Goal: Task Accomplishment & Management: Manage account settings

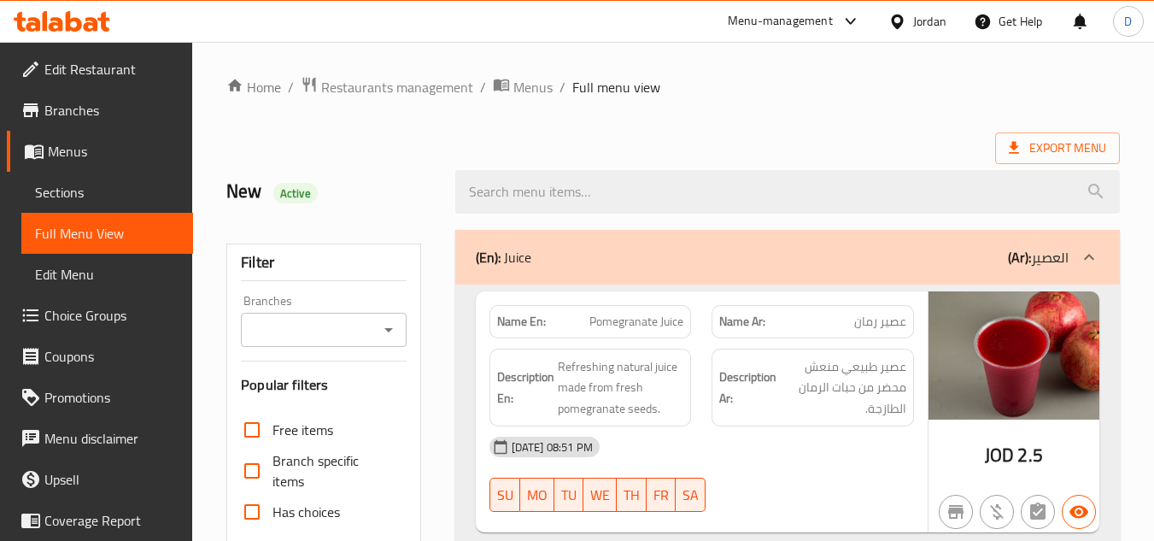
scroll to position [3614, 0]
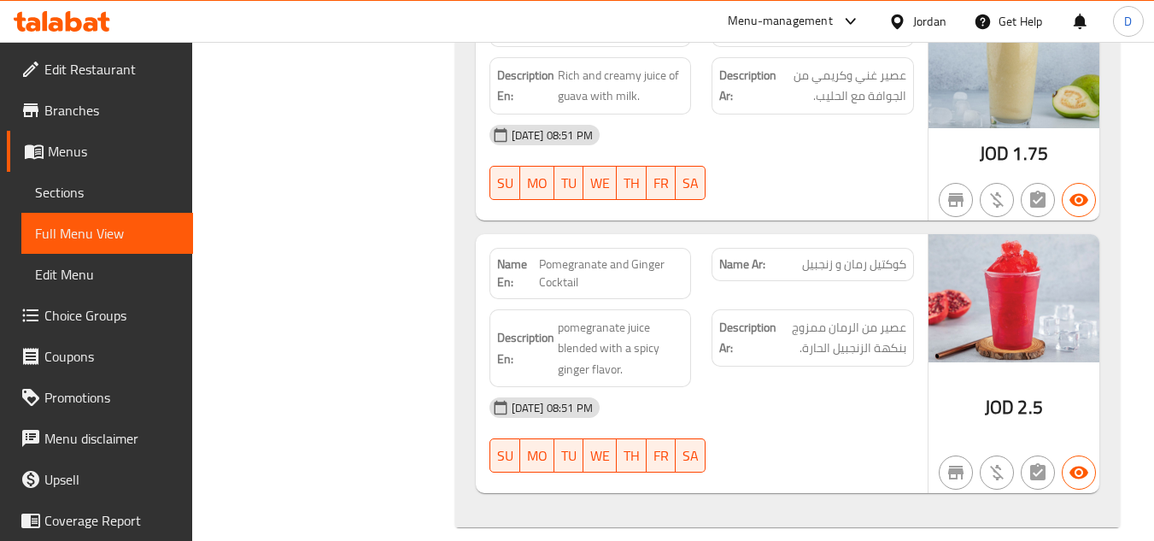
click at [906, 22] on div at bounding box center [900, 21] width 25 height 19
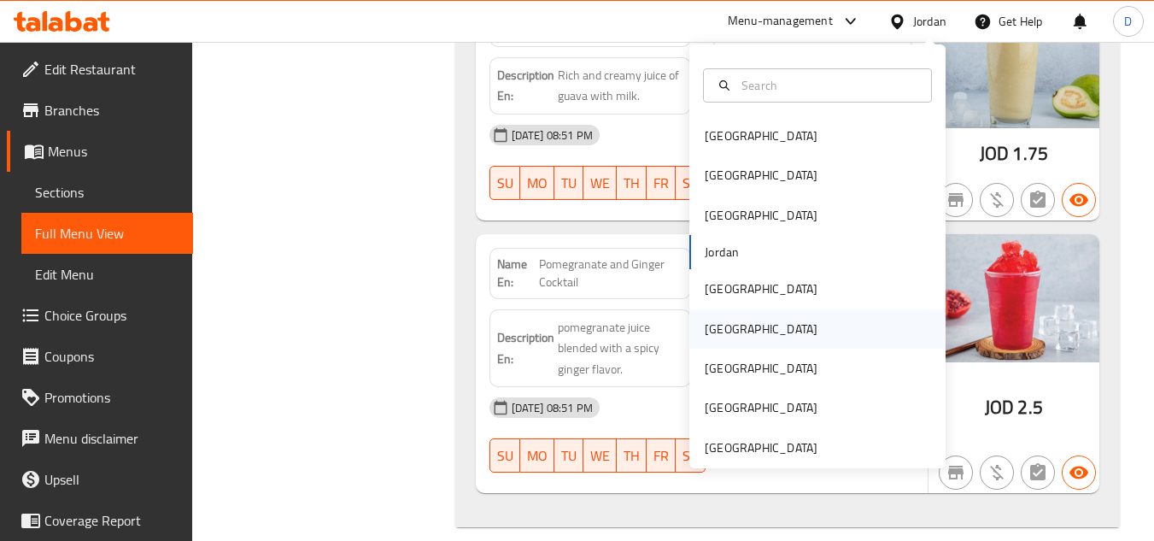
click at [708, 322] on div "[GEOGRAPHIC_DATA]" at bounding box center [761, 328] width 113 height 19
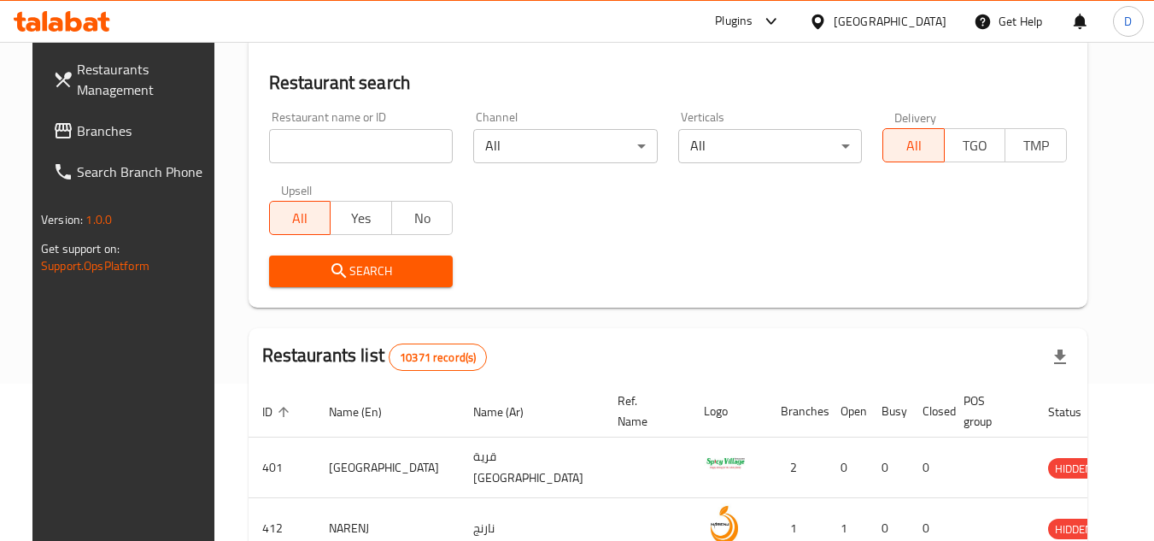
scroll to position [752, 0]
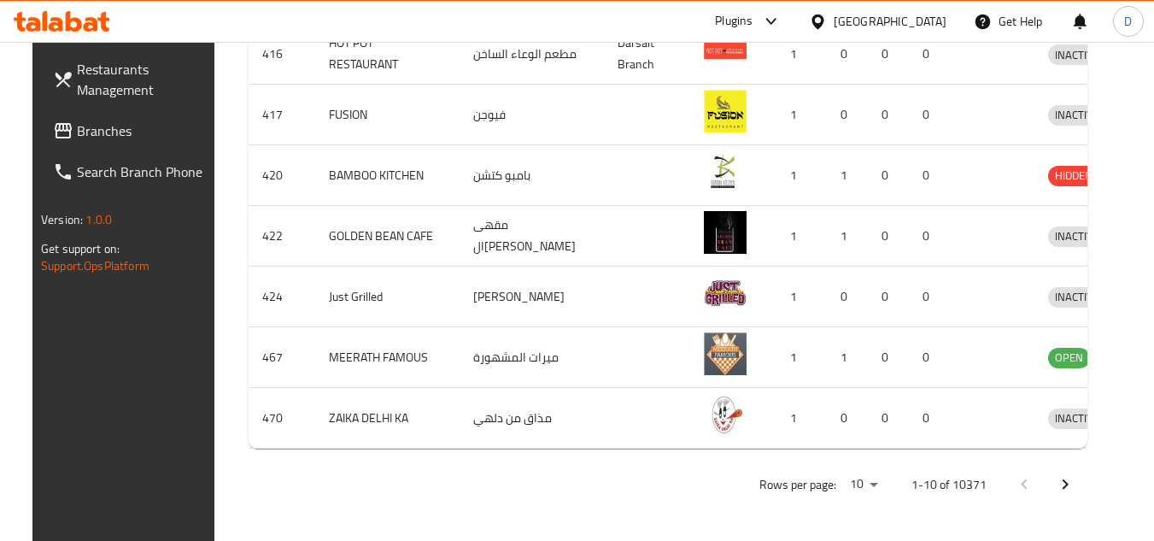
click at [77, 124] on span "Branches" at bounding box center [144, 130] width 135 height 20
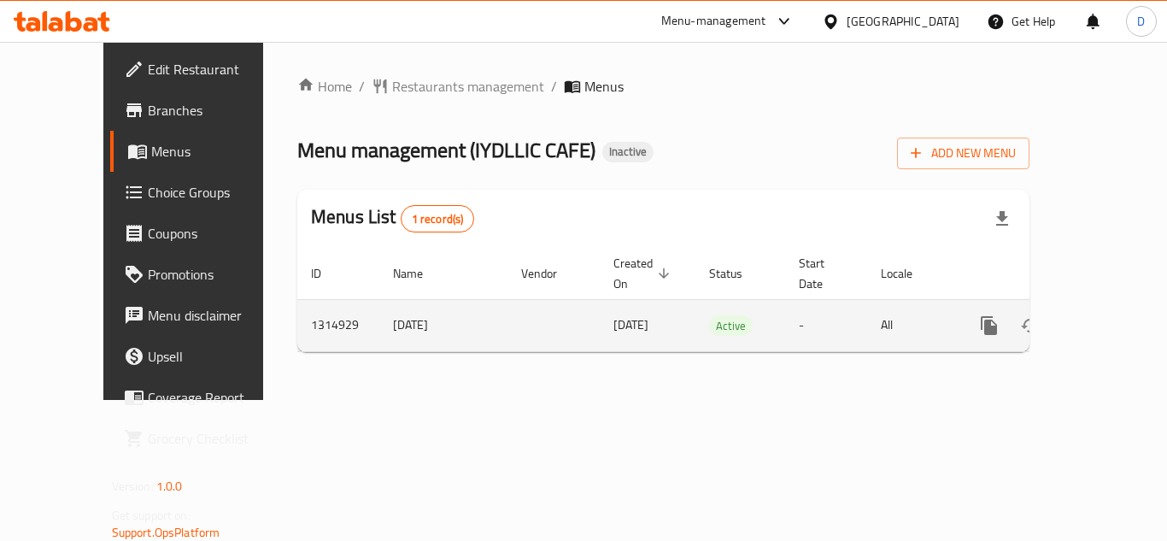
click at [1104, 318] on icon "enhanced table" at bounding box center [1111, 325] width 15 height 15
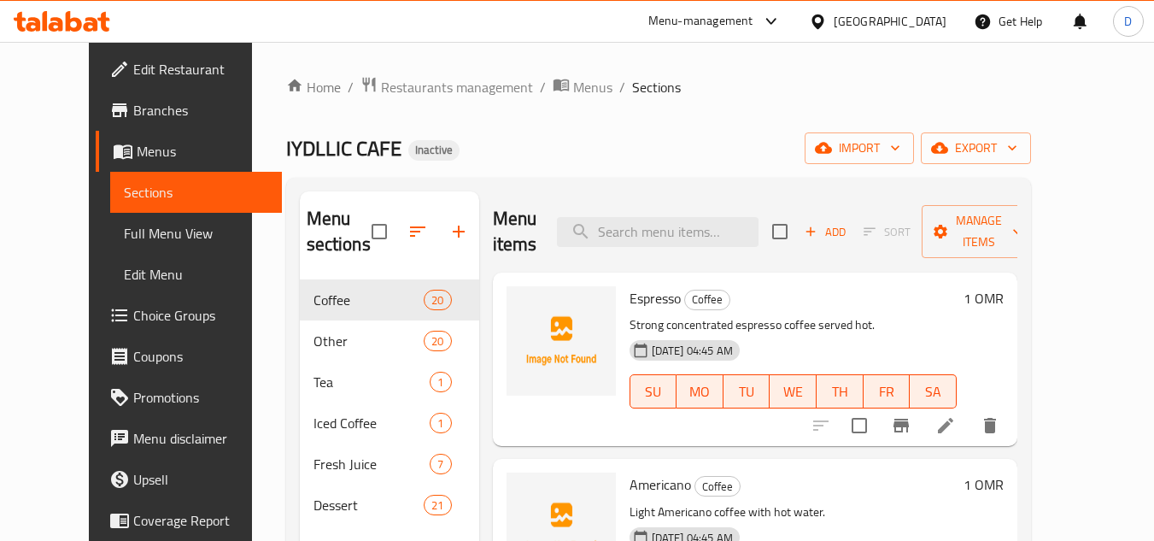
click at [640, 304] on span "Espresso" at bounding box center [654, 298] width 51 height 26
copy h6 "Espresso"
click at [629, 492] on span "Americano" at bounding box center [659, 484] width 61 height 26
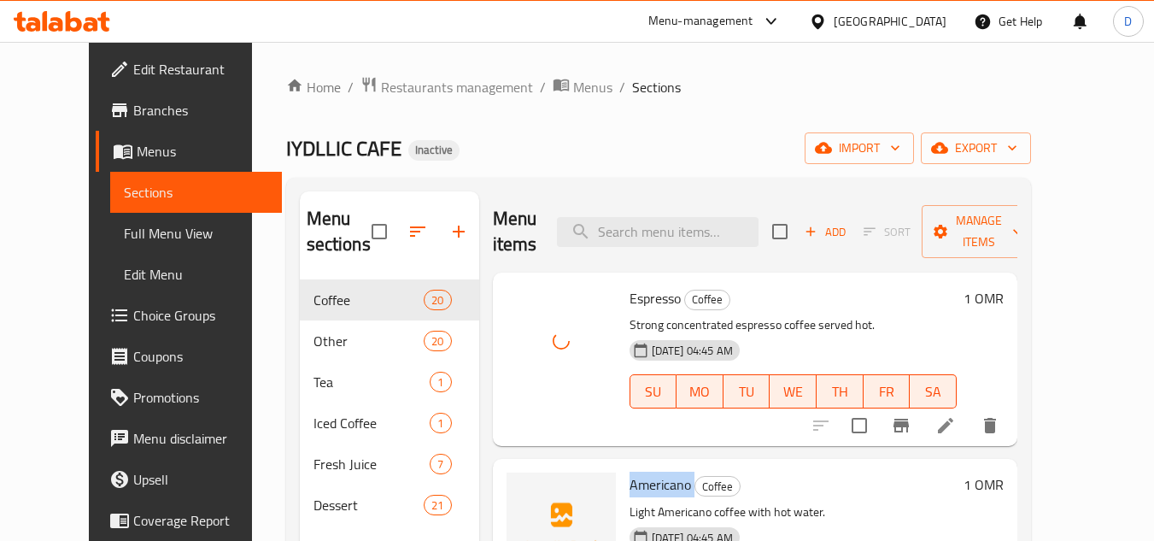
click at [629, 492] on span "Americano" at bounding box center [659, 484] width 61 height 26
copy h6 "Americano"
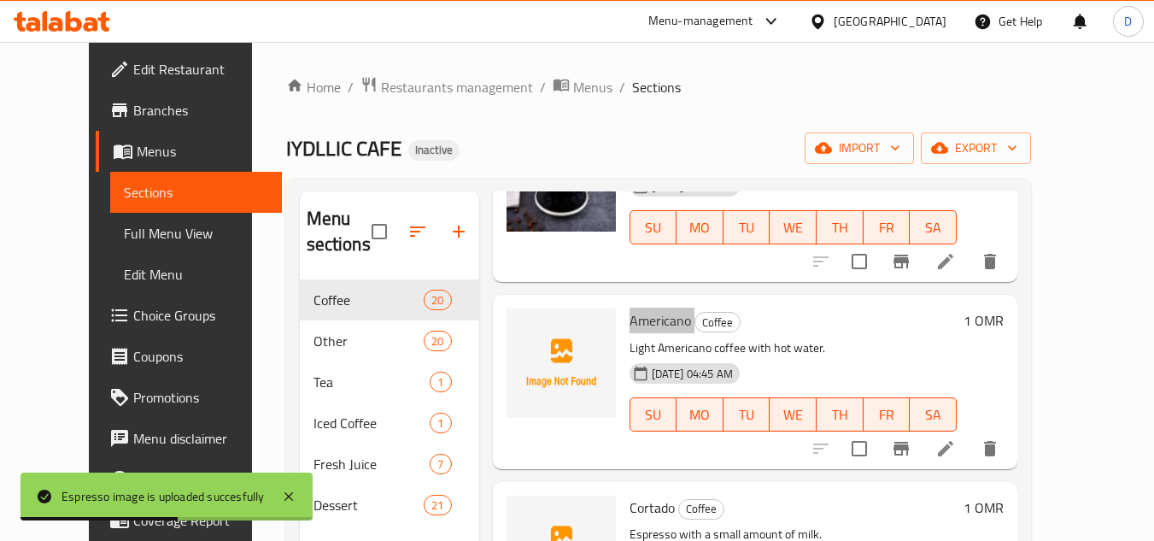
scroll to position [171, 0]
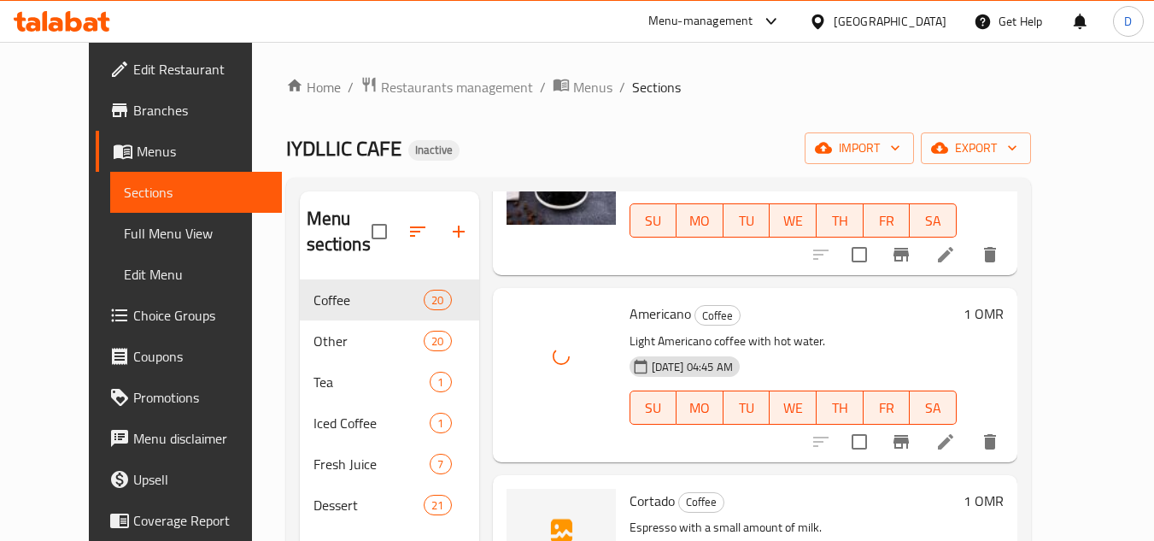
click at [631, 502] on span "Cortado" at bounding box center [651, 501] width 45 height 26
copy h6 "Cortado"
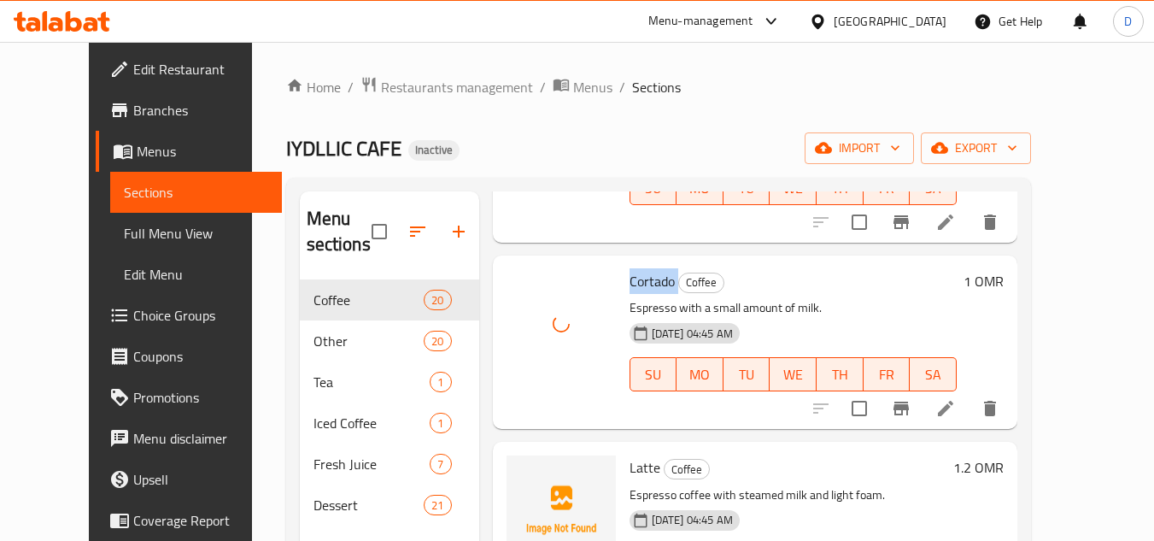
scroll to position [512, 0]
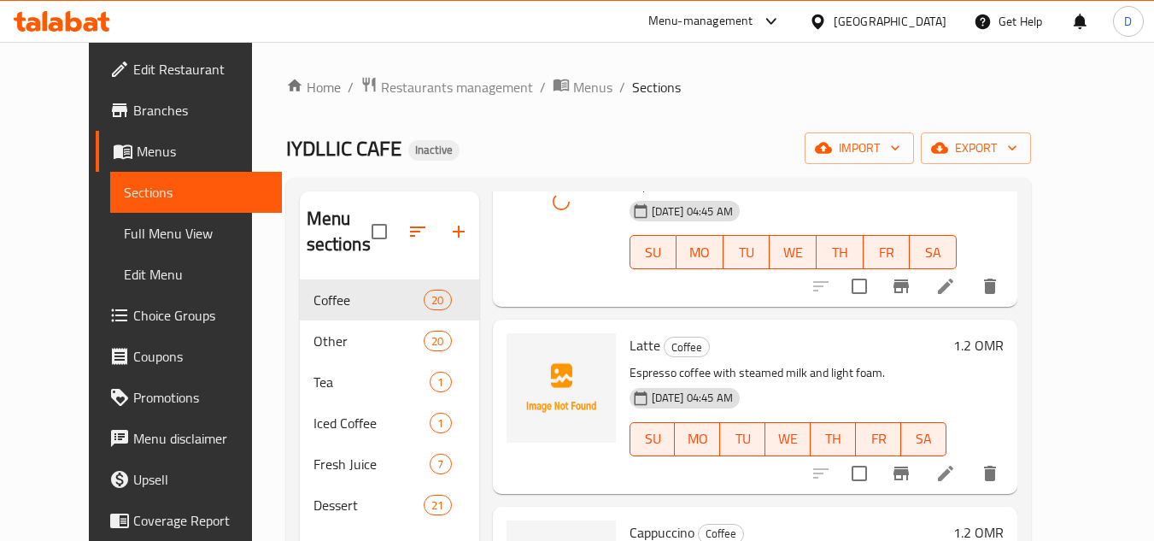
click at [629, 346] on span "Latte" at bounding box center [644, 345] width 31 height 26
copy h6 "Latte"
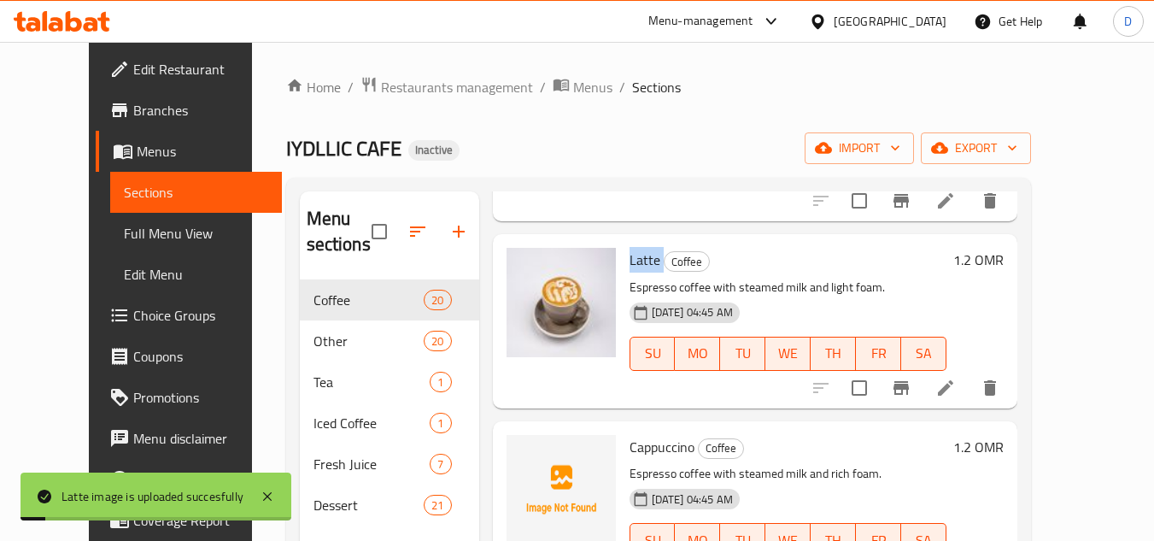
scroll to position [683, 0]
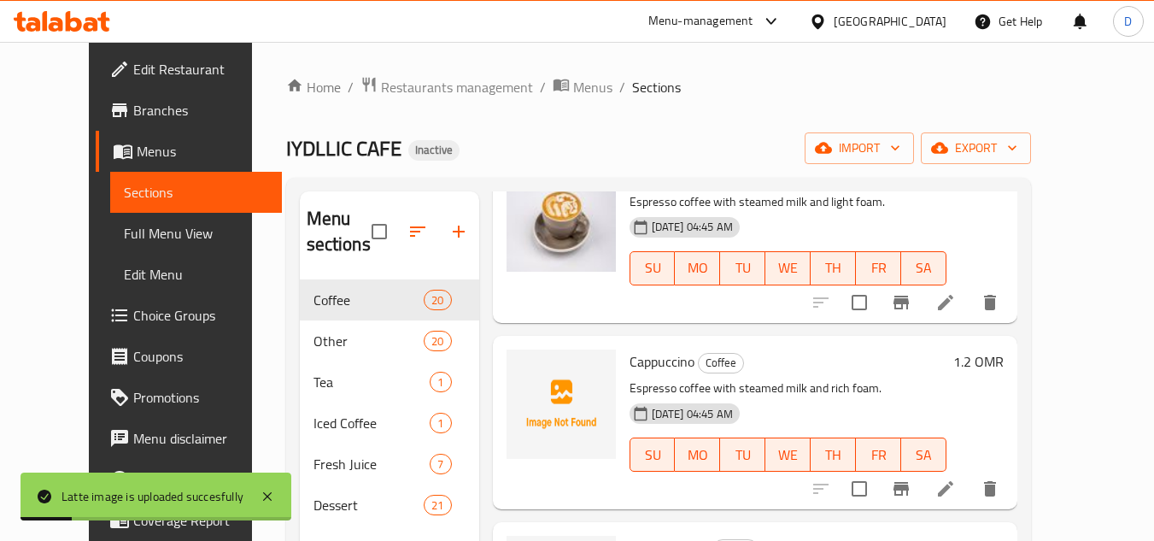
click at [629, 355] on span "Cappuccino" at bounding box center [661, 361] width 65 height 26
copy h6 "Cappuccino"
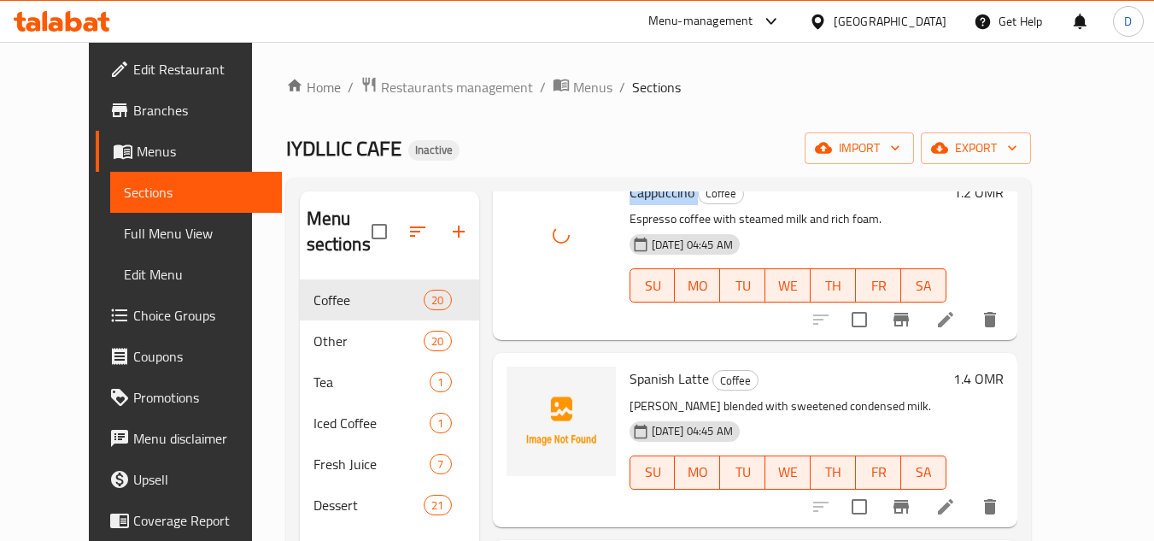
scroll to position [854, 0]
click at [629, 376] on span "Spanish Latte" at bounding box center [668, 377] width 79 height 26
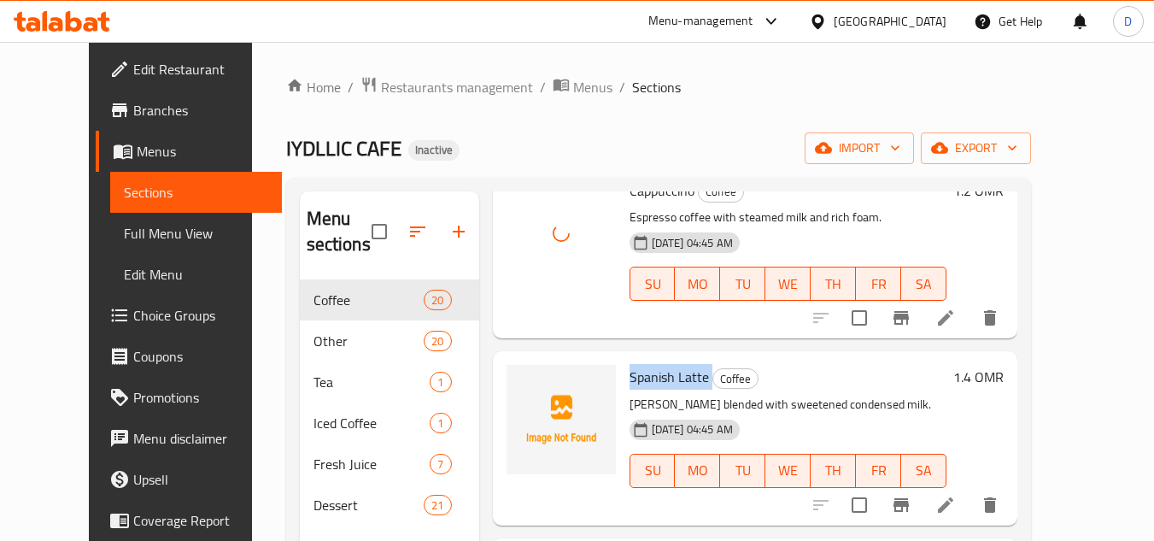
click at [629, 376] on span "Spanish Latte" at bounding box center [668, 377] width 79 height 26
copy h6 "Spanish Latte"
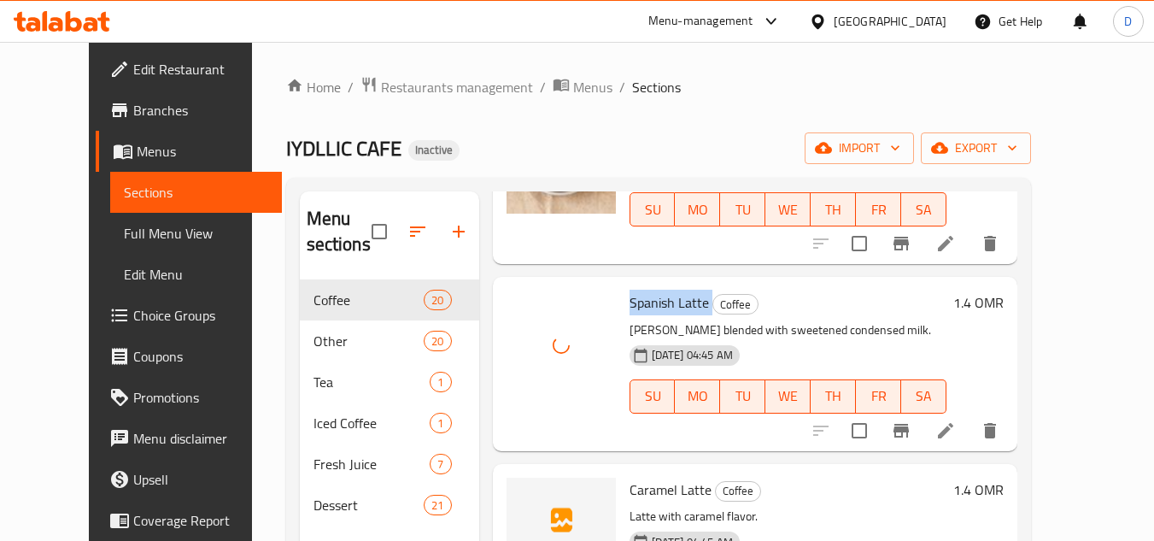
scroll to position [1025, 0]
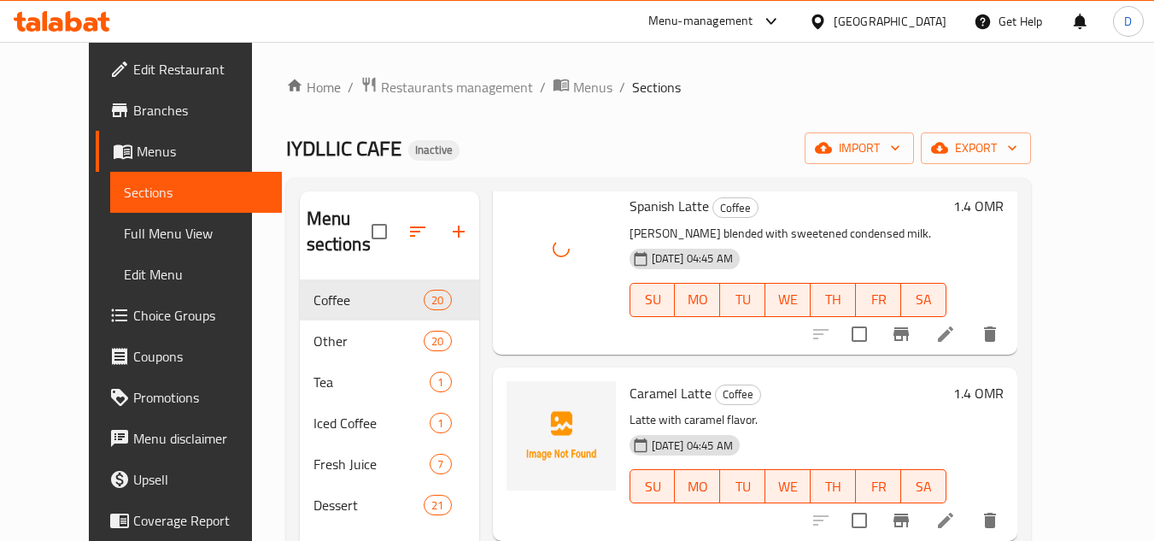
click at [635, 399] on span "Caramel Latte" at bounding box center [670, 393] width 82 height 26
copy h6 "Caramel Latte"
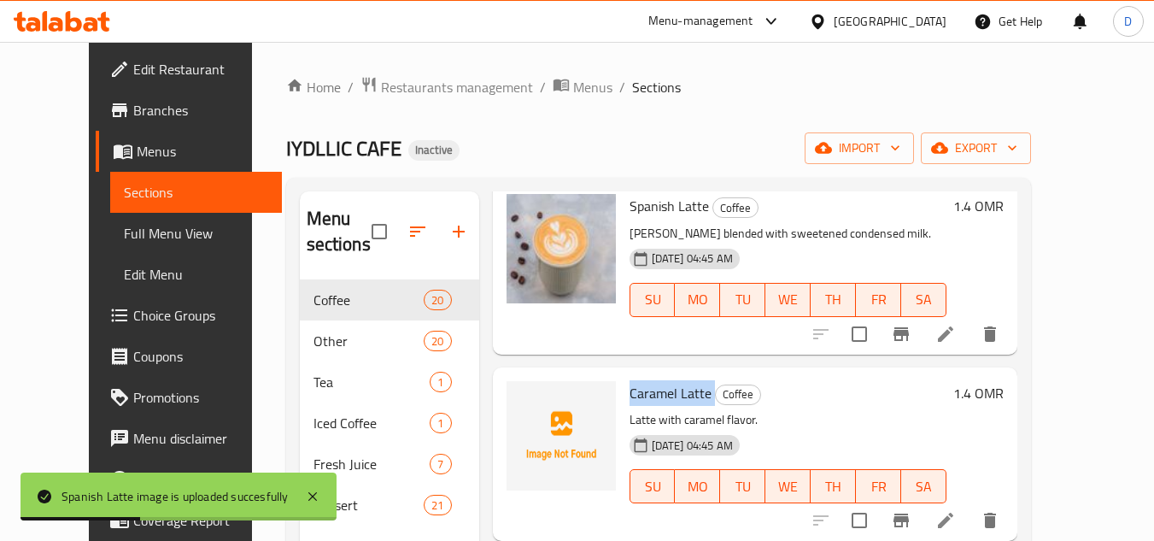
click at [654, 389] on span "Caramel Latte" at bounding box center [670, 393] width 82 height 26
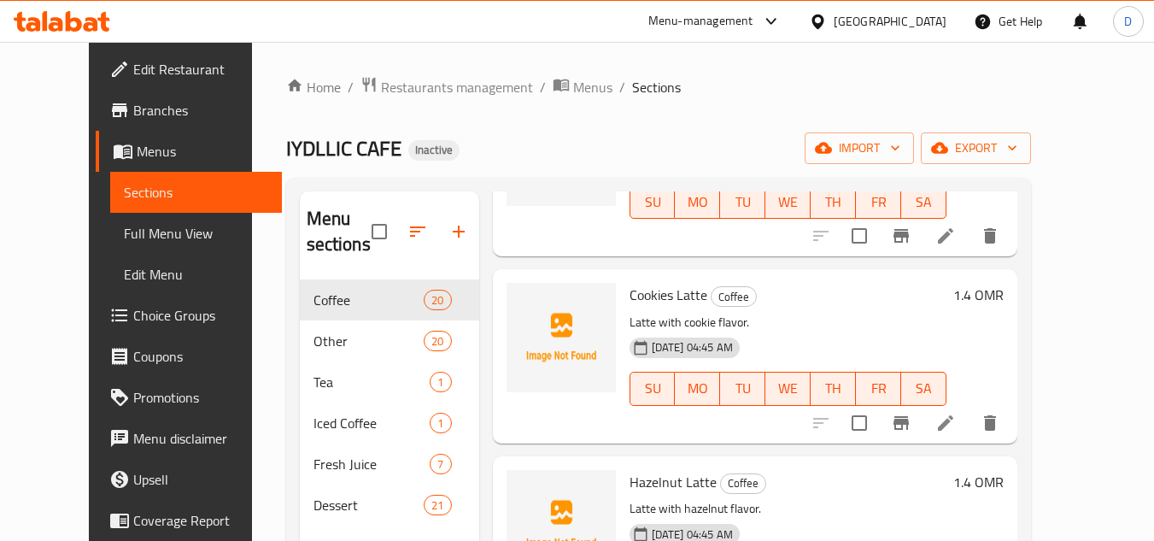
scroll to position [1281, 0]
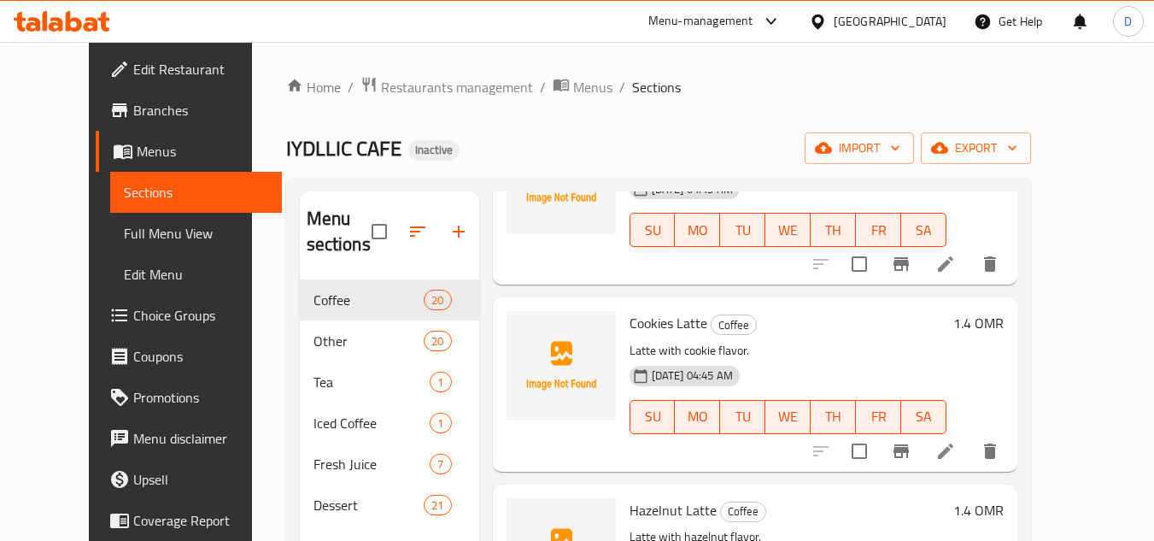
click at [668, 330] on span "Cookies Latte" at bounding box center [668, 323] width 78 height 26
copy h6 "Latte"
click at [629, 512] on span "Hazelnut Latte" at bounding box center [672, 510] width 87 height 26
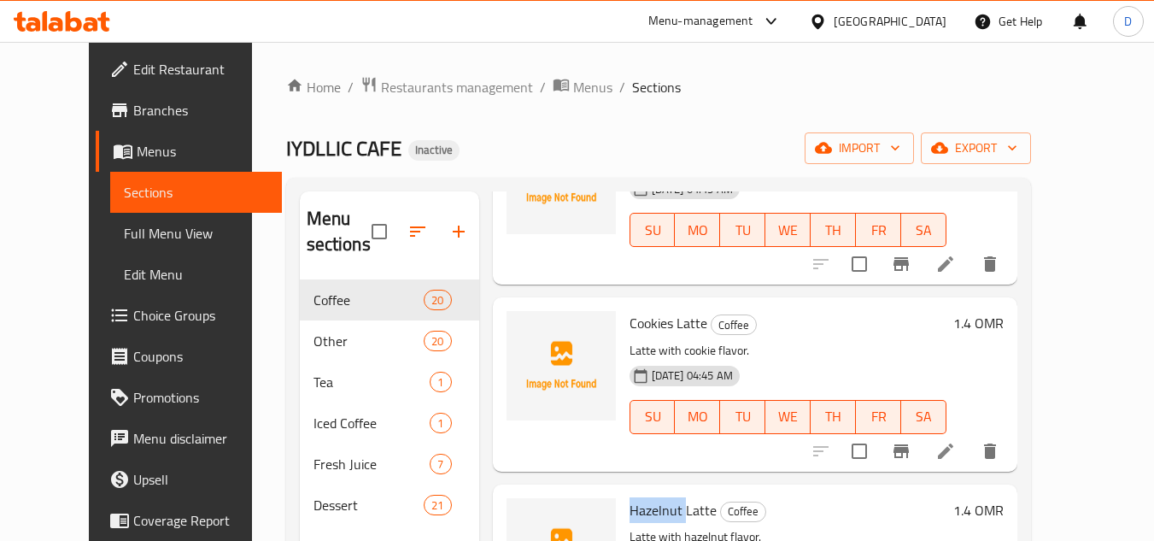
copy span "Hazelnut"
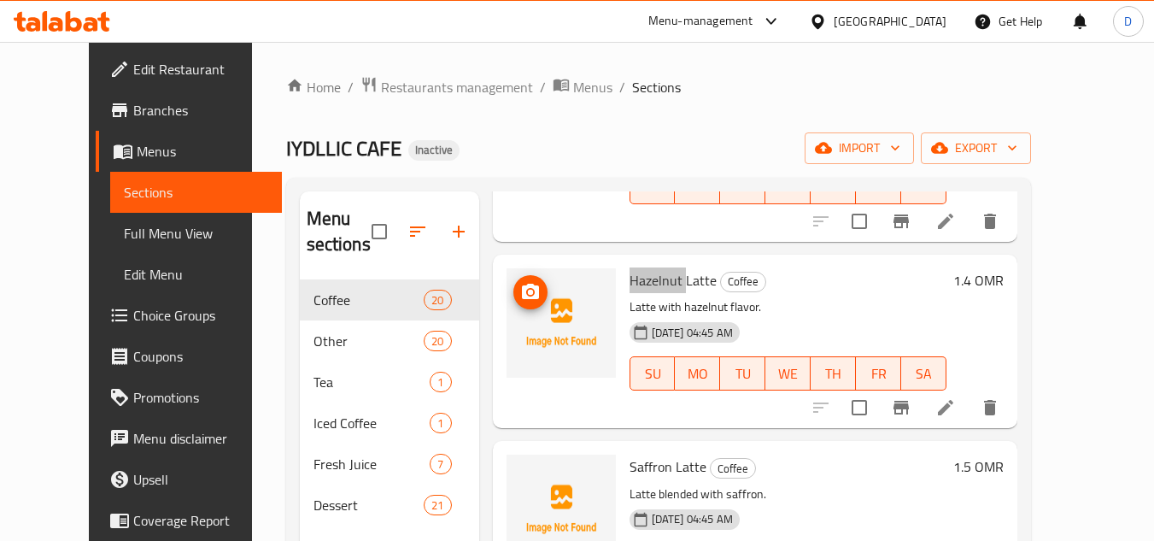
scroll to position [1537, 0]
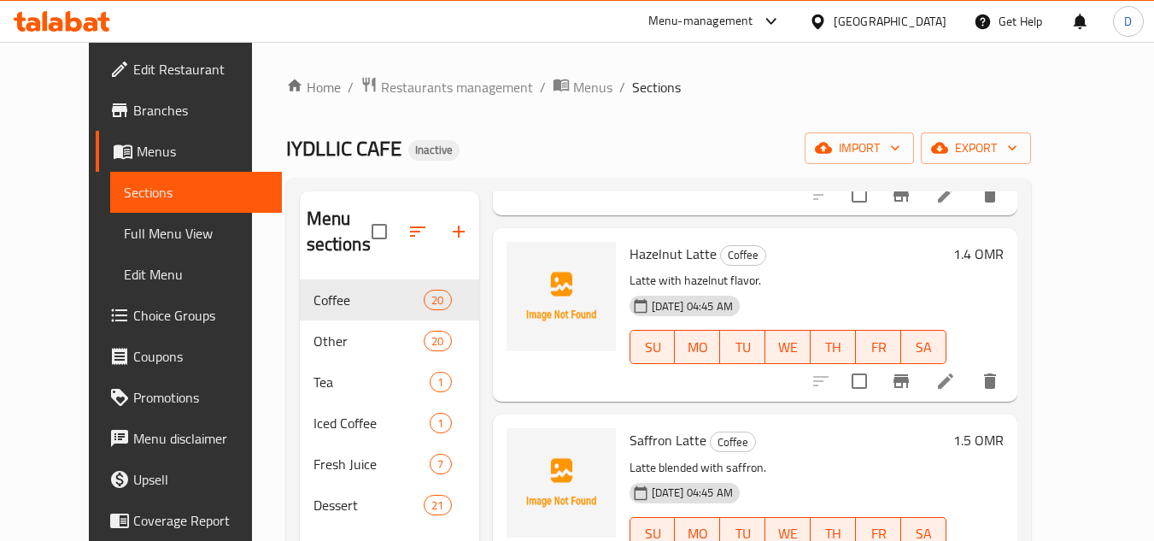
click at [629, 442] on span "Saffron Latte" at bounding box center [667, 440] width 77 height 26
copy span "Saffron"
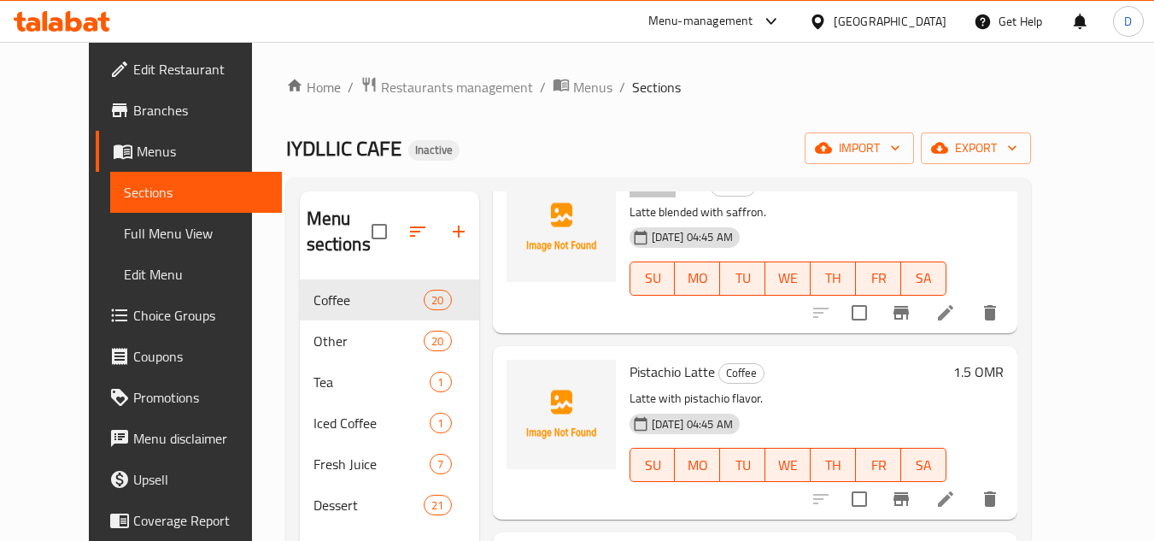
scroll to position [1793, 0]
click at [635, 366] on span "Pistachio Latte" at bounding box center [671, 371] width 85 height 26
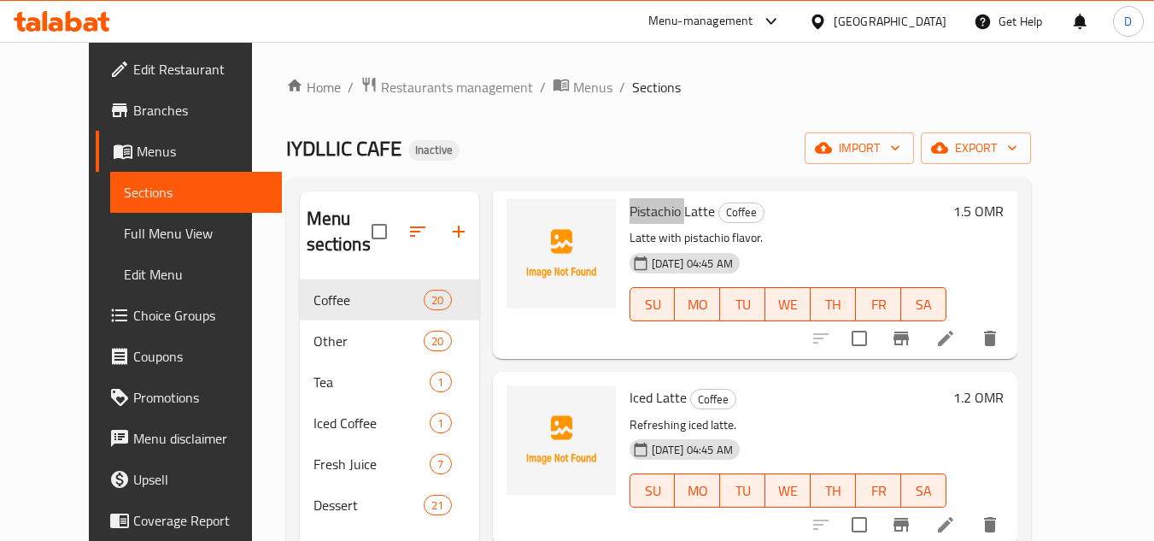
scroll to position [1964, 0]
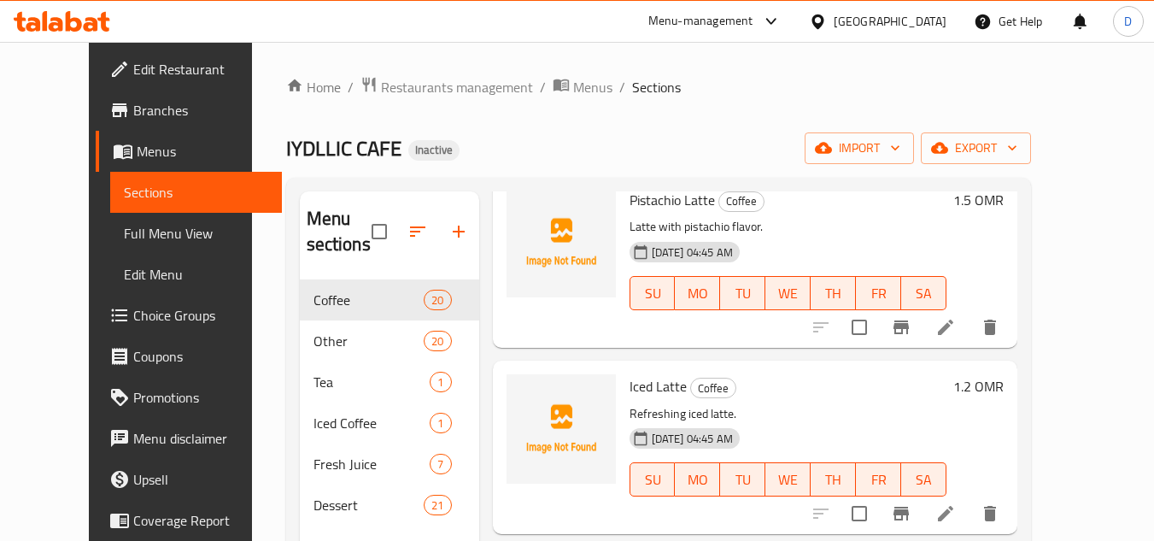
click at [629, 385] on span "Iced Latte" at bounding box center [657, 386] width 57 height 26
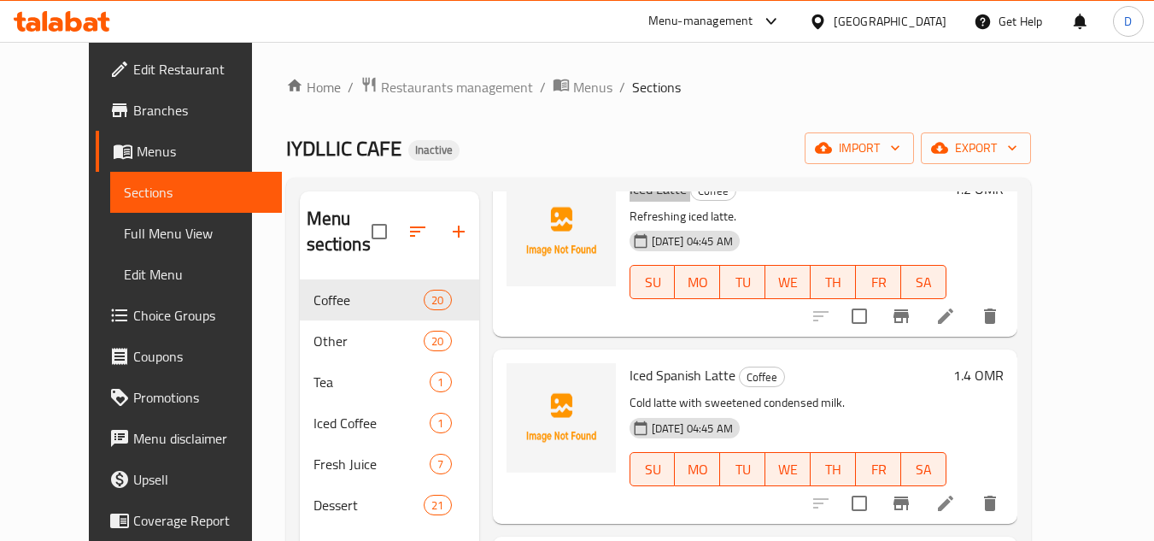
scroll to position [2221, 0]
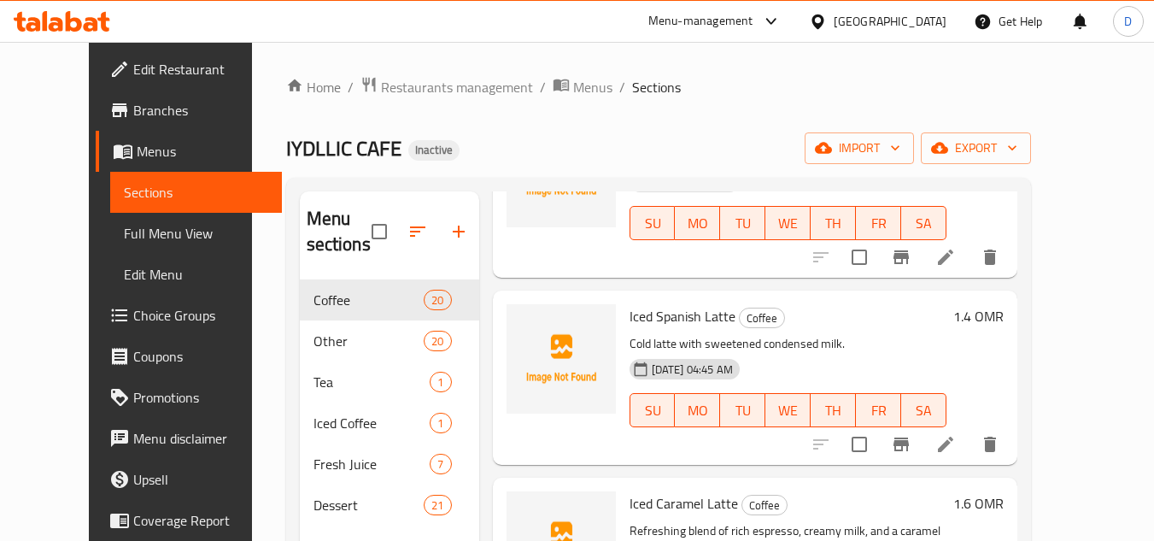
click at [650, 319] on span "Iced Spanish Latte" at bounding box center [682, 316] width 106 height 26
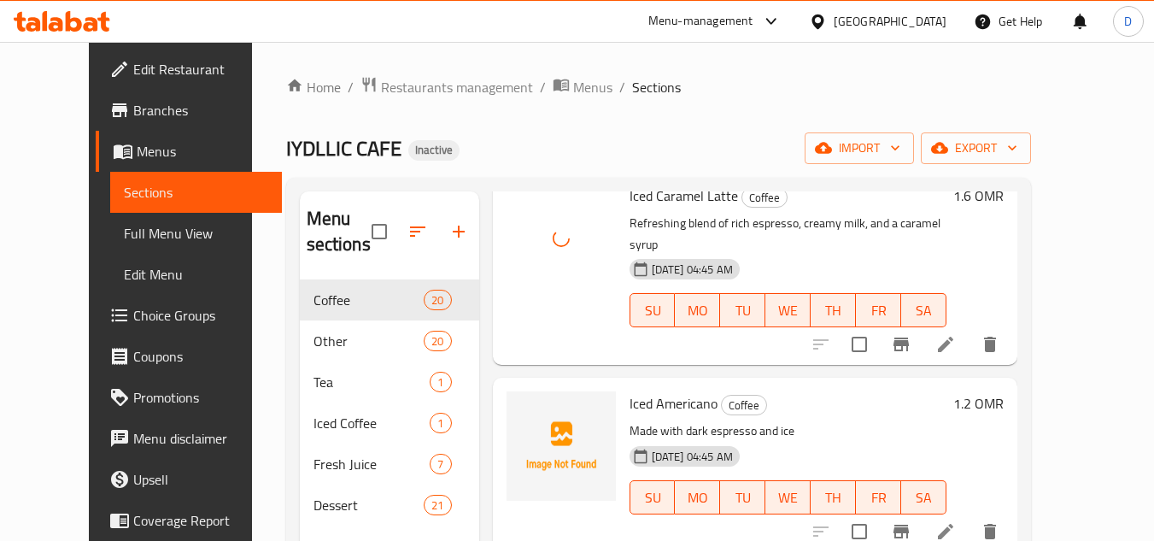
scroll to position [2562, 0]
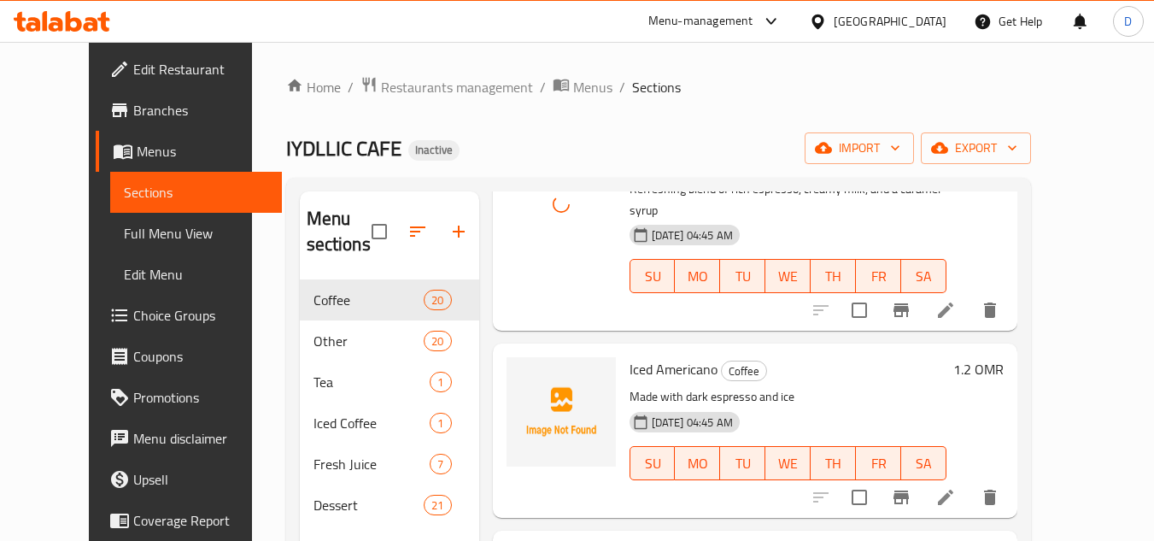
click at [658, 356] on span "Iced Americano" at bounding box center [673, 369] width 88 height 26
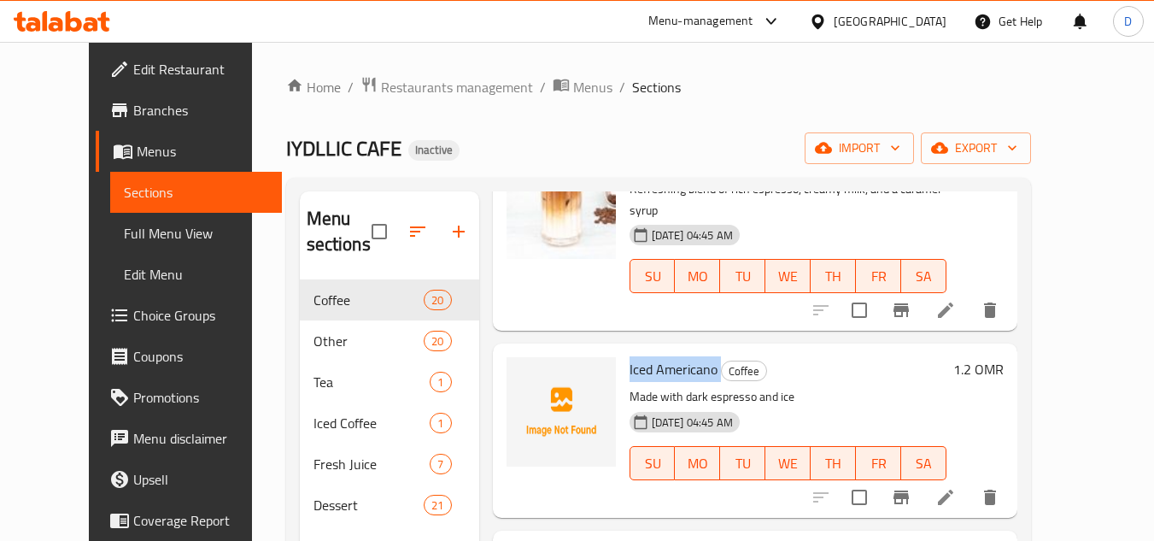
click at [681, 359] on span "Iced Americano" at bounding box center [673, 369] width 88 height 26
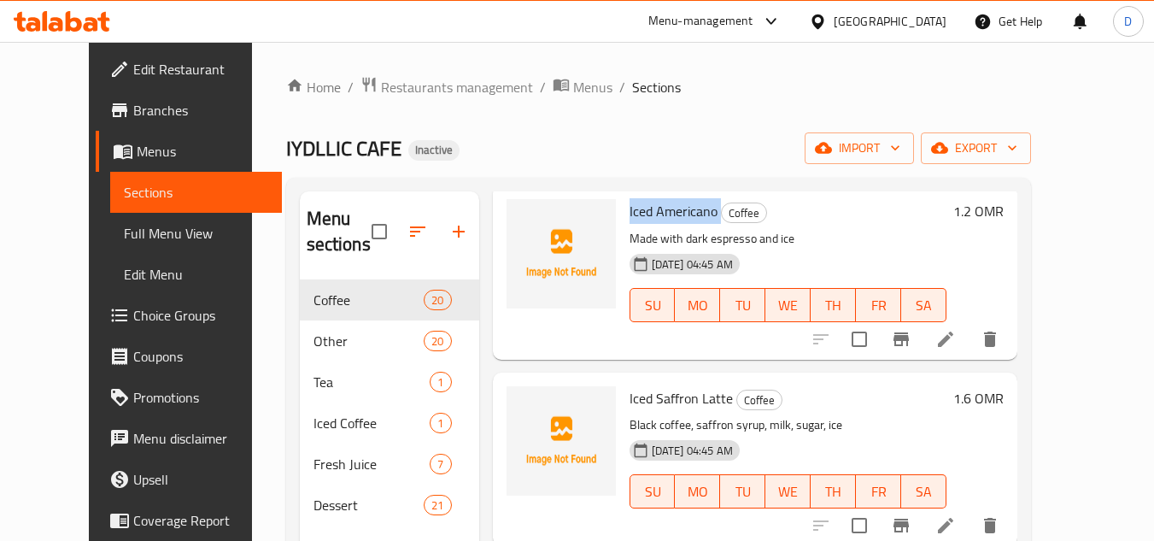
scroll to position [2733, 0]
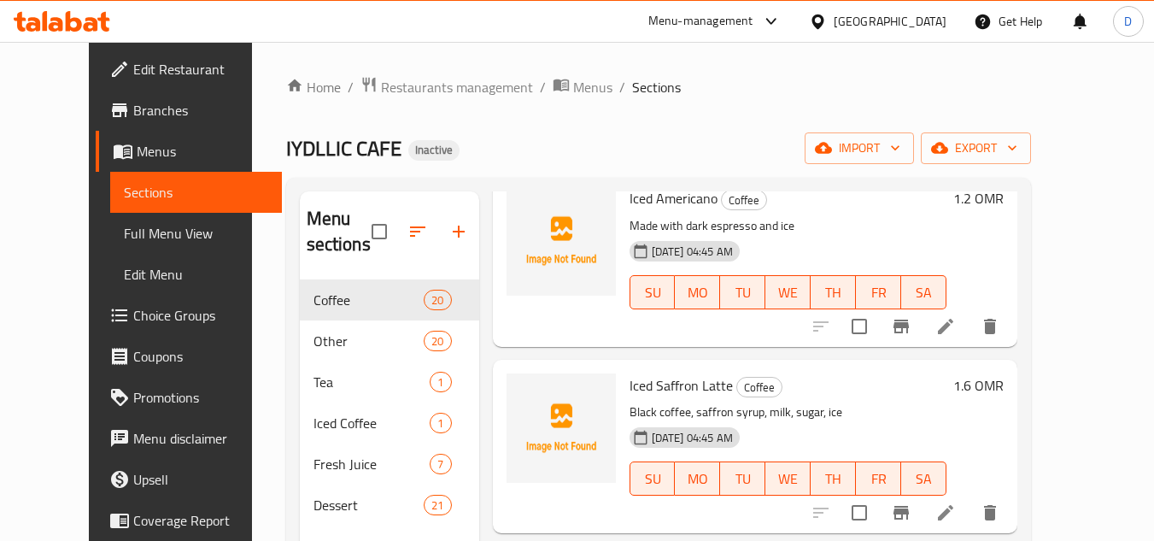
click at [643, 372] on span "Iced Saffron Latte" at bounding box center [680, 385] width 103 height 26
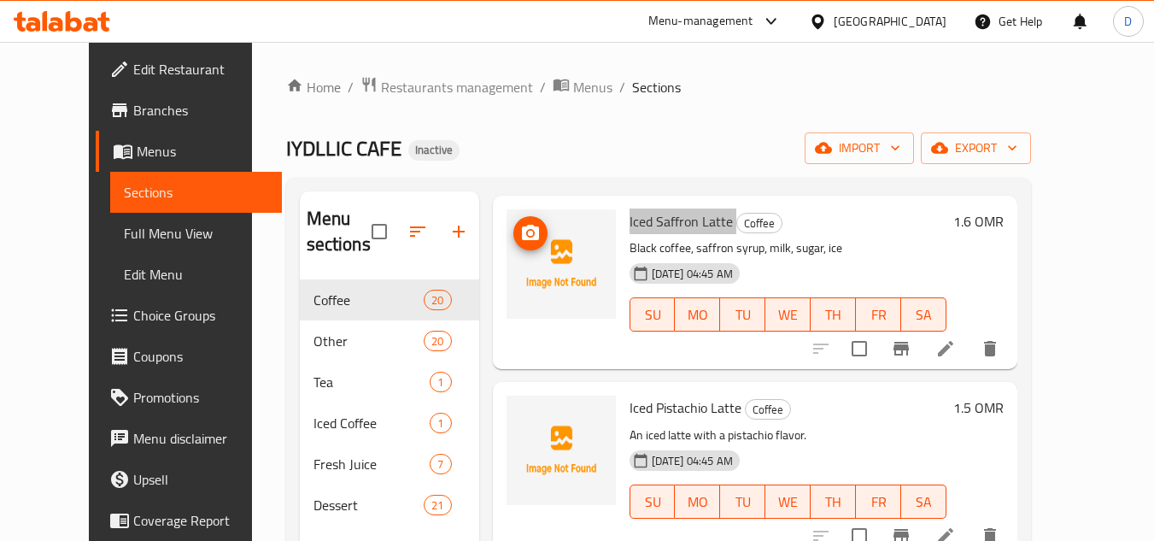
scroll to position [2904, 0]
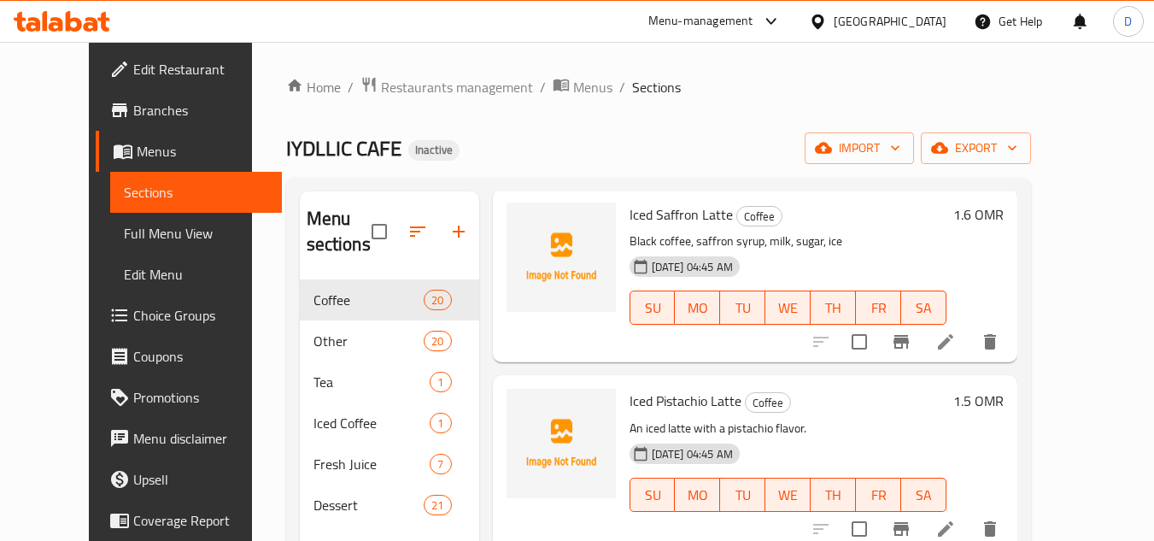
click at [667, 389] on span "Iced Pistachio Latte" at bounding box center [685, 401] width 112 height 26
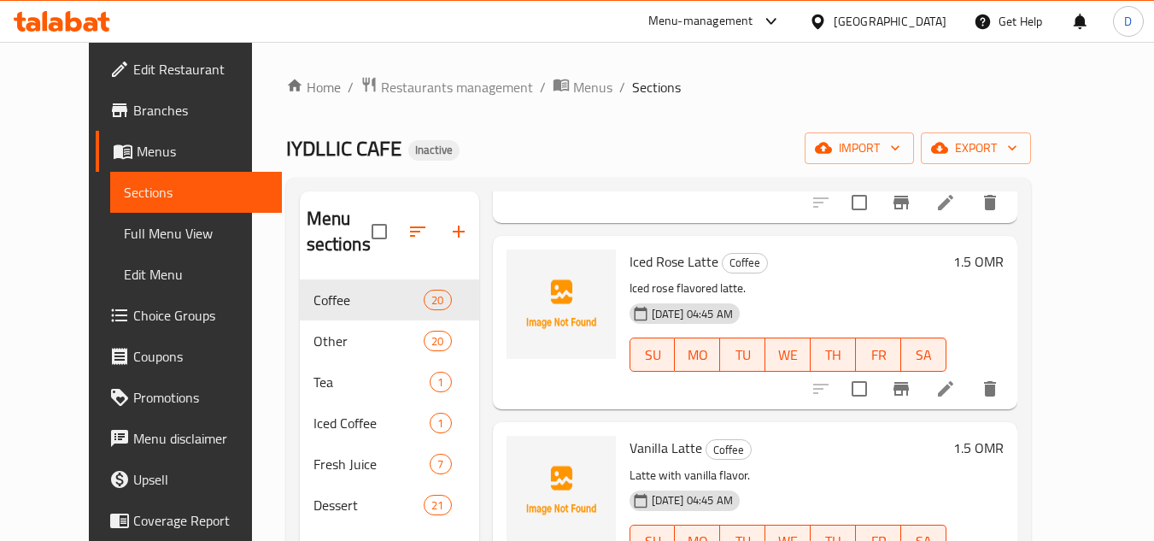
scroll to position [3245, 0]
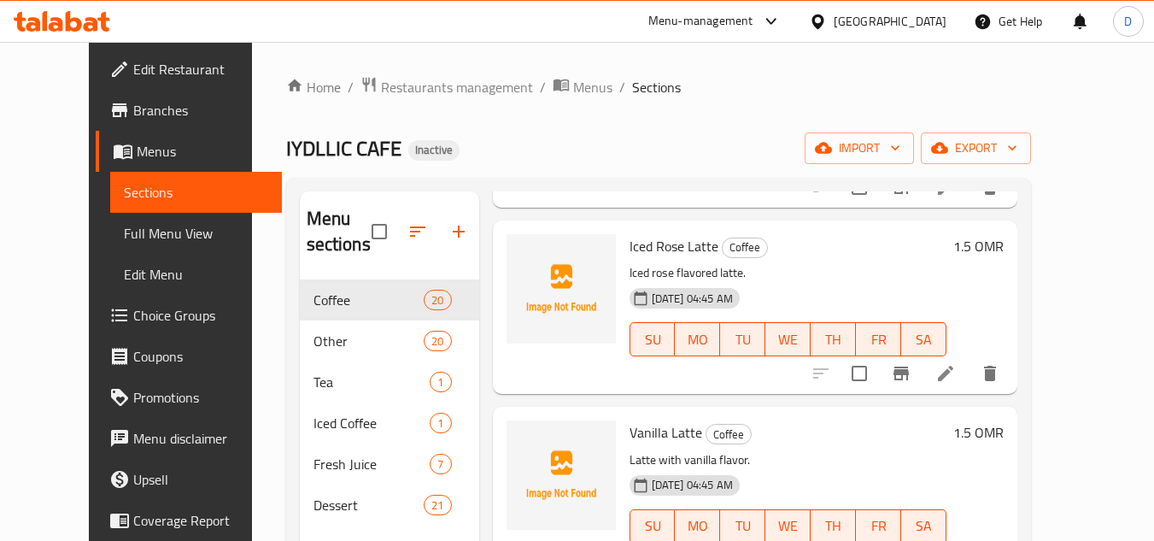
click at [644, 233] on span "Iced Rose Latte" at bounding box center [673, 246] width 89 height 26
click at [629, 419] on span "Vanilla Latte" at bounding box center [665, 432] width 73 height 26
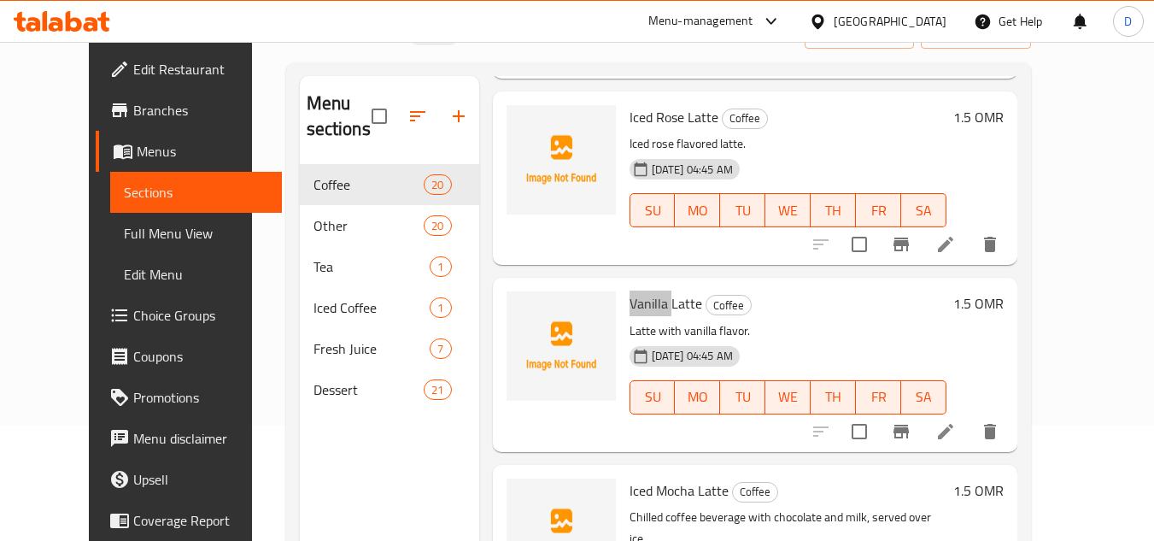
scroll to position [239, 0]
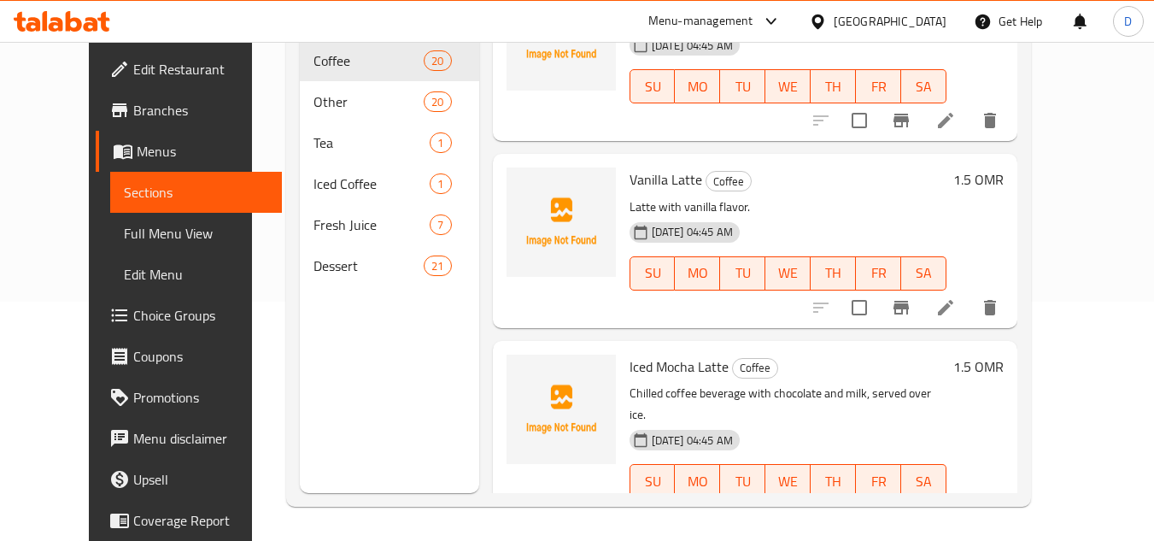
click at [654, 354] on span "Iced Mocha Latte" at bounding box center [678, 367] width 99 height 26
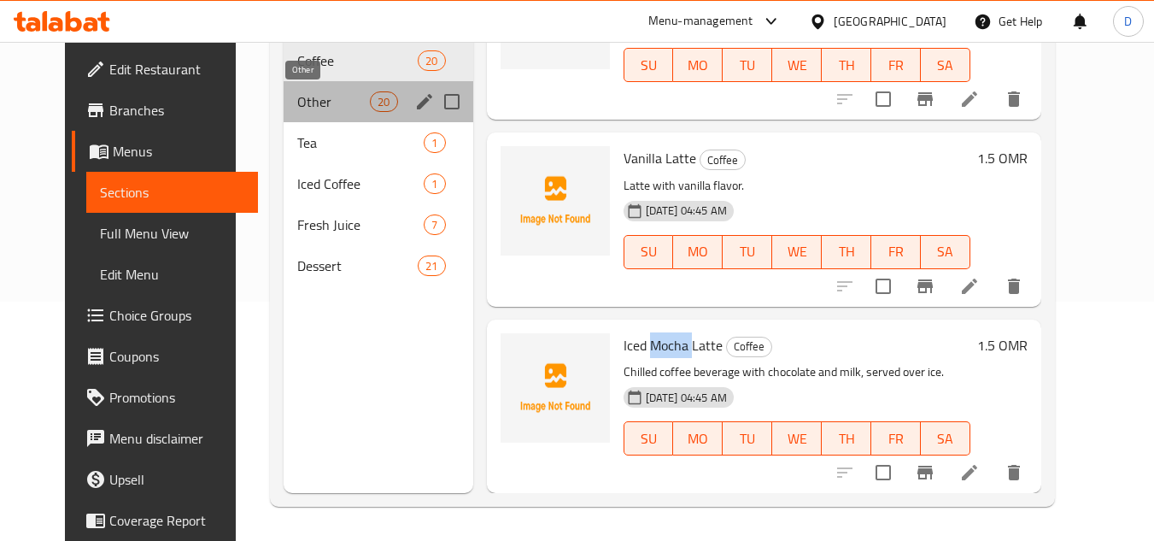
click at [297, 107] on span "Other" at bounding box center [333, 101] width 73 height 20
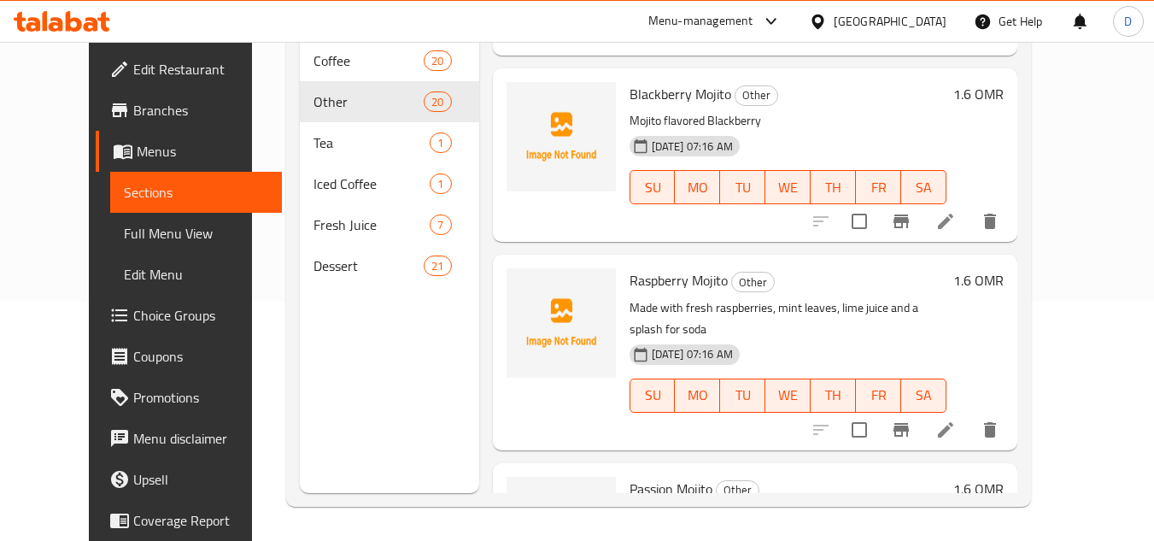
scroll to position [1124, 0]
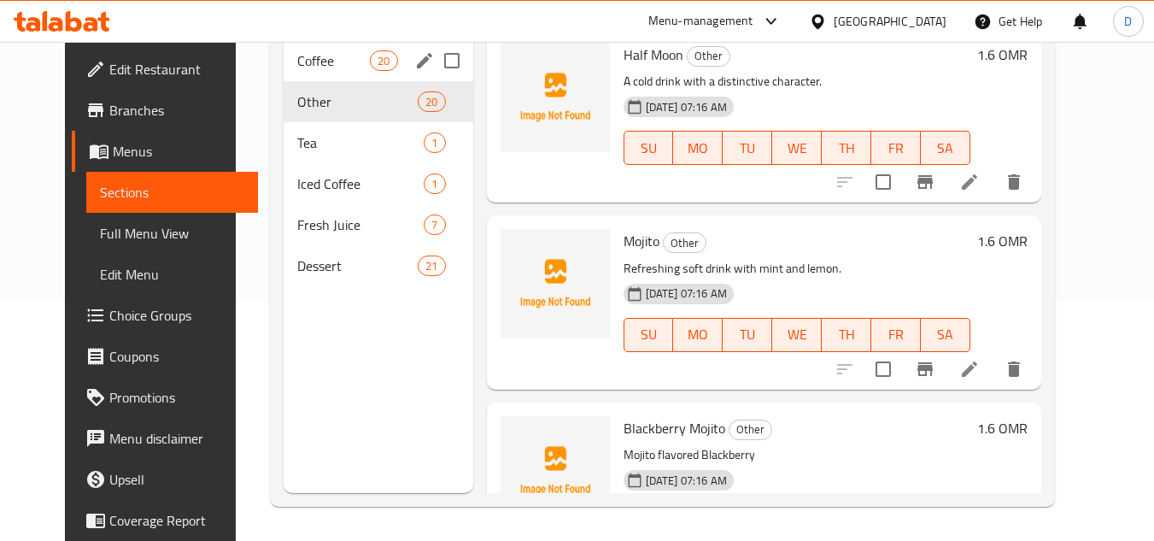
click at [325, 72] on div "Coffee 20" at bounding box center [379, 60] width 190 height 41
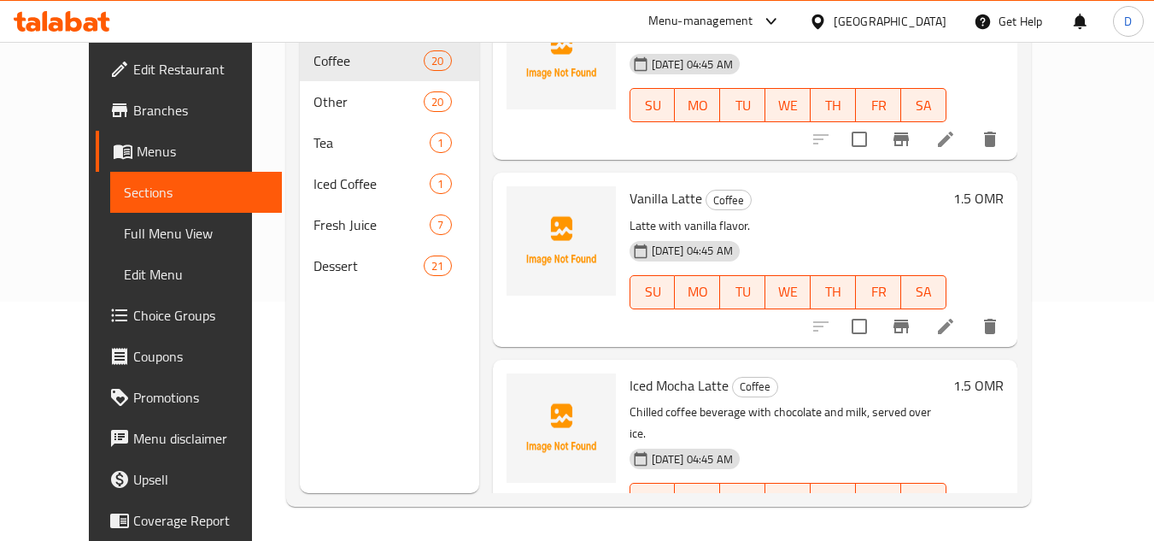
scroll to position [3259, 0]
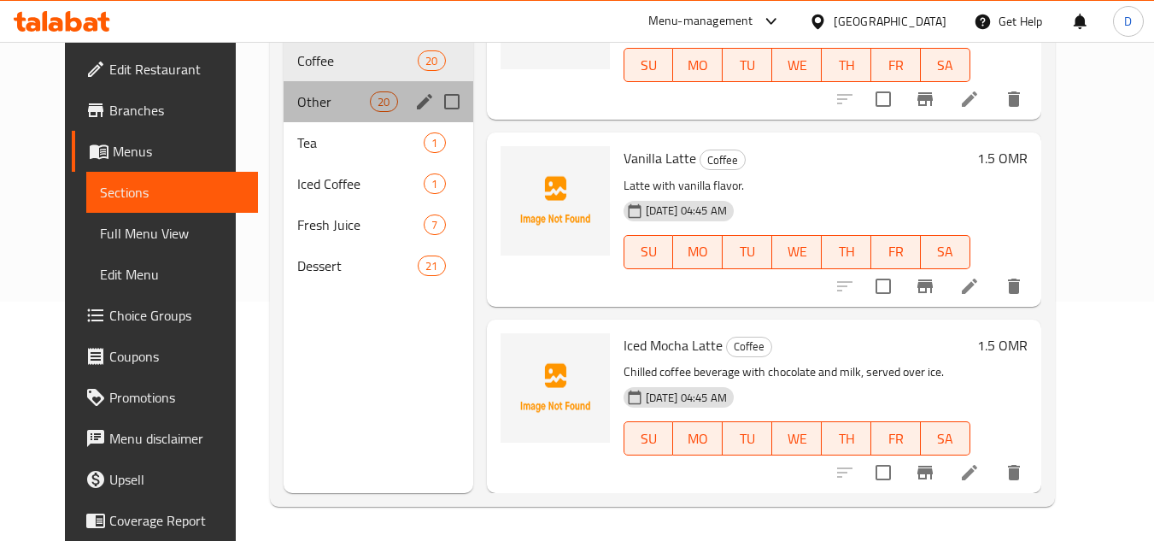
click at [284, 112] on div "Other 20" at bounding box center [379, 101] width 190 height 41
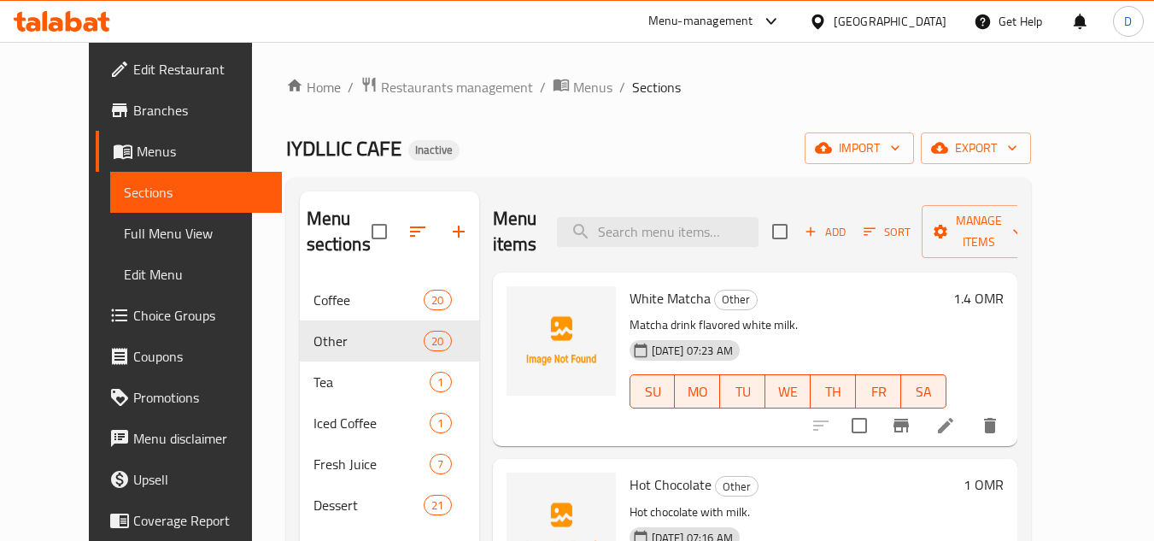
click at [953, 428] on icon at bounding box center [945, 425] width 15 height 15
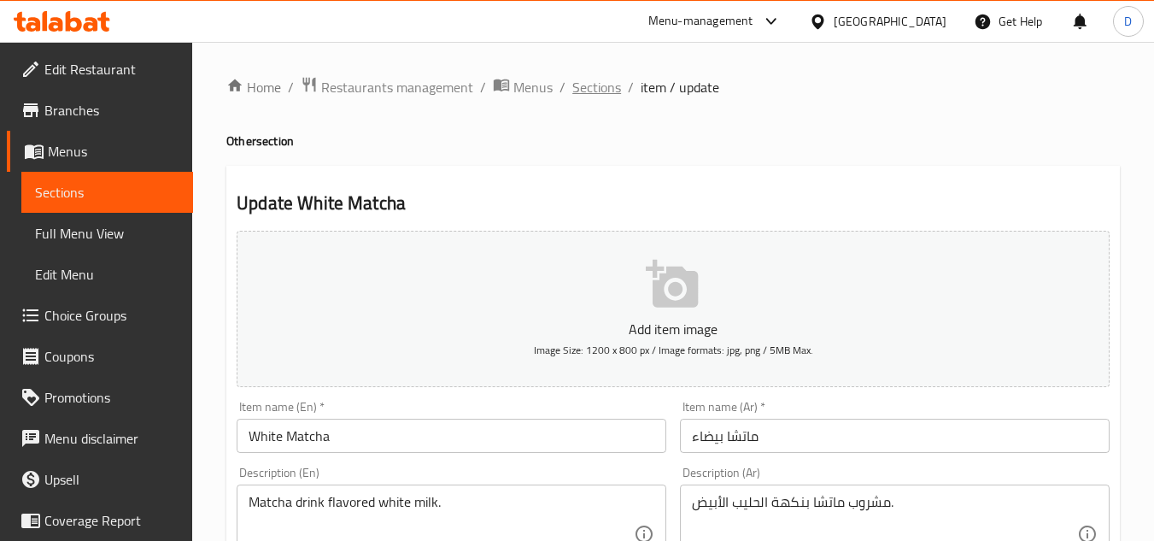
click at [601, 86] on span "Sections" at bounding box center [596, 87] width 49 height 20
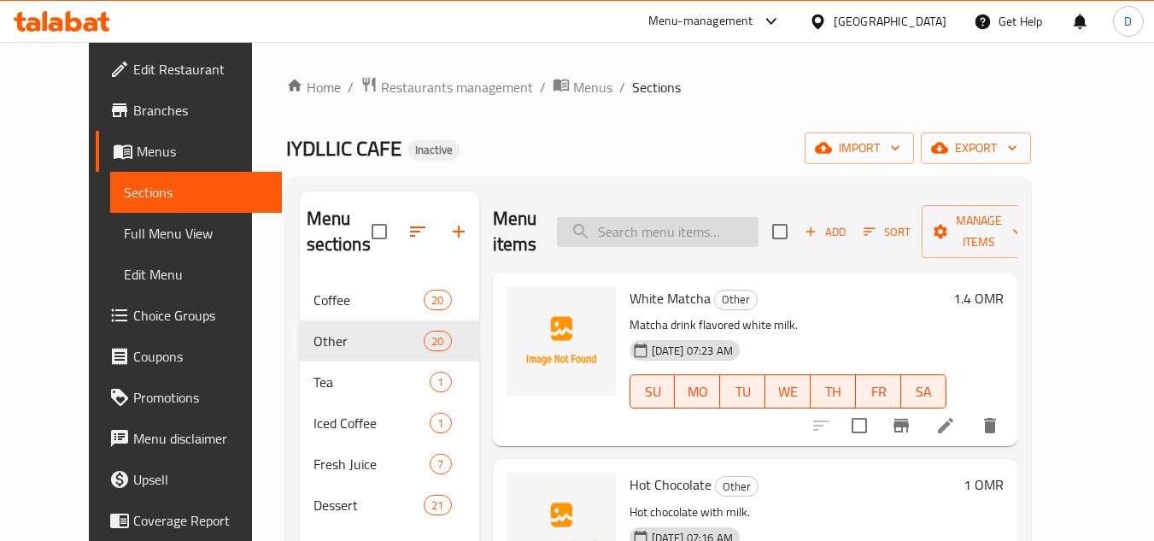
click at [705, 230] on input "search" at bounding box center [658, 232] width 202 height 30
paste input "Spanish Cortado"
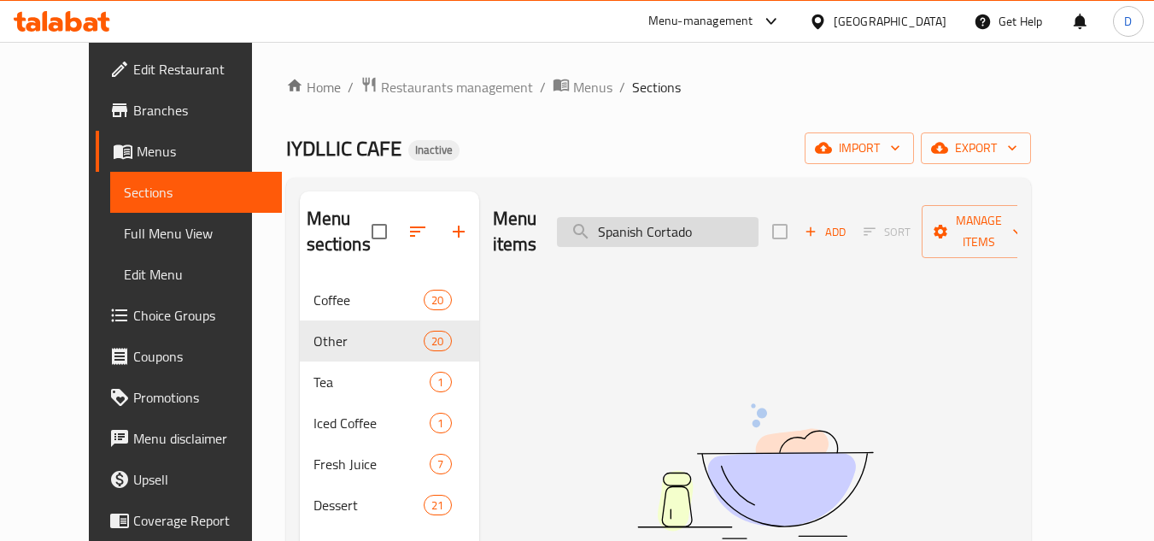
click at [652, 223] on input "Spanish Cortado" at bounding box center [658, 232] width 202 height 30
type input "Cortado"
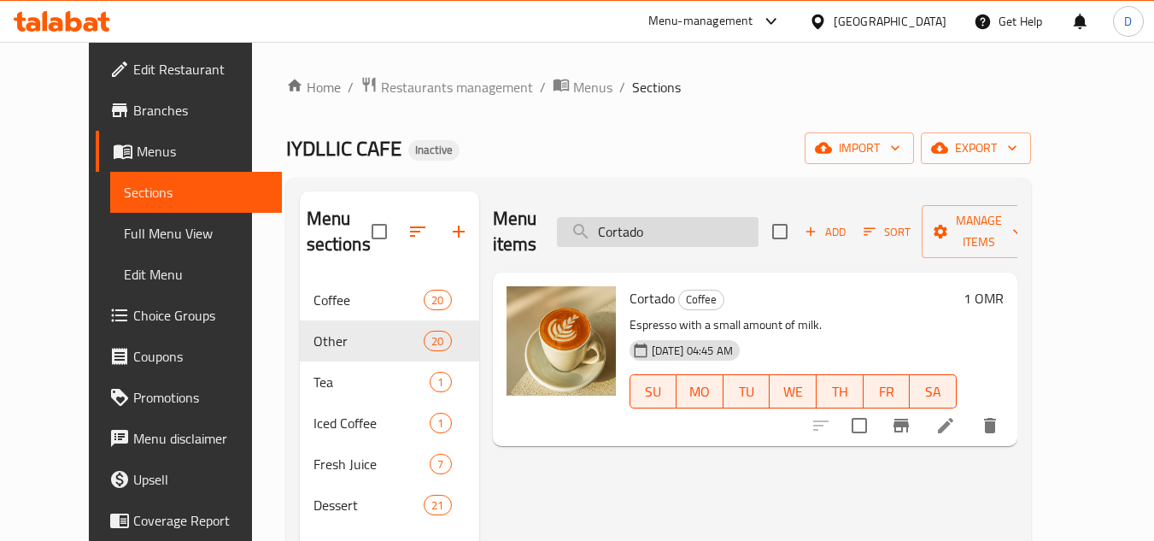
click at [657, 226] on input "Cortado" at bounding box center [658, 232] width 202 height 30
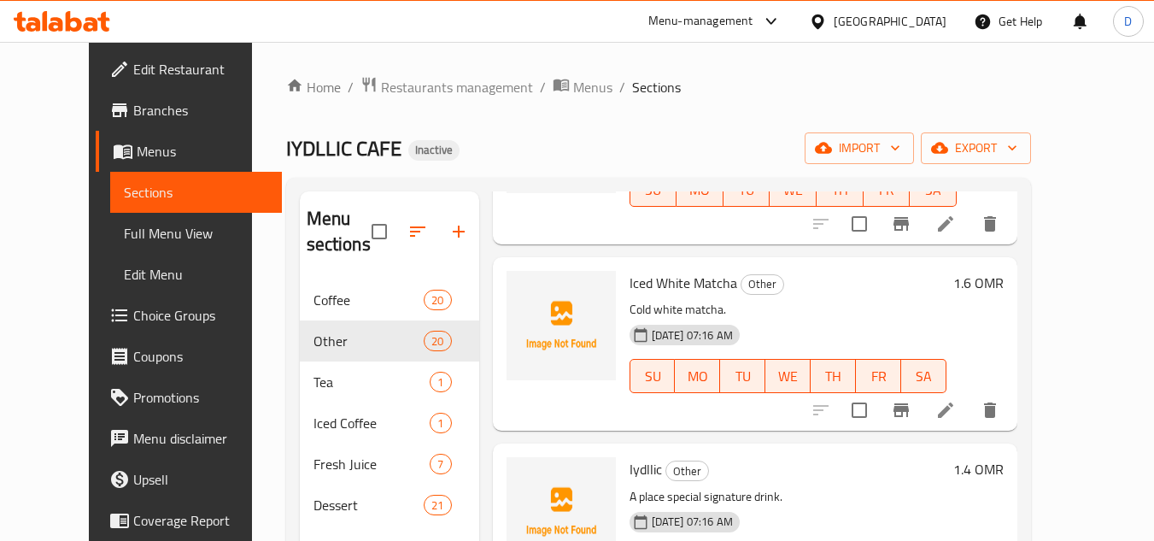
scroll to position [427, 0]
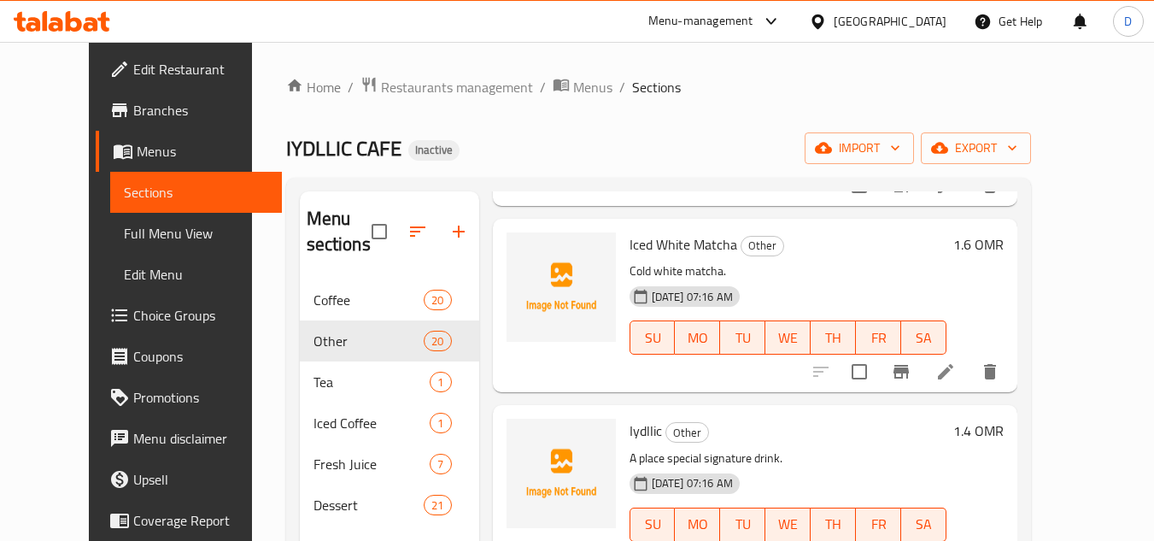
click at [629, 433] on span "Iydllic" at bounding box center [645, 431] width 32 height 26
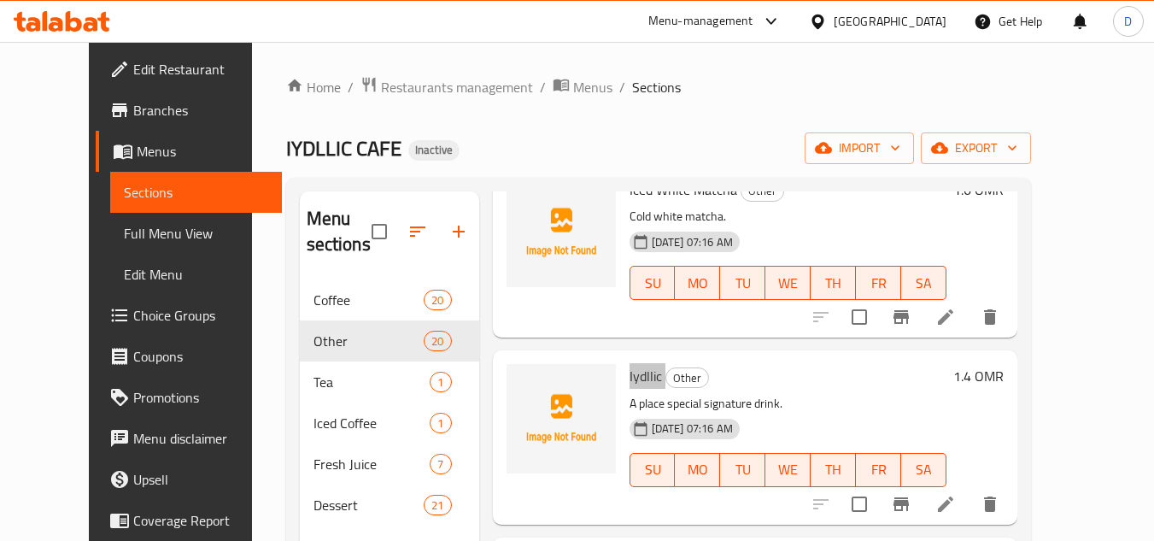
scroll to position [512, 0]
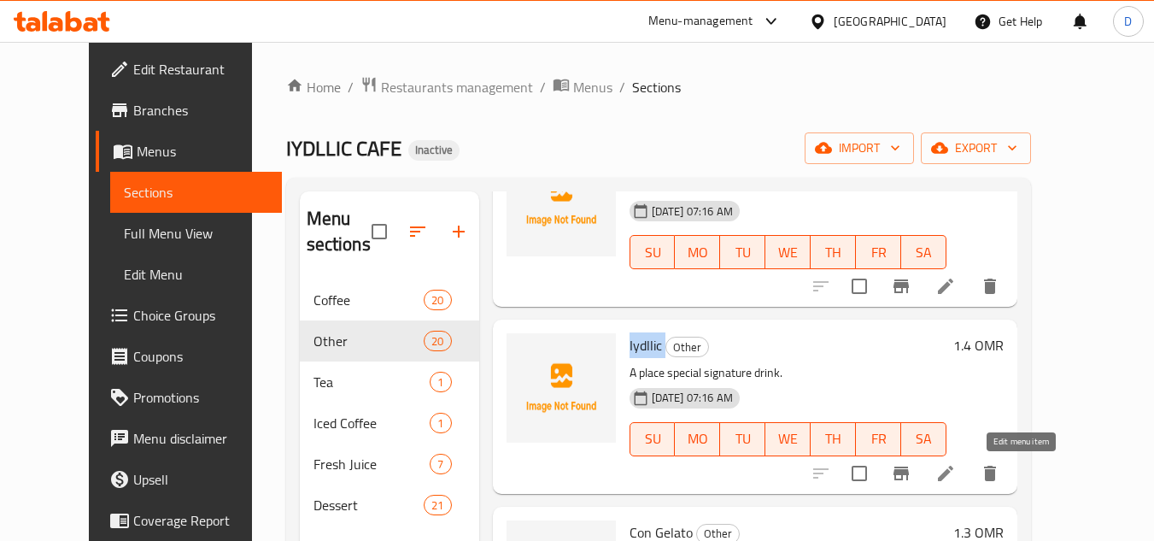
click at [956, 482] on icon at bounding box center [945, 473] width 20 height 20
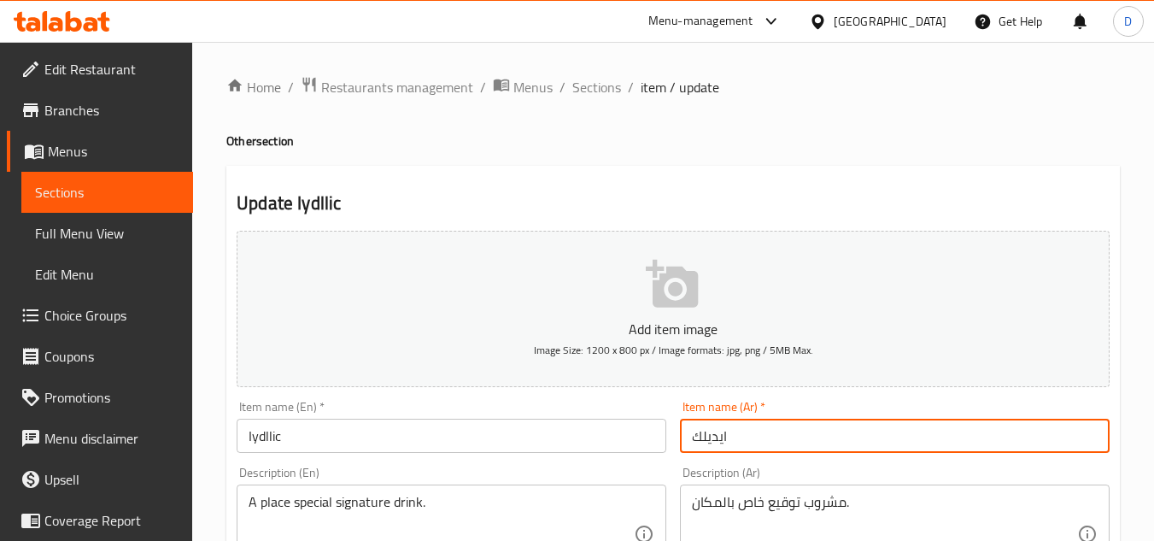
click at [713, 439] on input "ايديلك" at bounding box center [895, 435] width 430 height 34
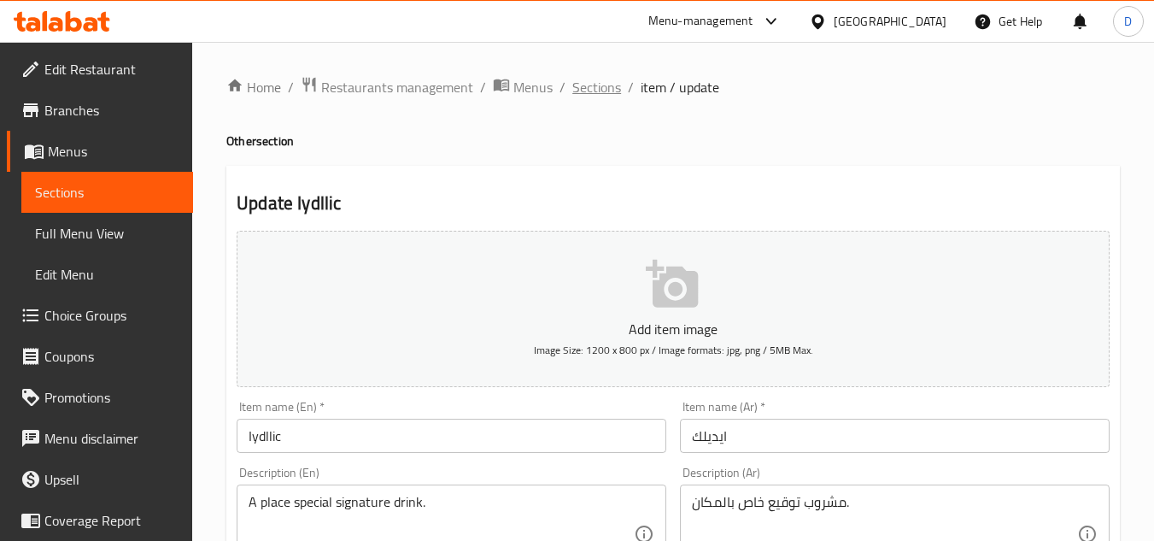
click at [594, 84] on span "Sections" at bounding box center [596, 87] width 49 height 20
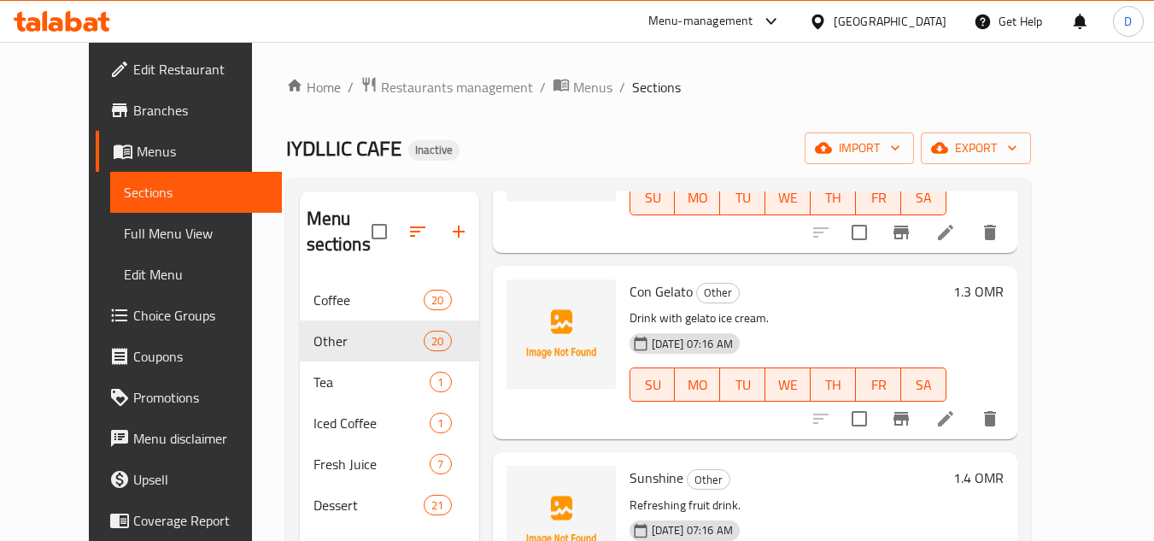
scroll to position [769, 0]
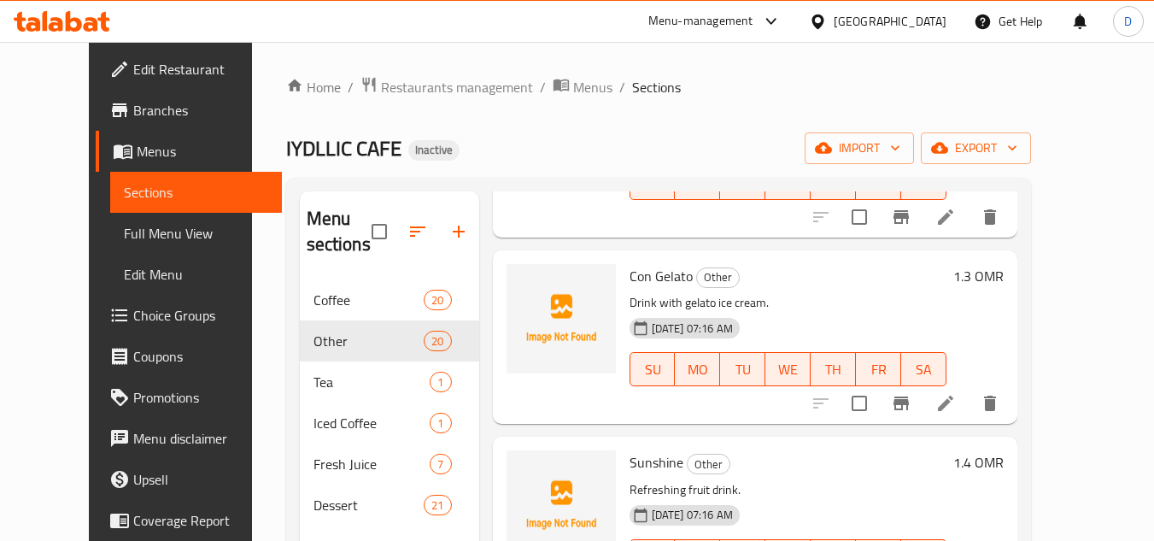
click at [647, 276] on span "Con Gelato" at bounding box center [660, 276] width 63 height 26
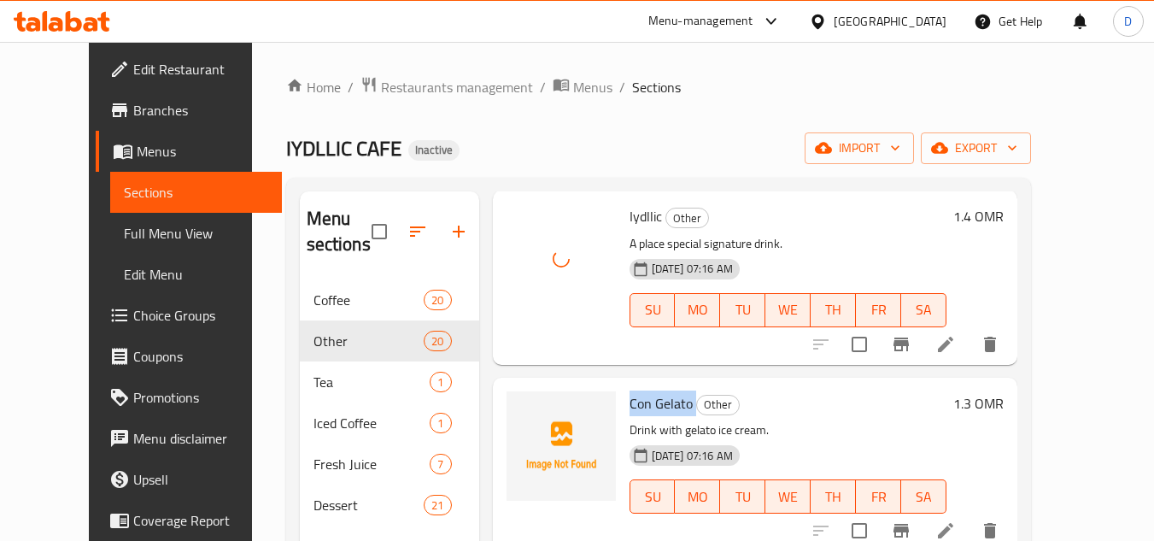
scroll to position [683, 0]
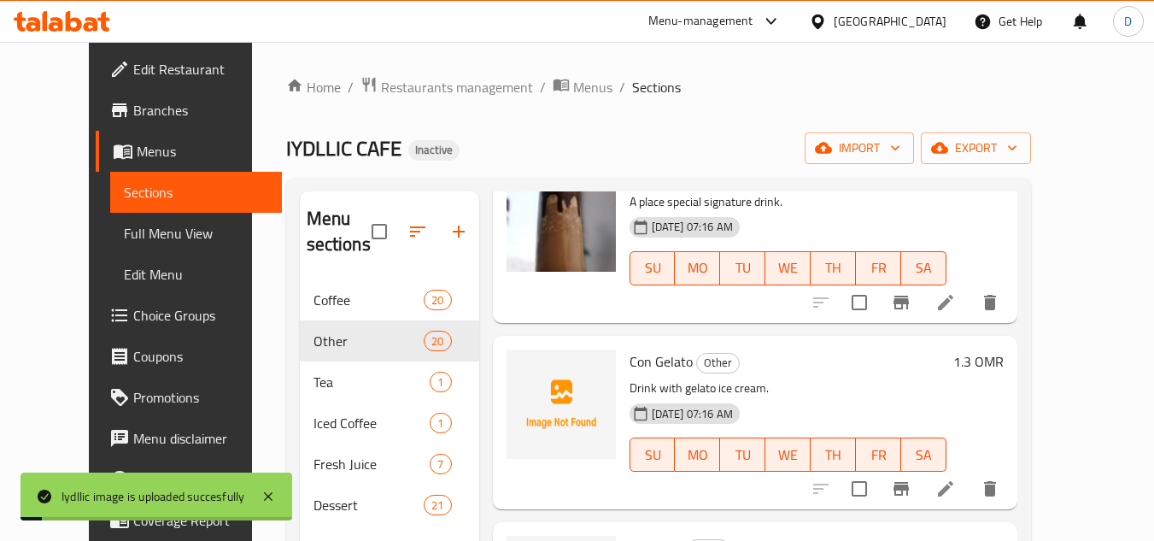
click at [802, 383] on p "Drink with gelato ice cream." at bounding box center [787, 387] width 317 height 21
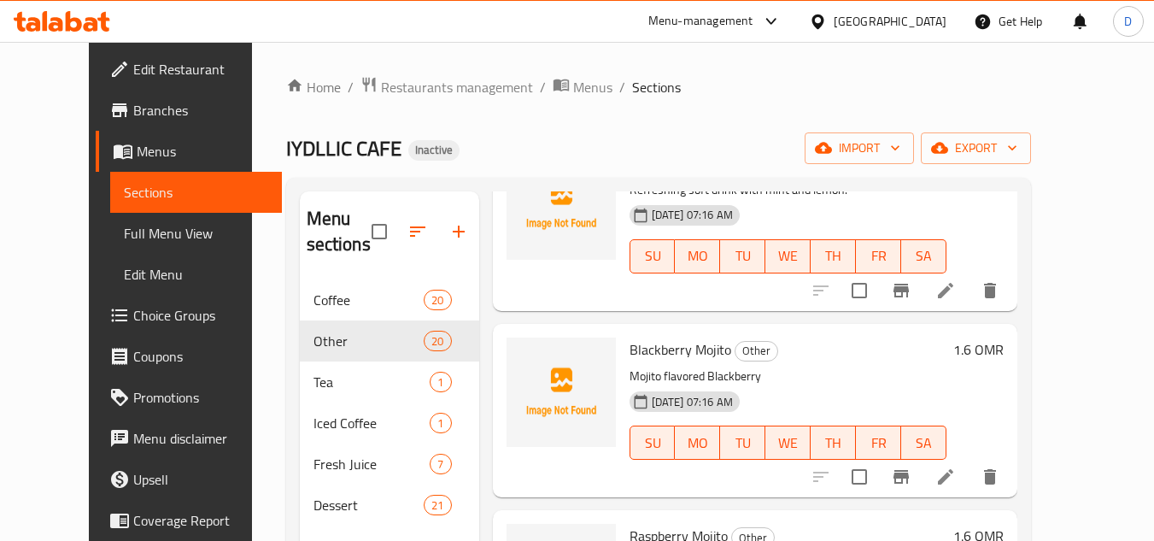
scroll to position [1452, 0]
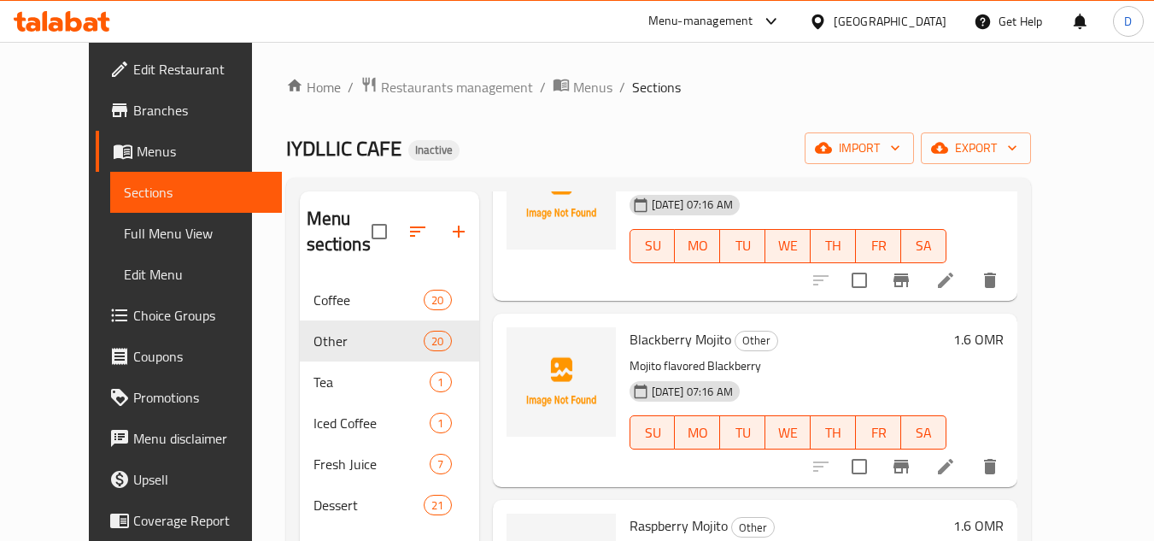
click at [647, 338] on span "Blackberry Mojito" at bounding box center [680, 339] width 102 height 26
click at [694, 334] on span "Blackberry Mojito" at bounding box center [680, 339] width 102 height 26
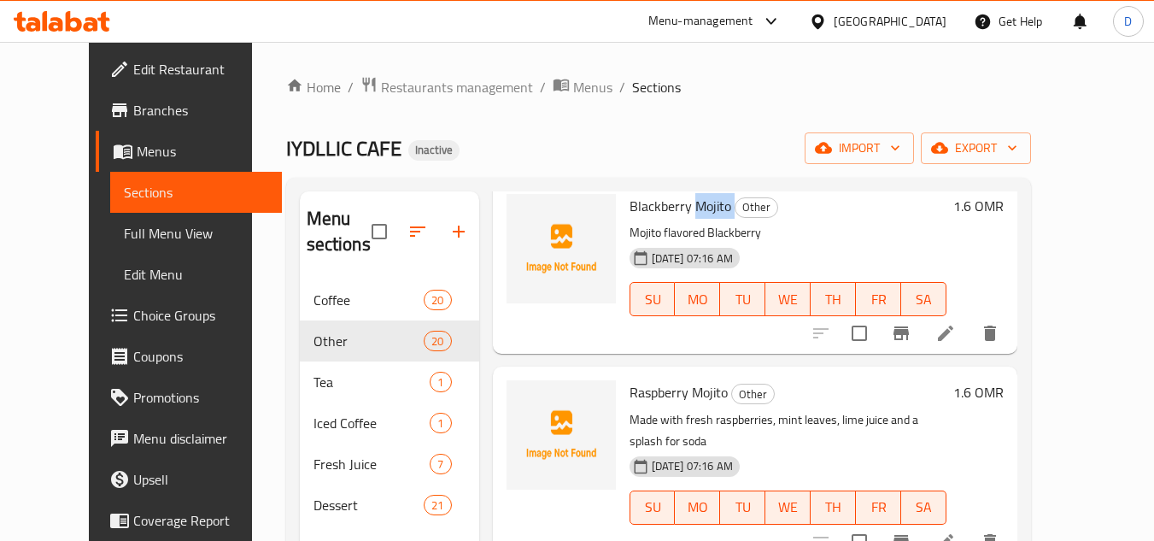
scroll to position [1623, 0]
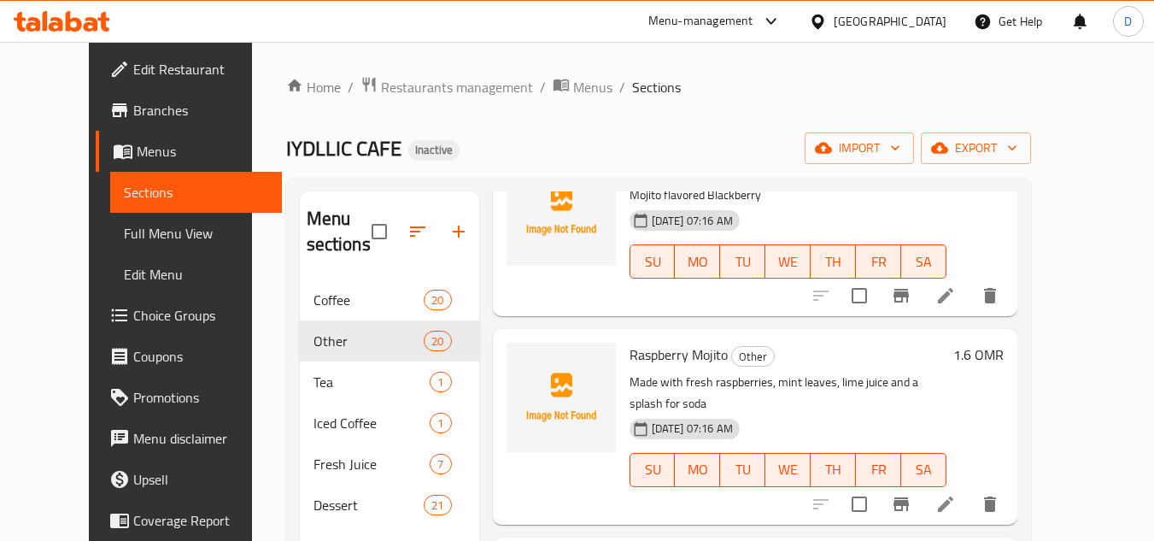
click at [133, 73] on span "Edit Restaurant" at bounding box center [200, 69] width 135 height 20
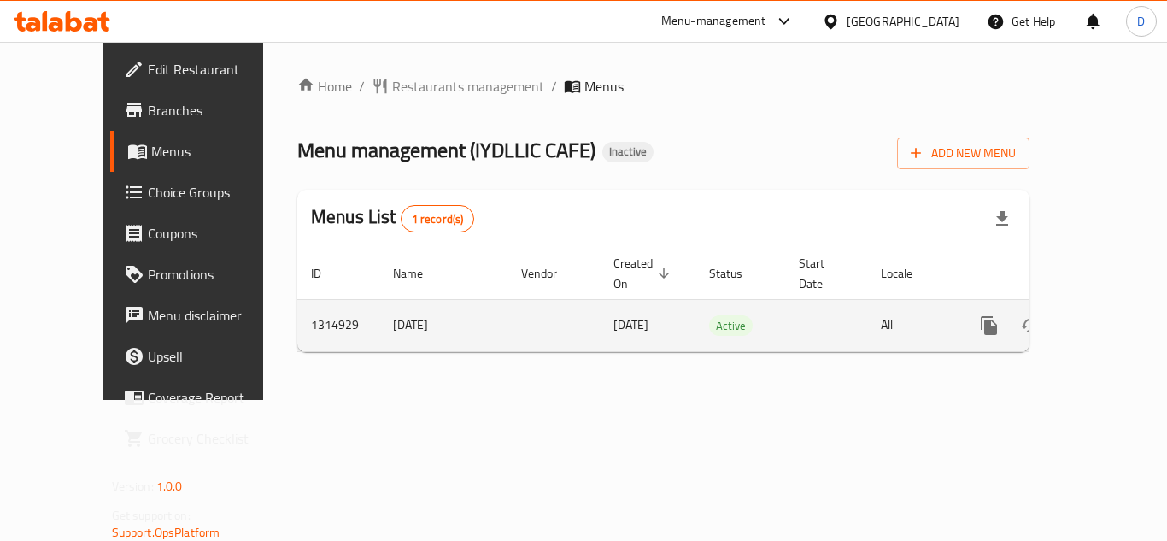
click at [1102, 315] on icon "enhanced table" at bounding box center [1112, 325] width 20 height 20
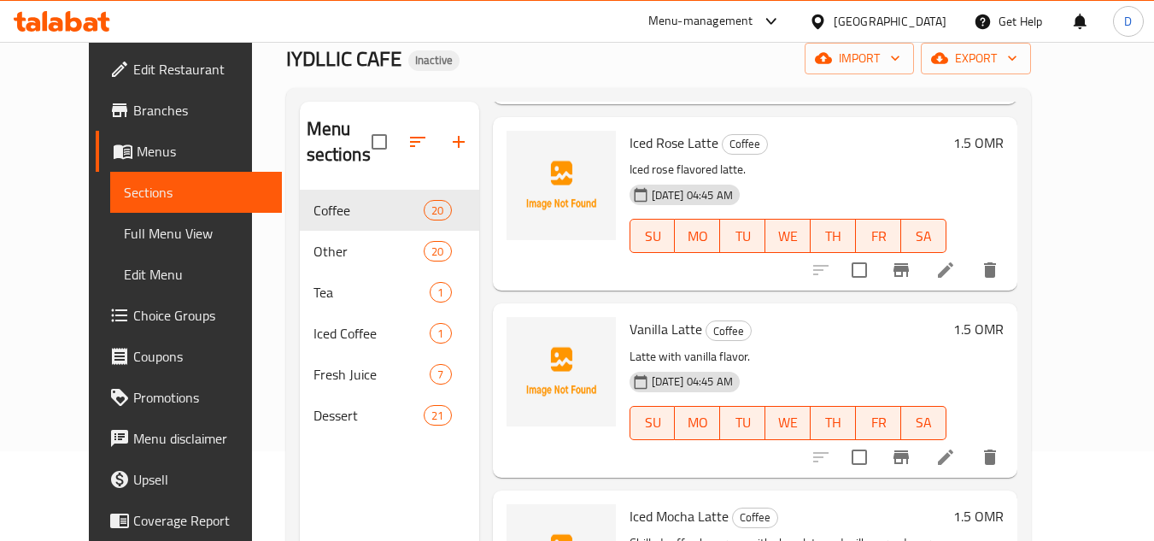
scroll to position [68, 0]
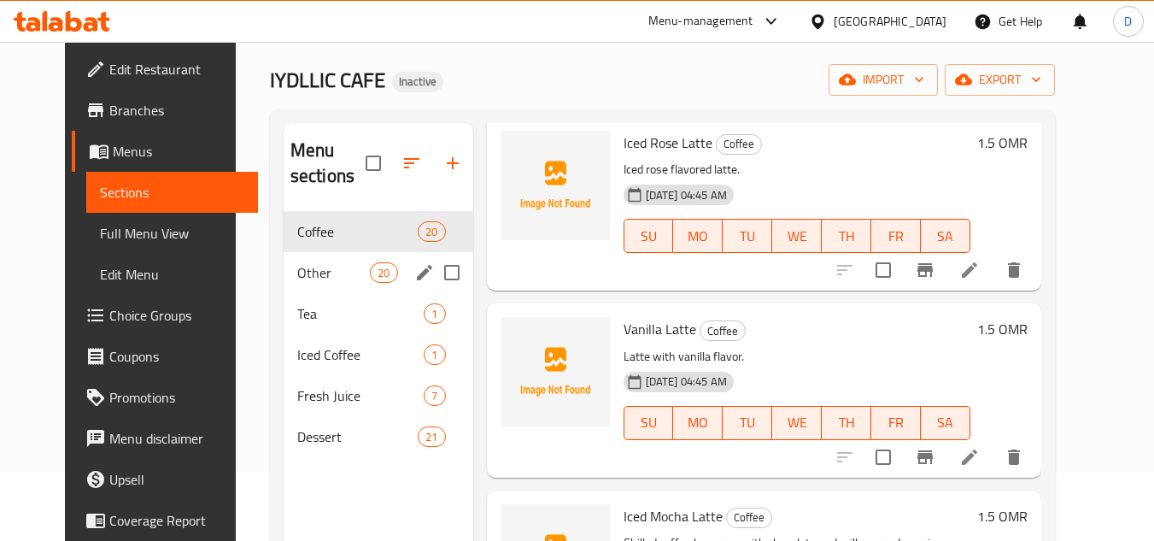
click at [320, 284] on div "Other 20" at bounding box center [379, 272] width 190 height 41
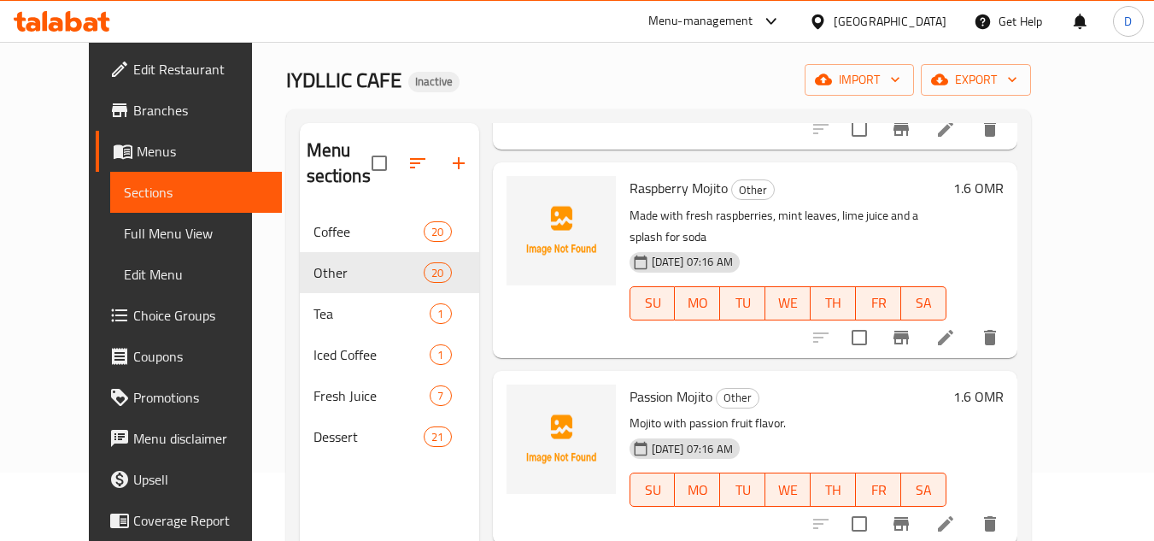
scroll to position [1893, 0]
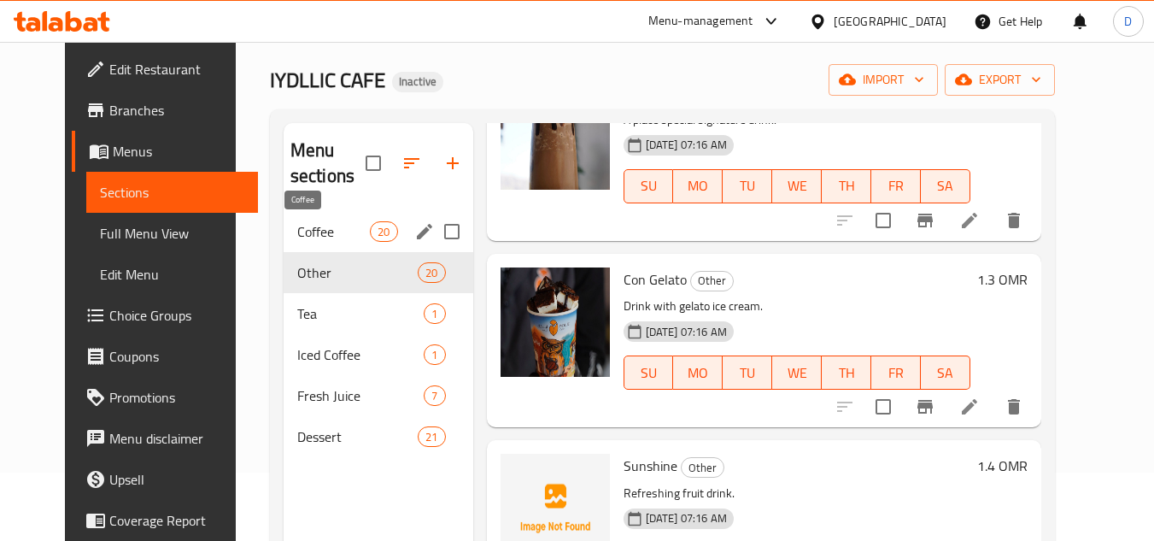
click at [297, 232] on span "Coffee" at bounding box center [333, 231] width 73 height 20
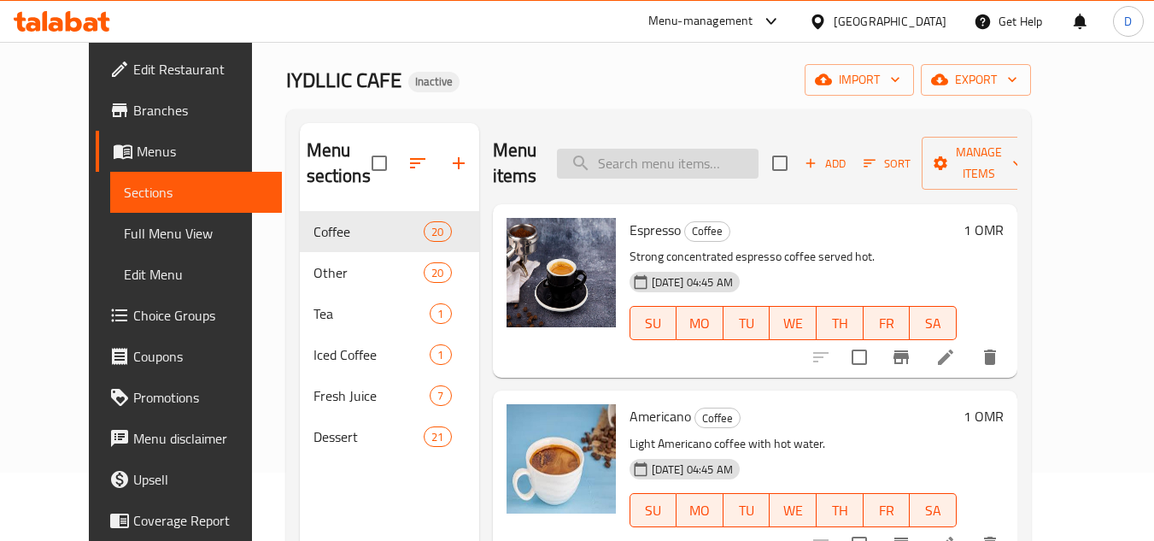
click at [699, 172] on input "search" at bounding box center [658, 164] width 202 height 30
paste input "Acai Smoothie"
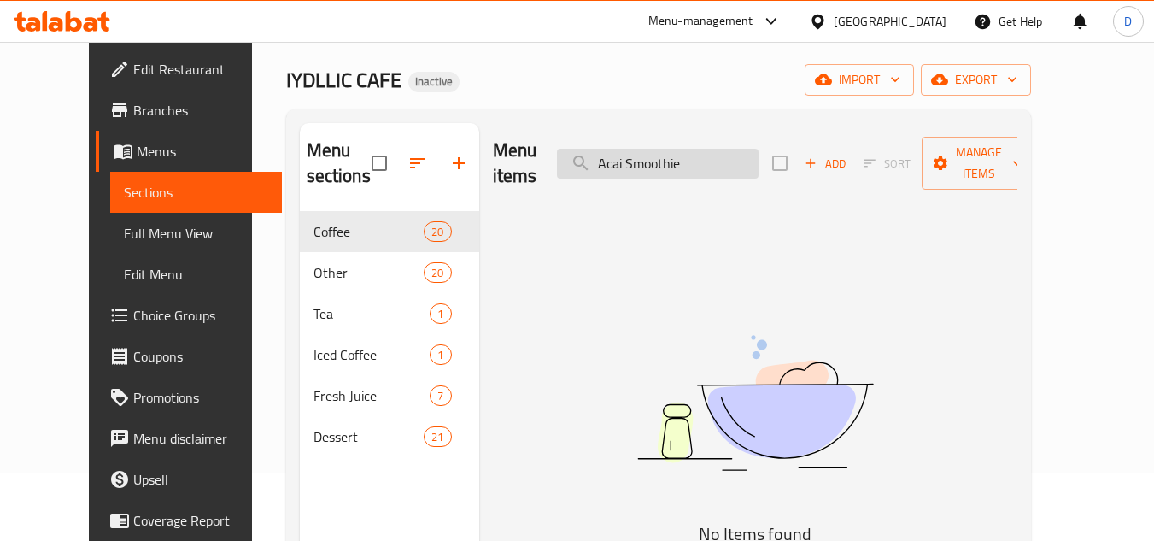
click at [692, 155] on input "Acai Smoothie" at bounding box center [658, 164] width 202 height 30
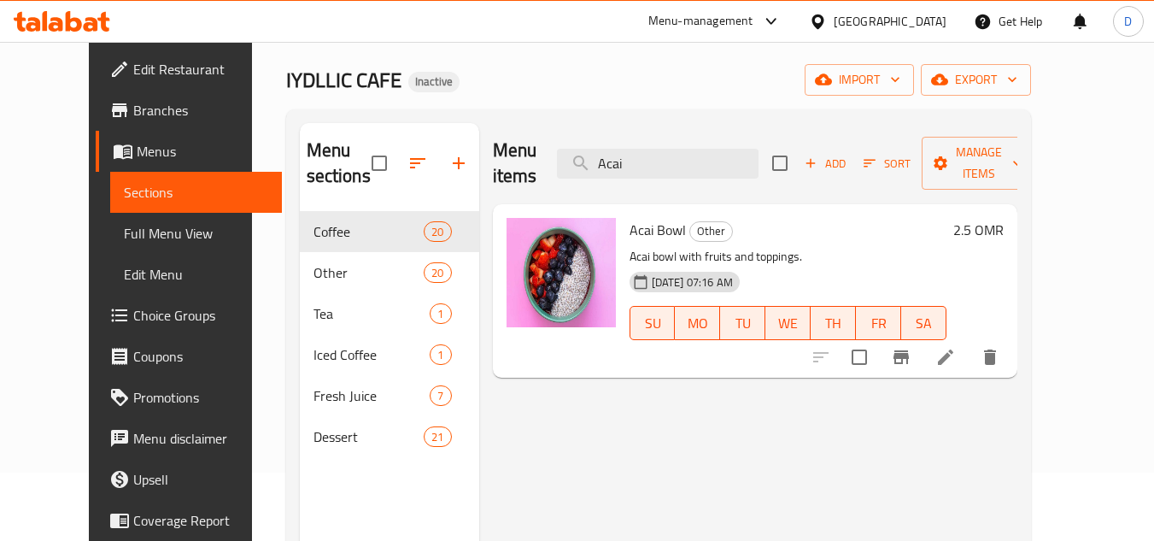
drag, startPoint x: 675, startPoint y: 164, endPoint x: 605, endPoint y: 167, distance: 70.1
click at [605, 167] on div "Menu items Acai Add Sort Manage items" at bounding box center [755, 163] width 524 height 81
paste input "frocano"
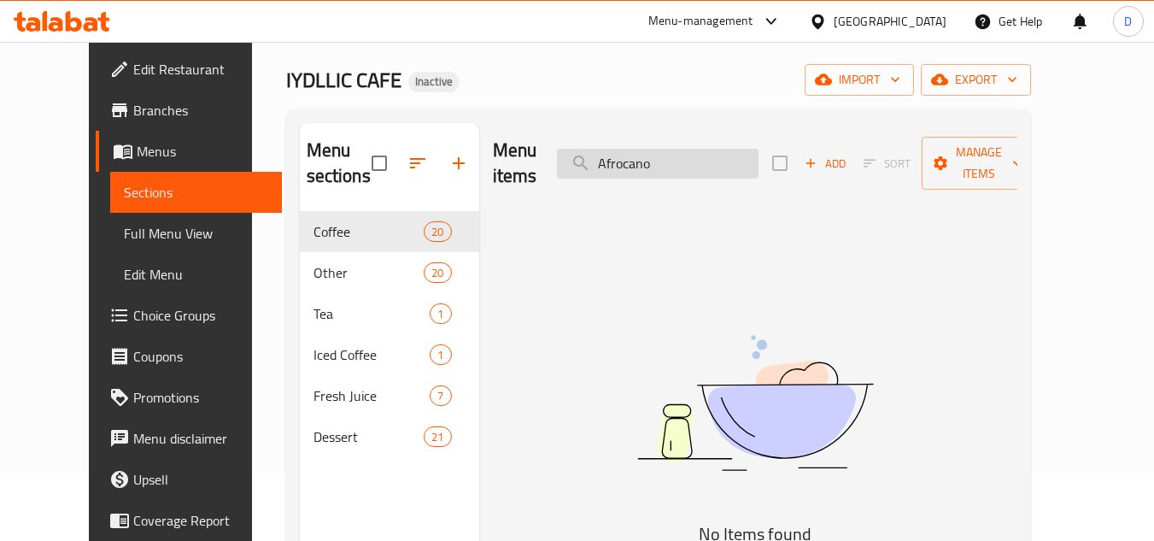
click at [645, 149] on input "Afrocano" at bounding box center [658, 164] width 202 height 30
paste input "Kinza Soda Water"
click at [649, 149] on input "Kinza Soda Water" at bounding box center [658, 164] width 202 height 30
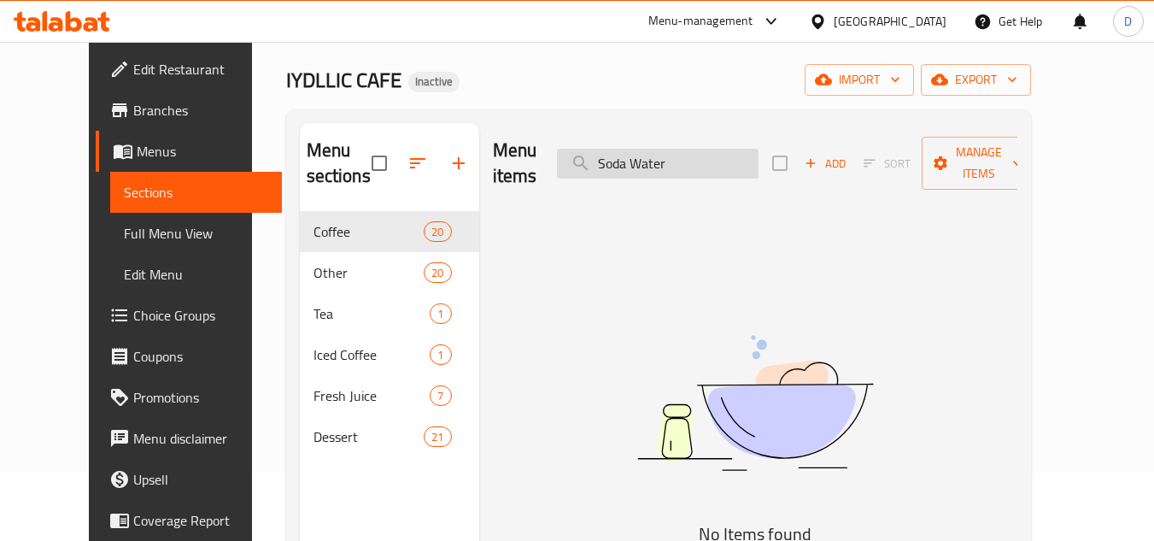
click at [648, 149] on input "Soda Water" at bounding box center [658, 164] width 202 height 30
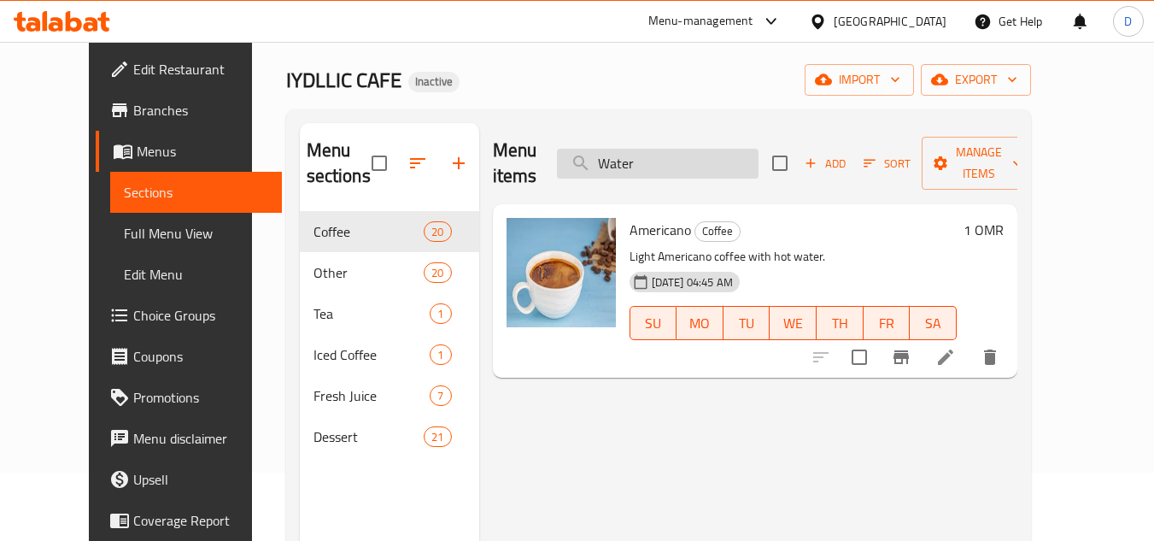
click at [645, 161] on input "Water" at bounding box center [658, 164] width 202 height 30
paste input "Mango Kawa"
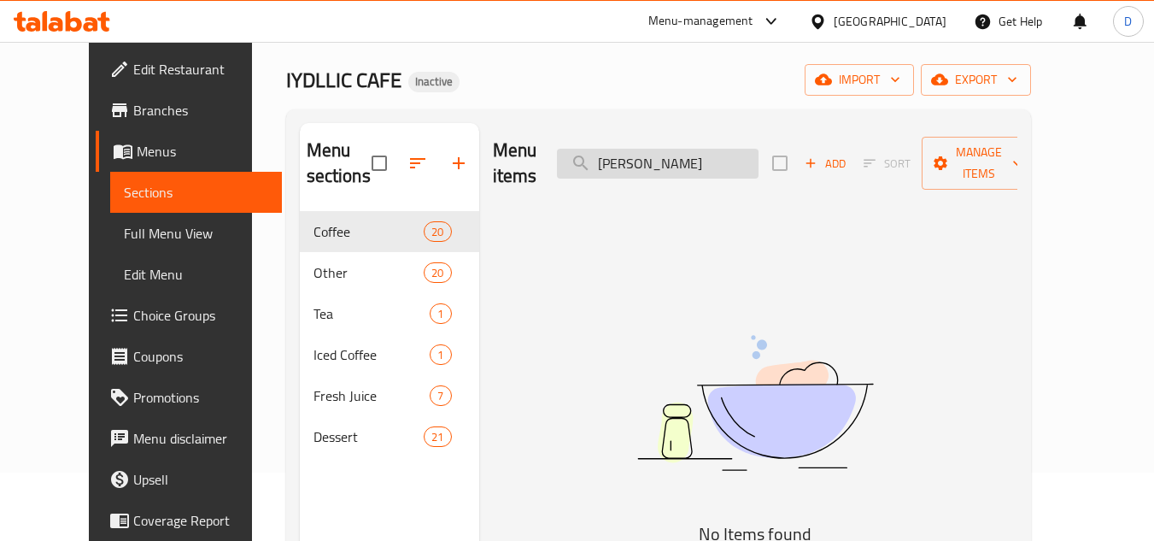
click at [689, 152] on input "Mango Kawa" at bounding box center [658, 164] width 202 height 30
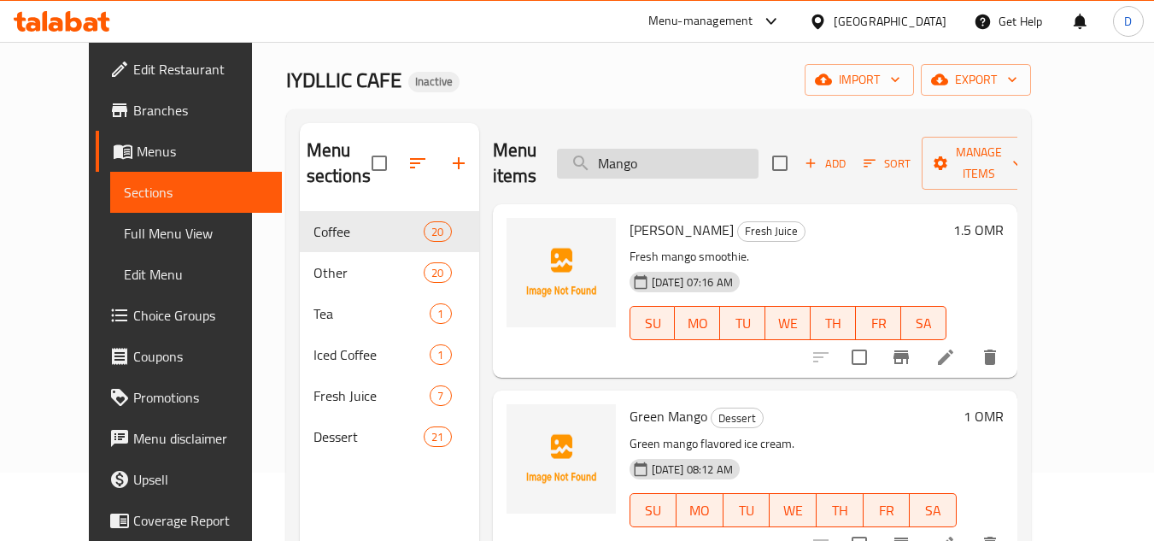
click at [651, 156] on input "Mango" at bounding box center [658, 164] width 202 height 30
paste input "Perrier Sparkling"
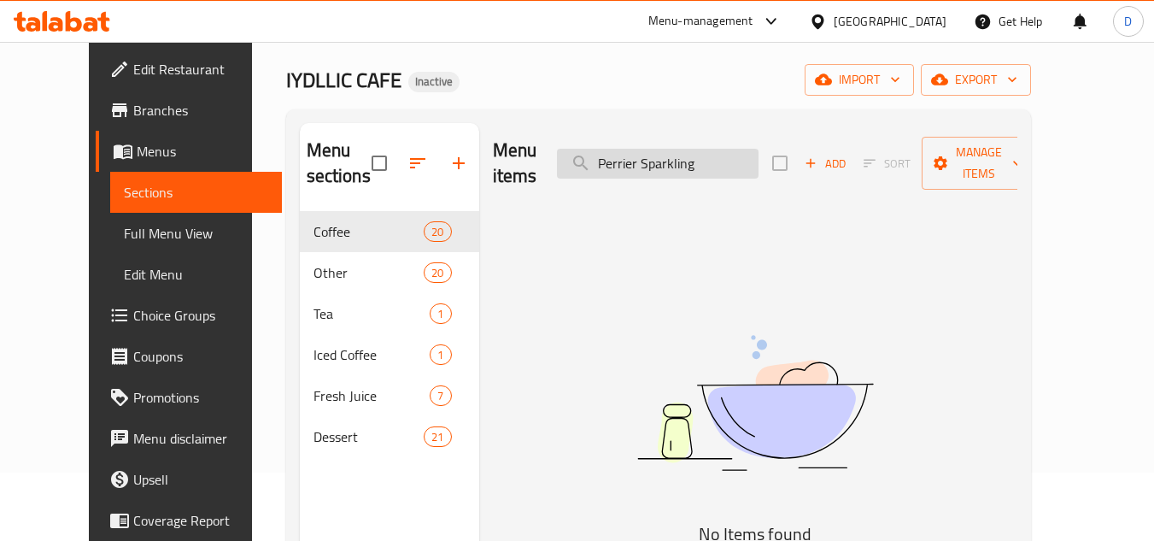
click at [647, 149] on input "Perrier Sparkling" at bounding box center [658, 164] width 202 height 30
type input "Sparkling"
click at [664, 152] on input "Sparkling" at bounding box center [658, 164] width 202 height 30
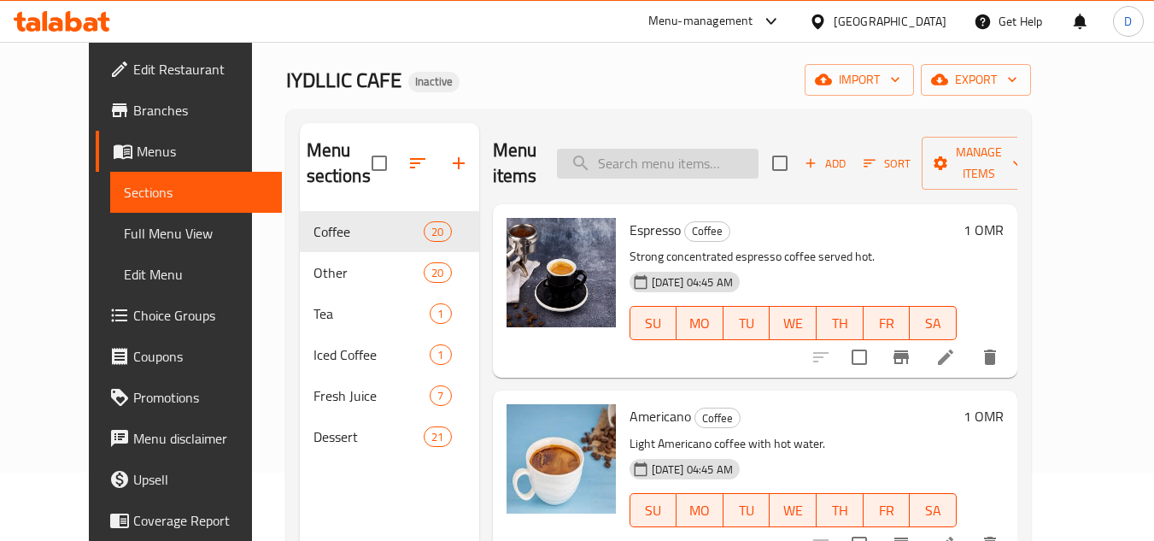
click at [715, 167] on input "search" at bounding box center [658, 164] width 202 height 30
paste input "Piccolo"
type input "Piccolo"
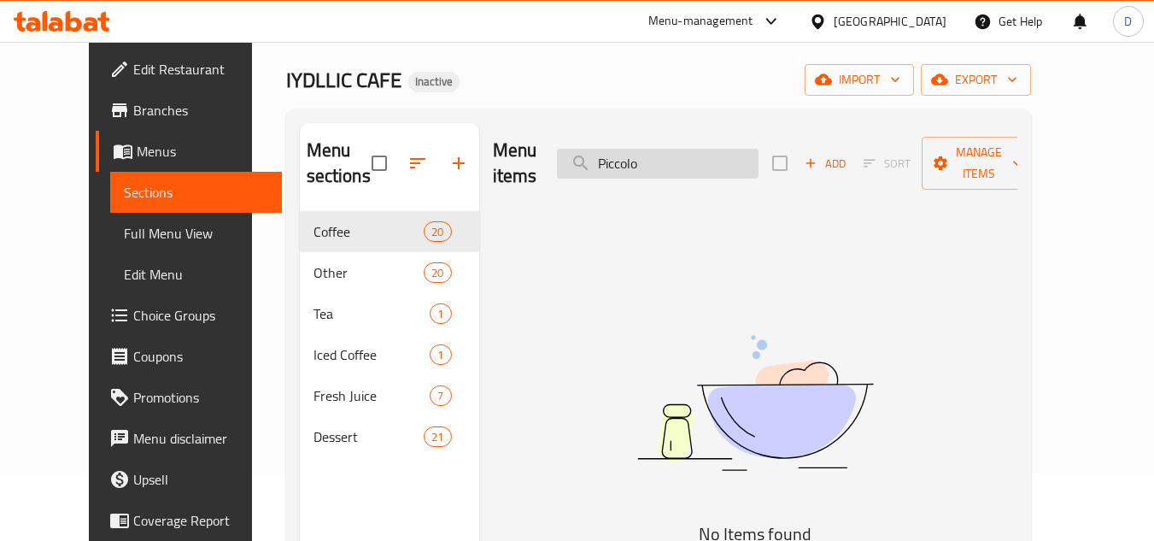
click at [658, 150] on input "Piccolo" at bounding box center [658, 164] width 202 height 30
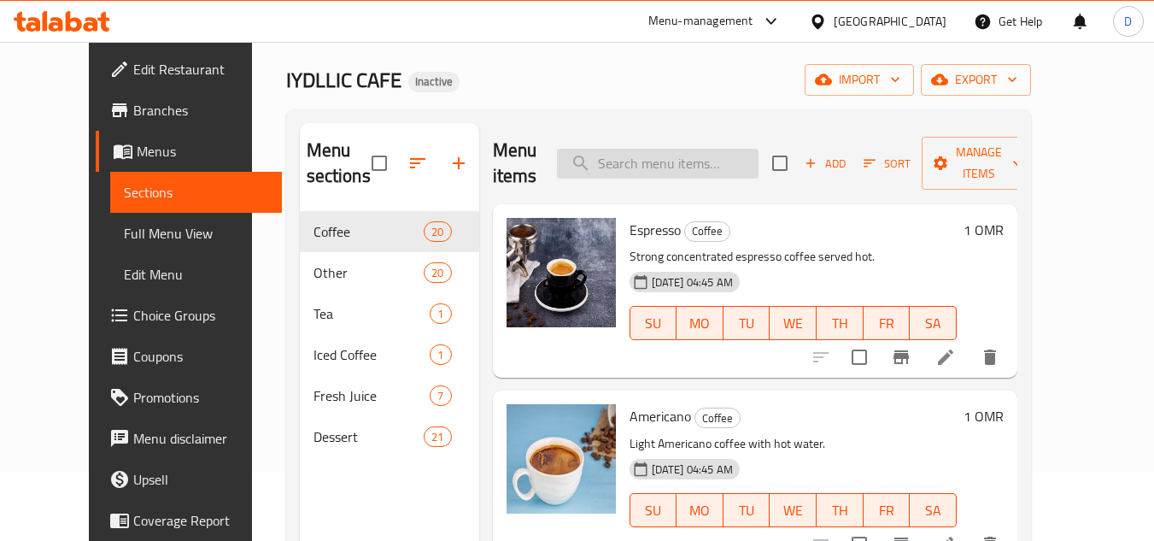
click at [682, 151] on input "search" at bounding box center [658, 164] width 202 height 30
paste input "Schweppes Soda"
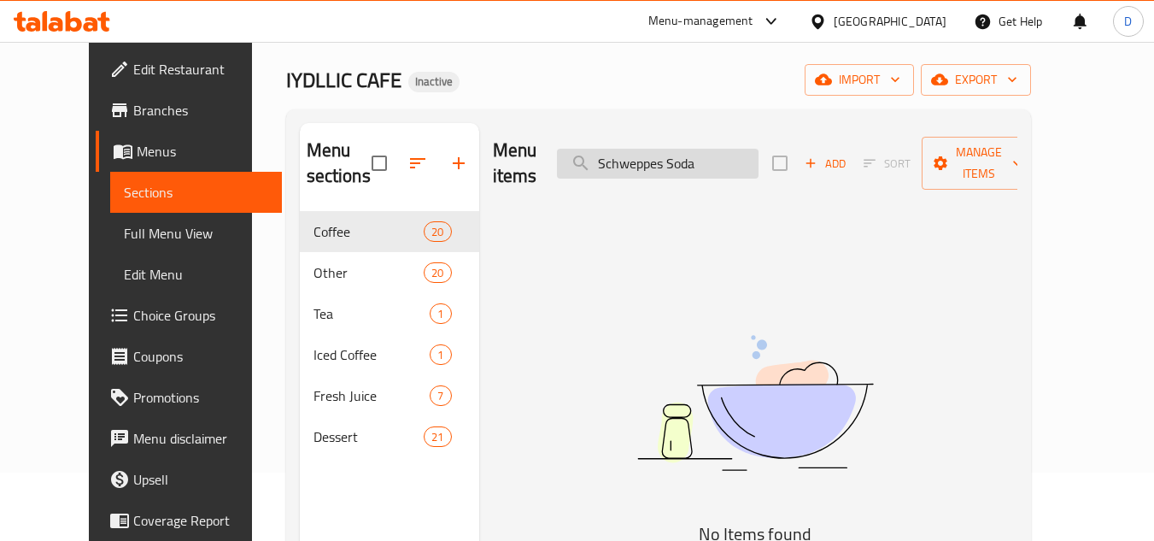
click at [711, 149] on input "Schweppes Soda" at bounding box center [658, 164] width 202 height 30
click at [664, 150] on input "Schweppes" at bounding box center [658, 164] width 202 height 30
paste input "mall Perrier Sparkling"
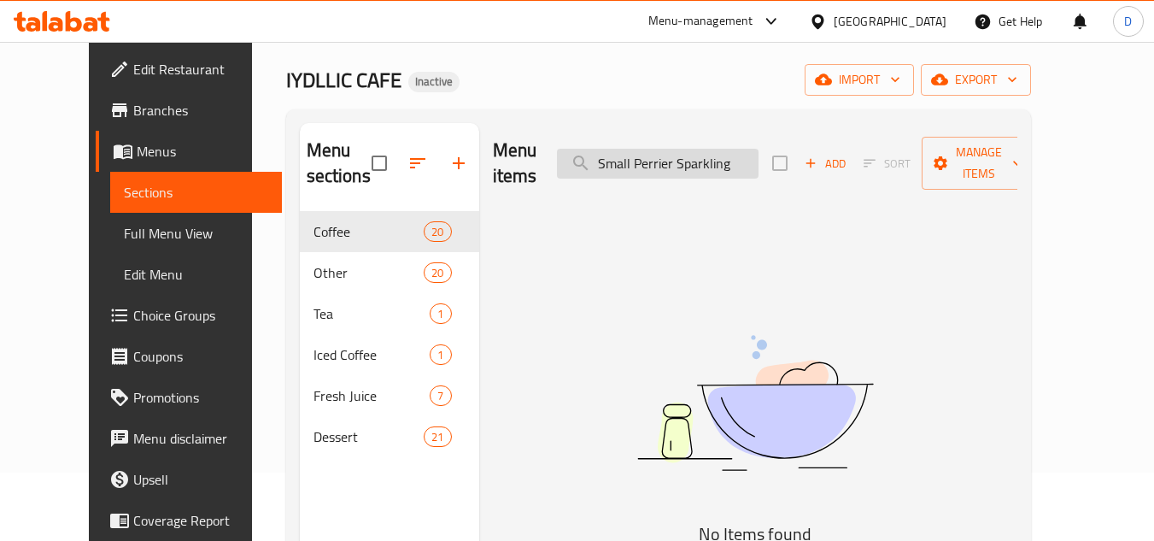
click at [745, 149] on input "Small Perrier Sparkling" at bounding box center [658, 164] width 202 height 30
drag, startPoint x: 714, startPoint y: 146, endPoint x: 604, endPoint y: 150, distance: 110.3
click at [604, 150] on input "Small Perrier" at bounding box center [658, 164] width 202 height 30
paste input "panish Cortado"
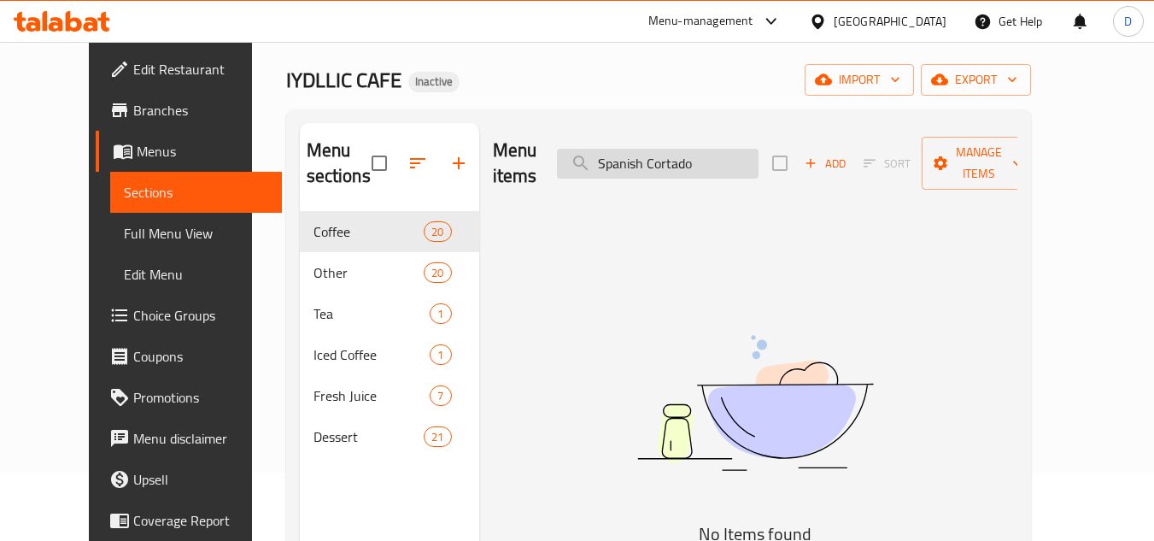
click at [658, 158] on input "Spanish Cortado" at bounding box center [658, 164] width 202 height 30
type input "Cortado"
click at [658, 153] on input "Cortado" at bounding box center [658, 164] width 202 height 30
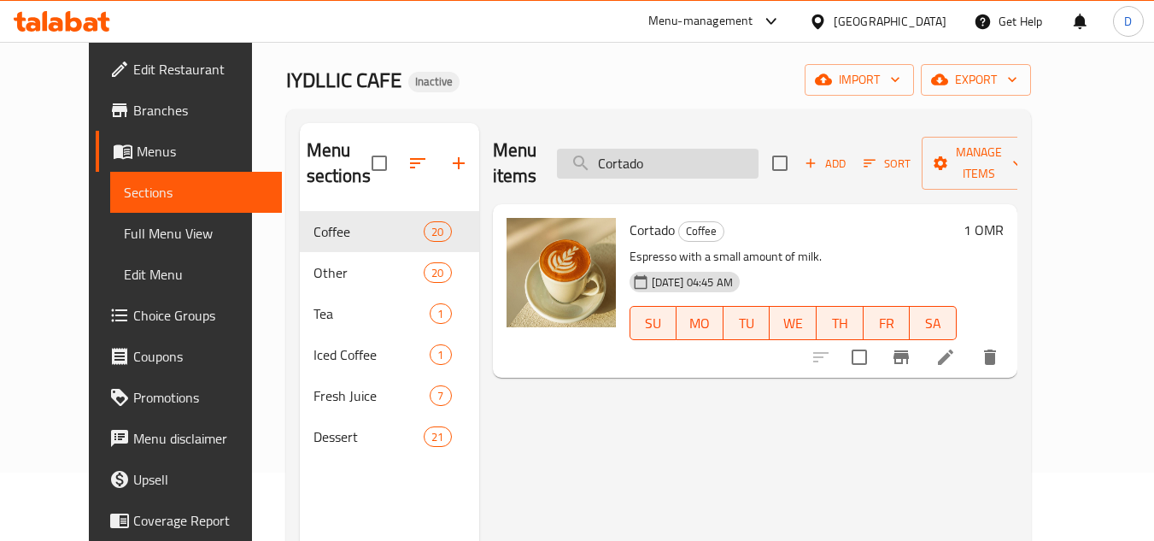
click at [658, 153] on input "Cortado" at bounding box center [658, 164] width 202 height 30
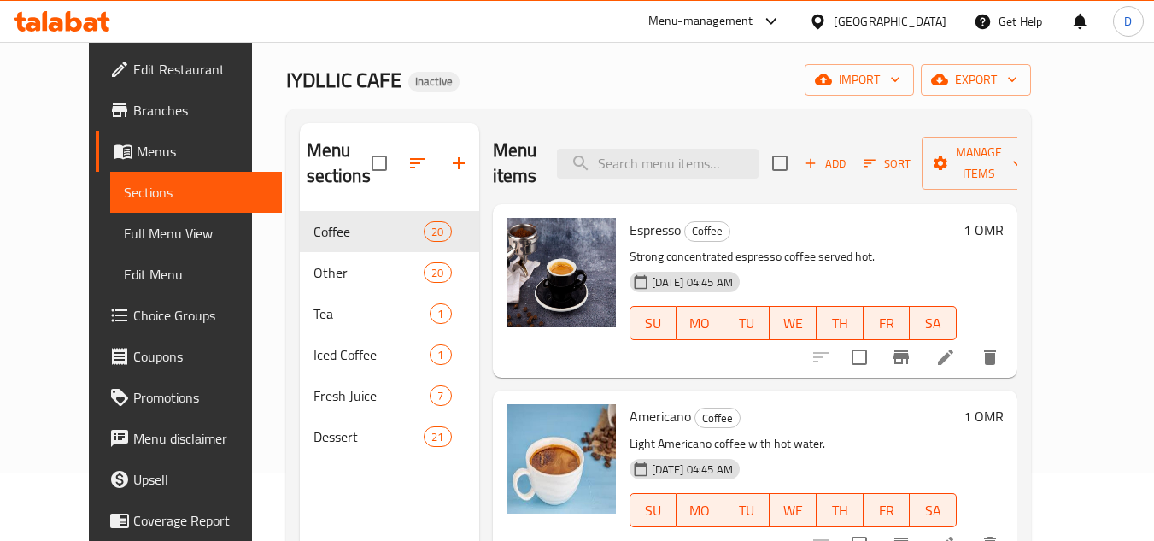
click at [710, 144] on div "Menu items Add Sort Manage items" at bounding box center [755, 163] width 524 height 81
click at [710, 153] on input "search" at bounding box center [658, 164] width 202 height 30
paste input "Strawberry Matcha"
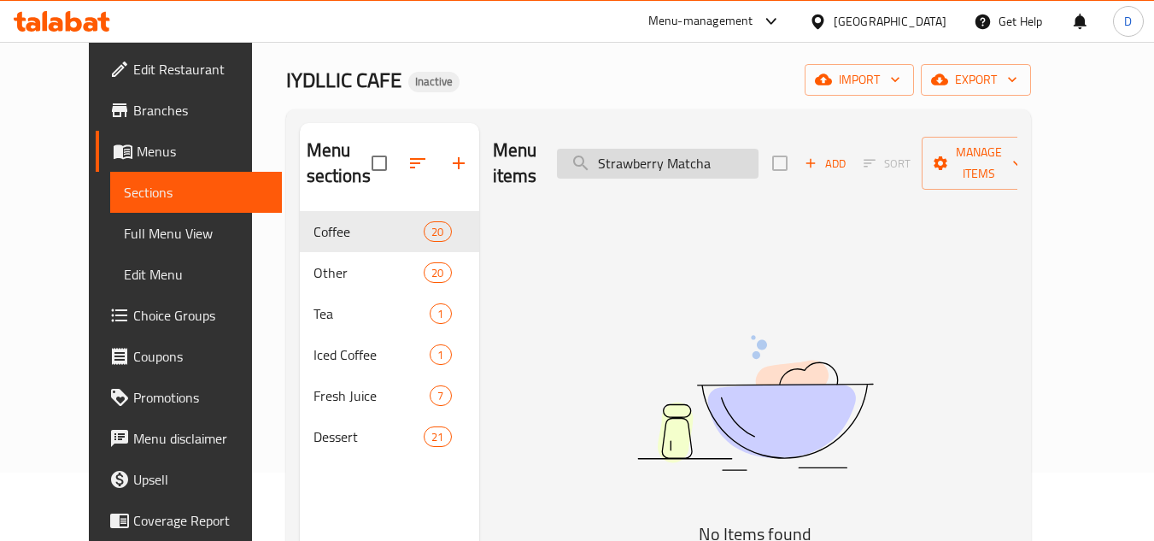
click at [718, 156] on input "Strawberry Matcha" at bounding box center [658, 164] width 202 height 30
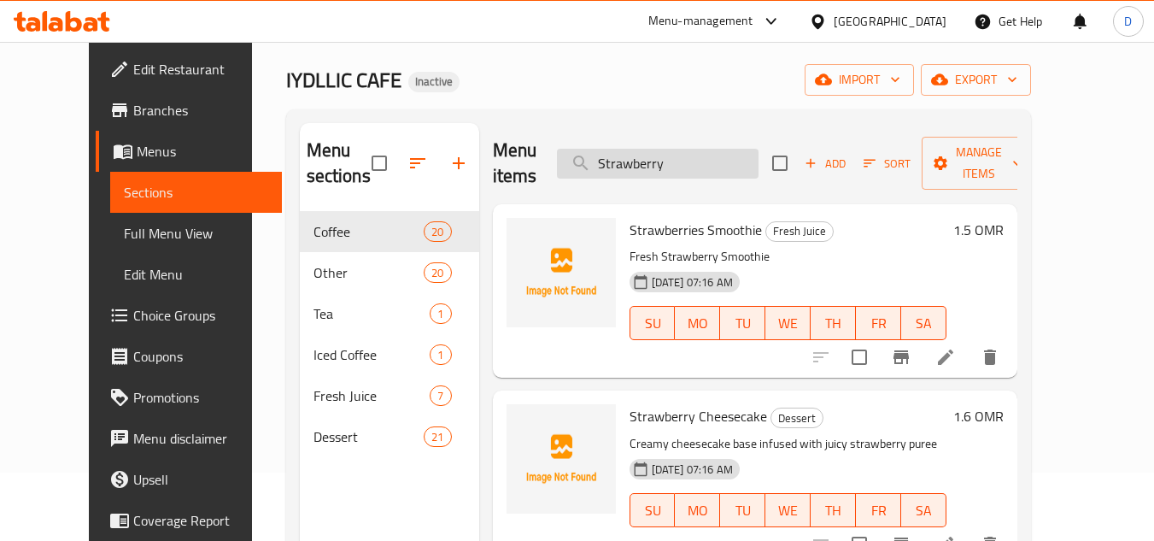
click at [652, 157] on input "Strawberry" at bounding box center [658, 164] width 202 height 30
paste input "Truffle"
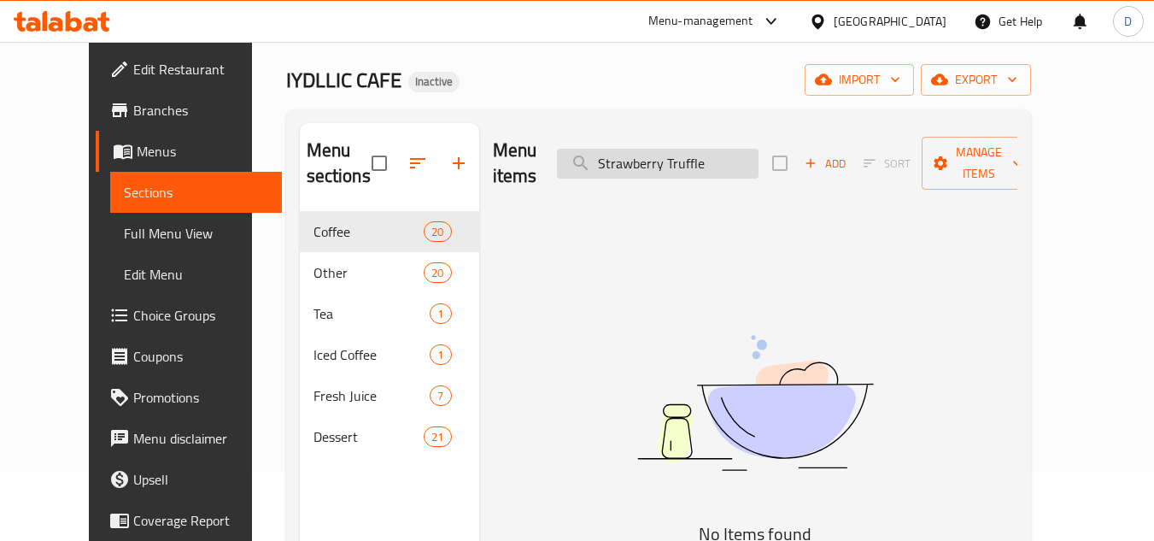
click at [664, 151] on input "Strawberry Truffle" at bounding box center [658, 164] width 202 height 30
click at [647, 150] on input "Truffle" at bounding box center [658, 164] width 202 height 30
paste input "iramisu"
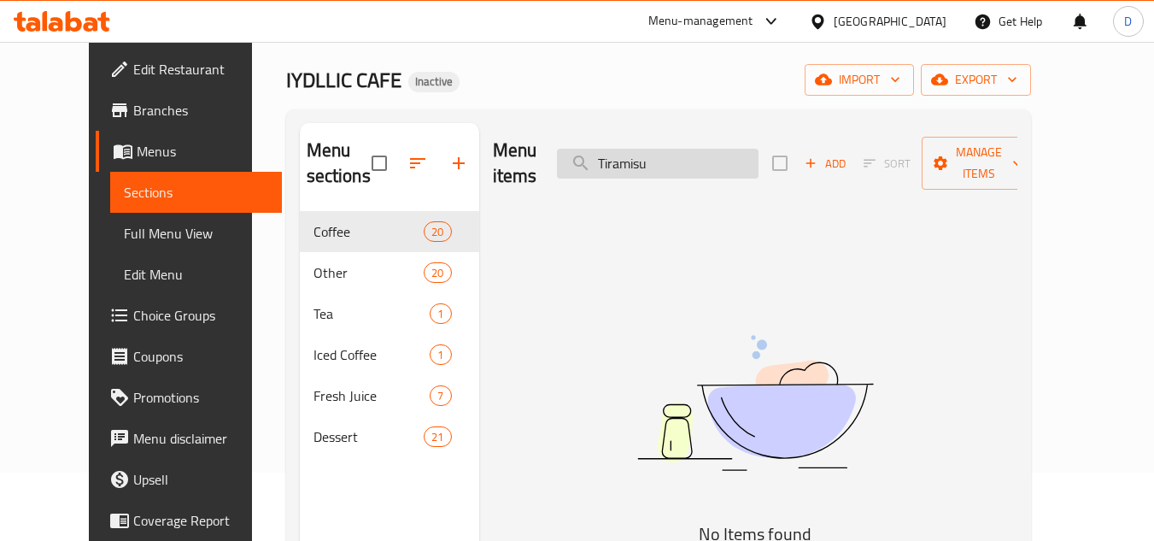
click at [674, 161] on input "Tiramisu" at bounding box center [658, 164] width 202 height 30
paste input "V60 (Hot - Cold)"
drag, startPoint x: 653, startPoint y: 155, endPoint x: 779, endPoint y: 147, distance: 125.8
click at [758, 149] on input "V60 (Hot - Cold)" at bounding box center [658, 164] width 202 height 30
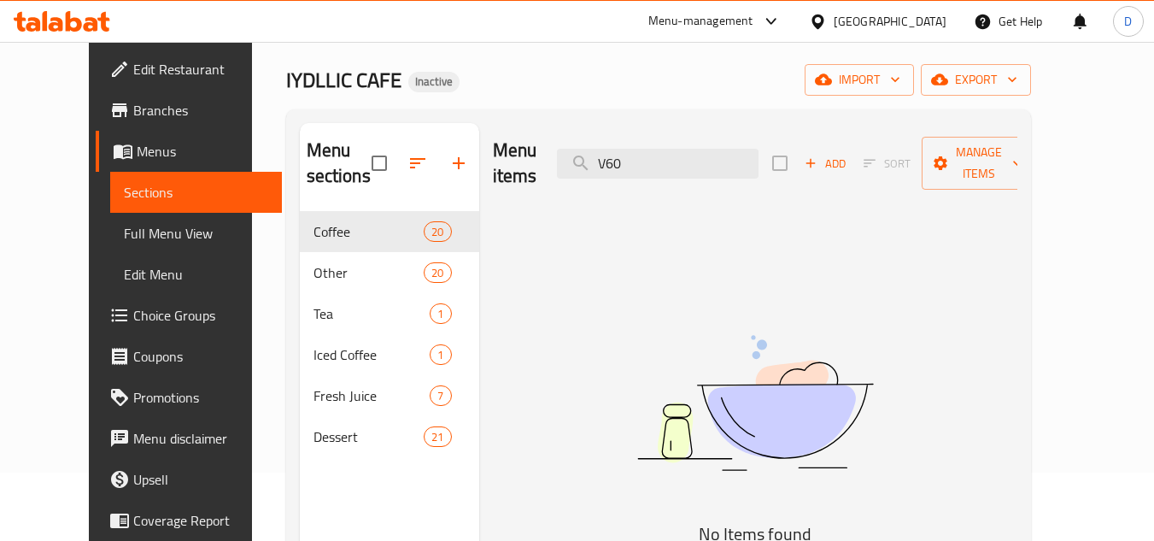
drag, startPoint x: 660, startPoint y: 151, endPoint x: 566, endPoint y: 159, distance: 94.3
click at [566, 159] on div "Menu items V60 Add Sort Manage items" at bounding box center [755, 163] width 524 height 81
paste input "يوجوت فراولة"
click at [660, 153] on input "يوجوت فراولة" at bounding box center [658, 164] width 202 height 30
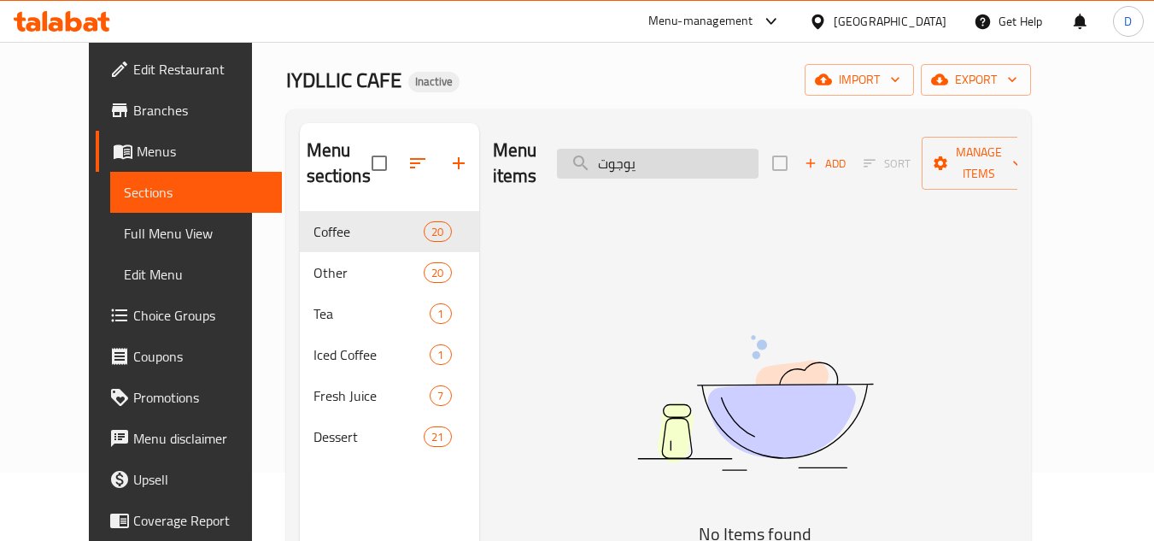
type input "يوجوت"
click at [652, 155] on input "يوجوت" at bounding box center [658, 164] width 202 height 30
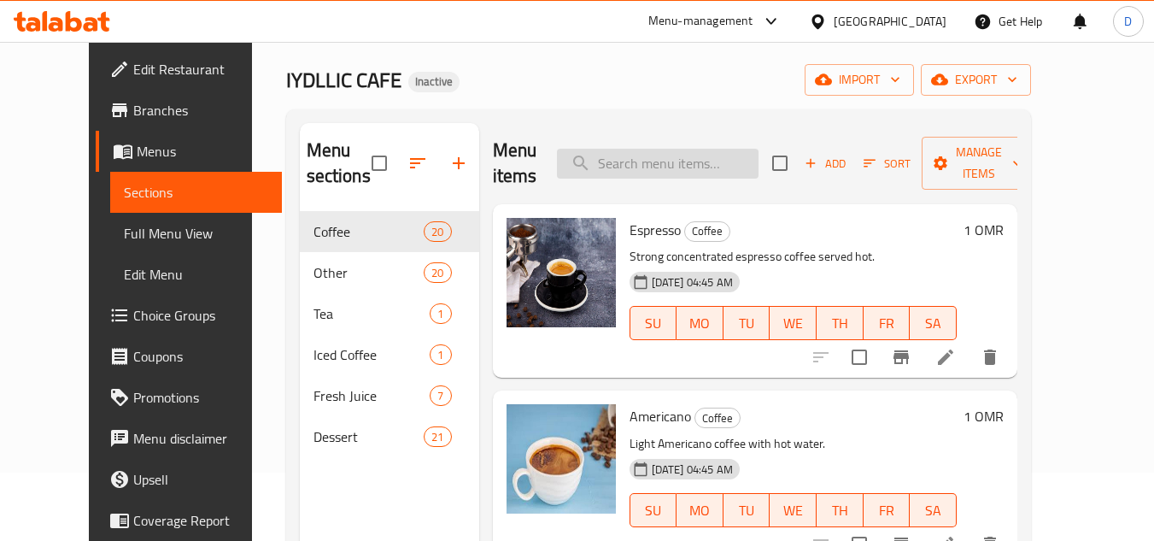
click at [715, 173] on input "search" at bounding box center [658, 164] width 202 height 30
paste input "ميلك شيك لوتس"
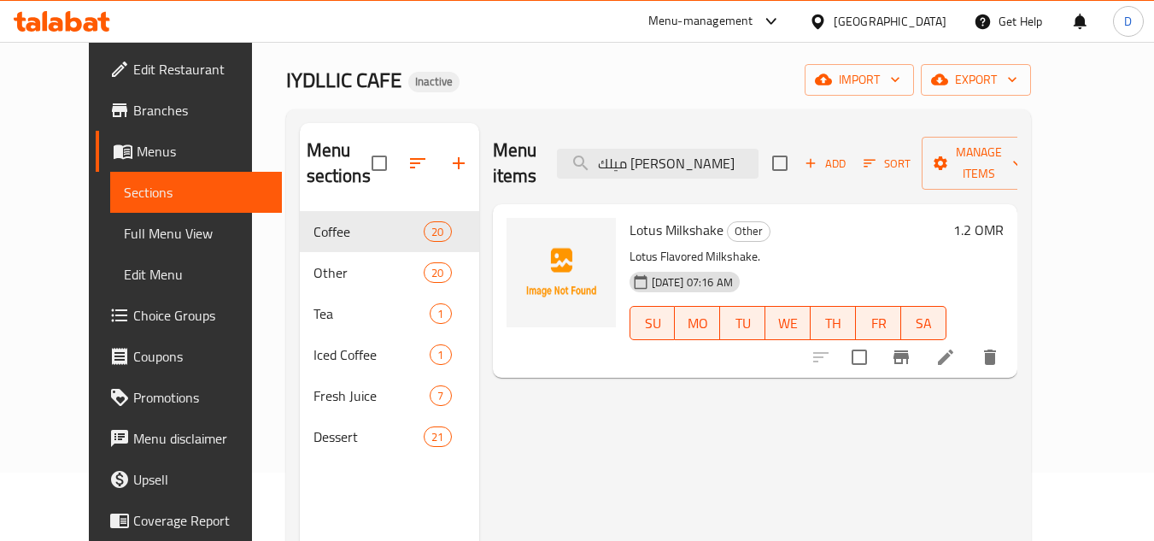
type input "ميلك شيك لوتس"
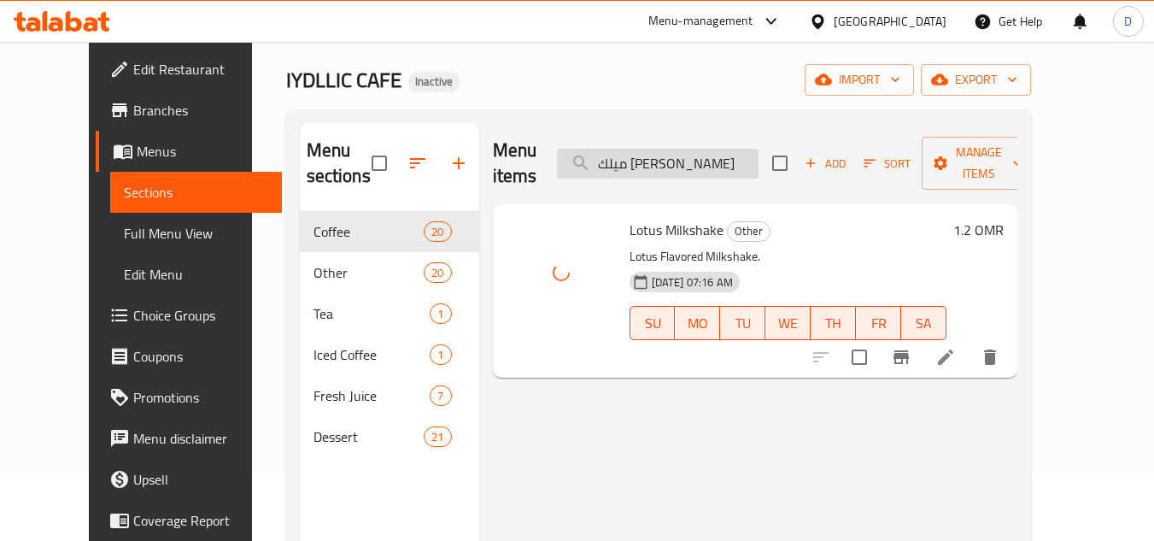
click at [715, 151] on input "ميلك شيك لوتس" at bounding box center [658, 164] width 202 height 30
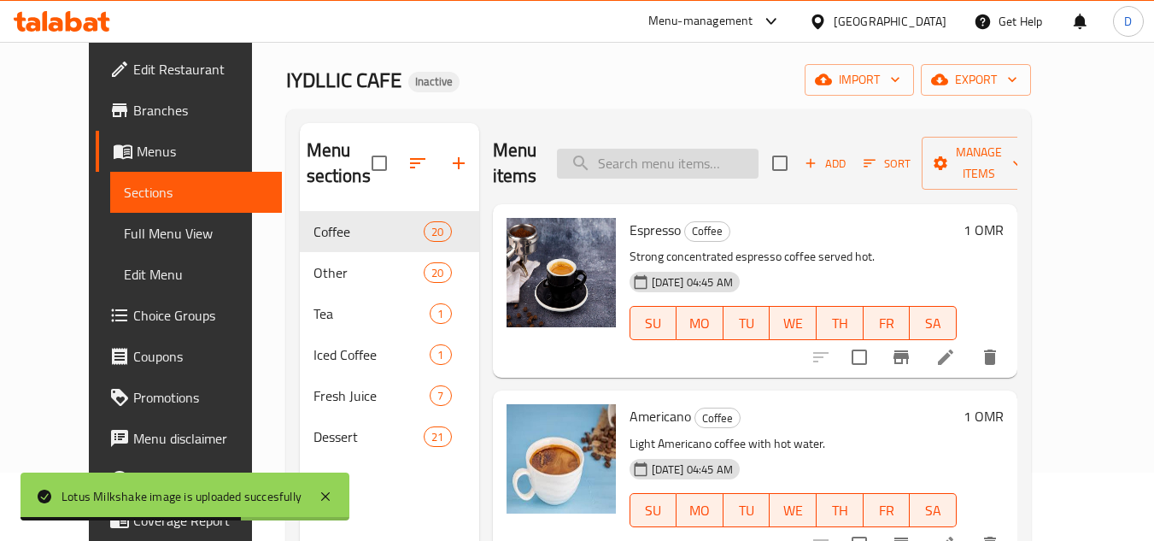
click at [679, 165] on input "search" at bounding box center [658, 164] width 202 height 30
paste input "موهيتو فراولة"
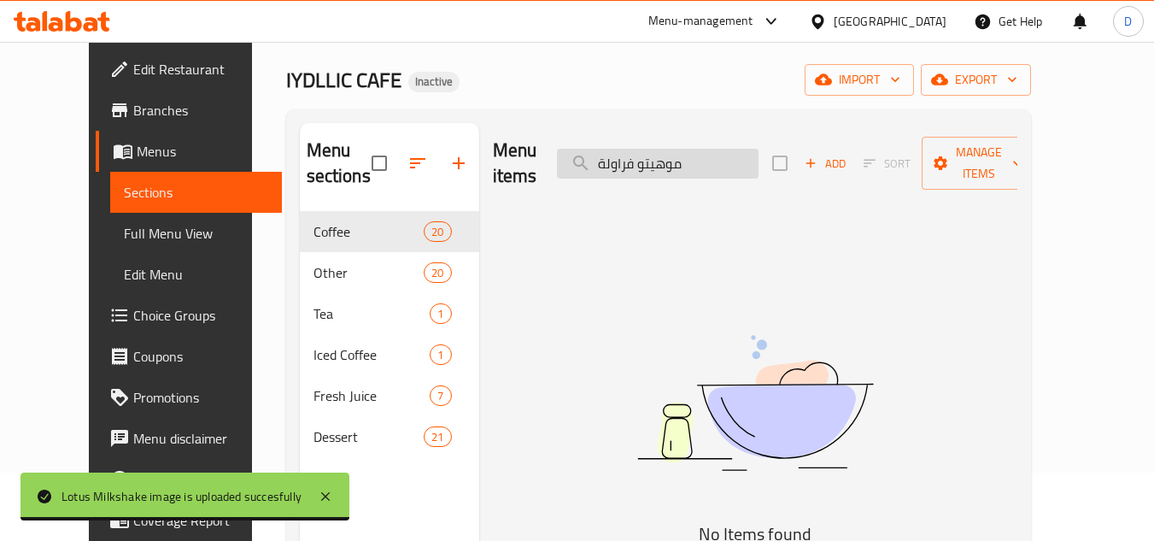
click at [655, 156] on input "موهيتو فراولة" at bounding box center [658, 164] width 202 height 30
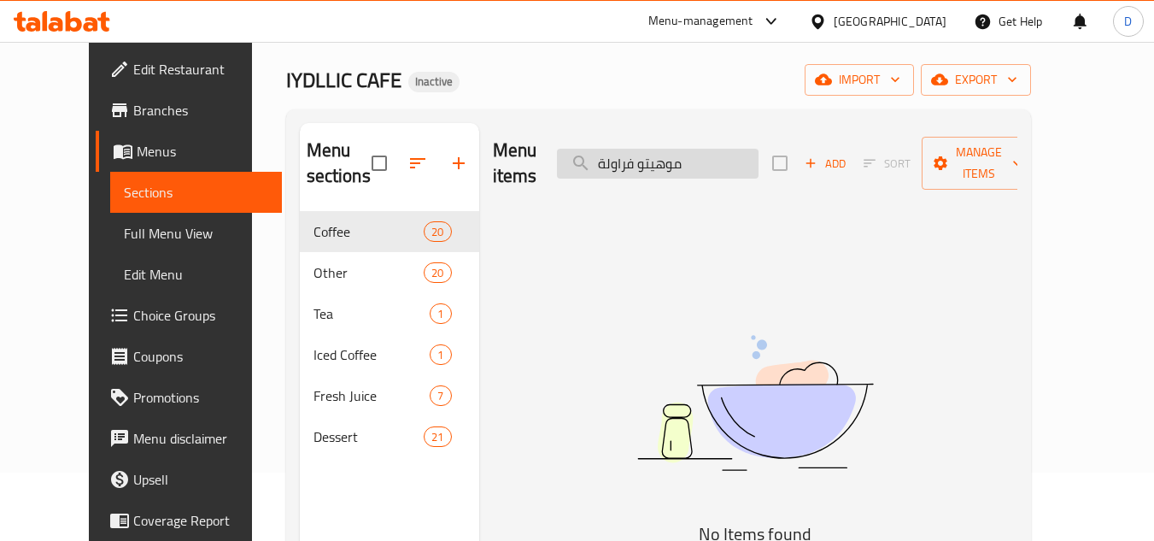
click at [655, 156] on input "موهيتو فراولة" at bounding box center [658, 164] width 202 height 30
type input "موهيتو"
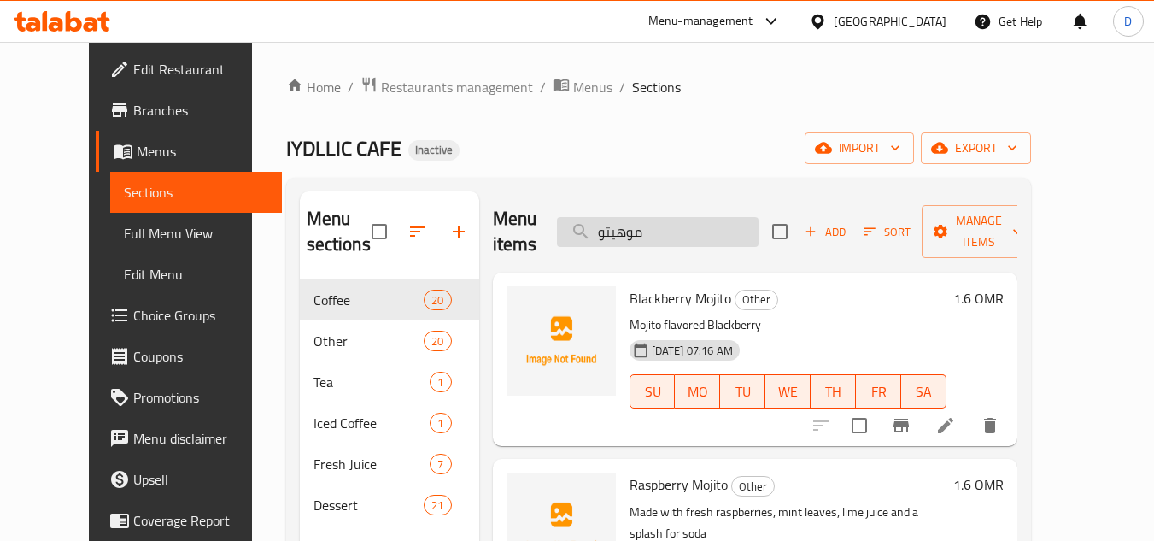
click at [638, 237] on input "موهيتو" at bounding box center [658, 232] width 202 height 30
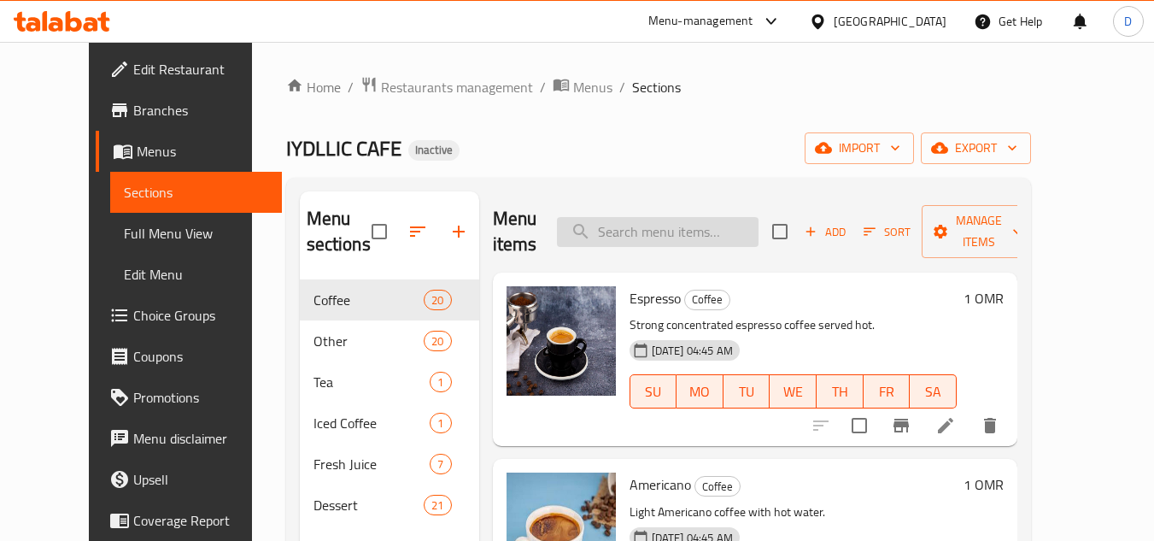
click at [673, 224] on input "search" at bounding box center [658, 232] width 202 height 30
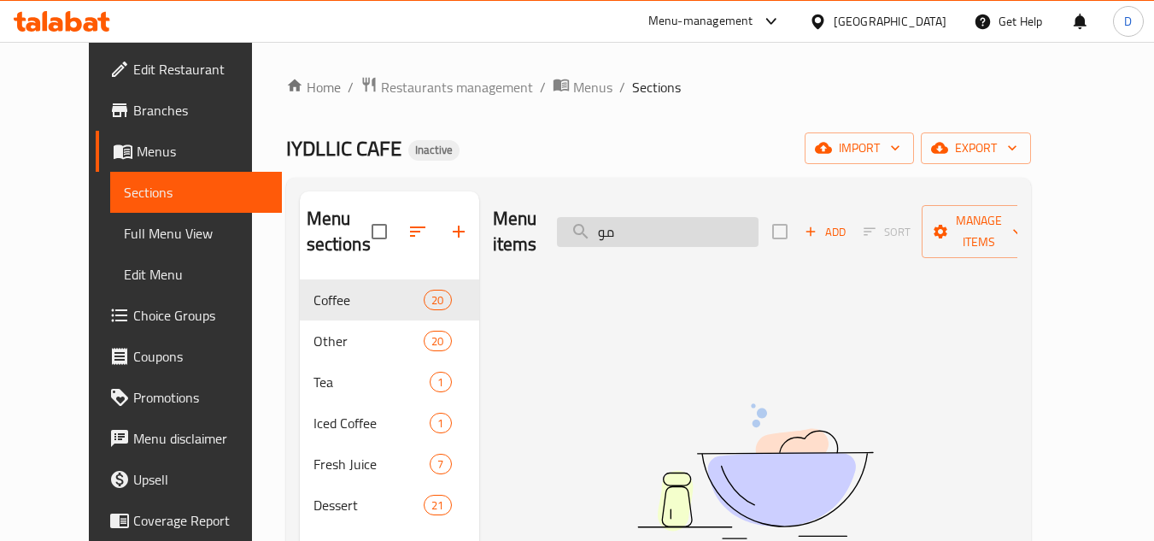
type input "م"
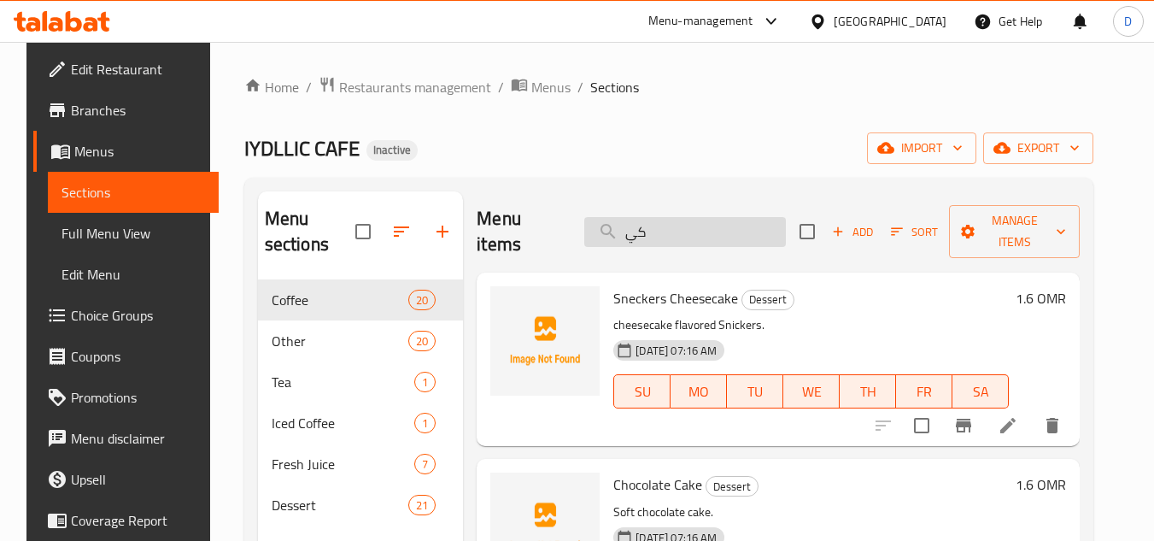
type input "ك"
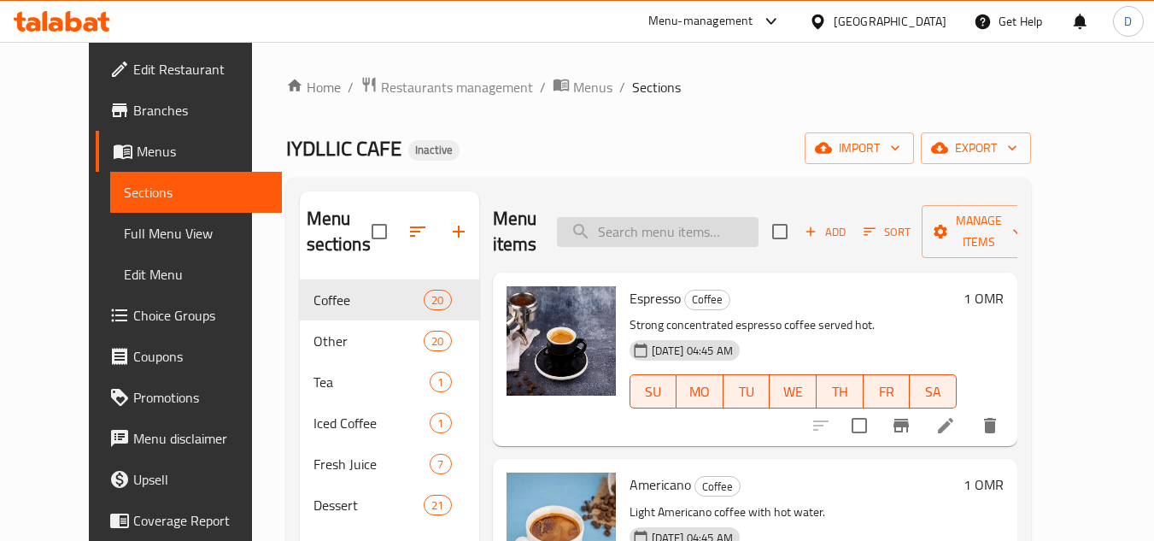
click at [677, 238] on input "search" at bounding box center [658, 232] width 202 height 30
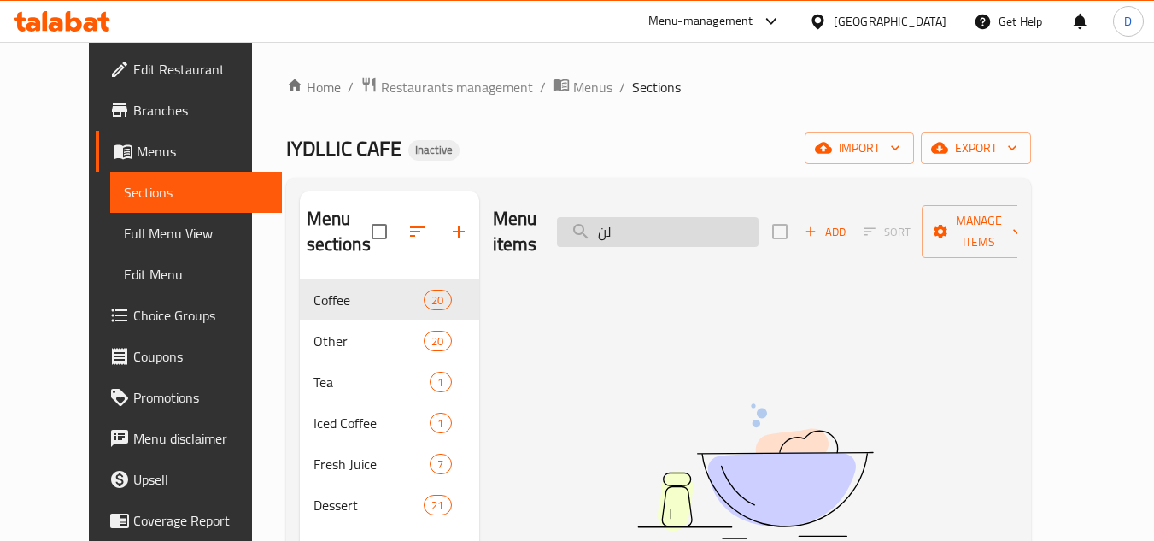
type input "ل"
type input "l"
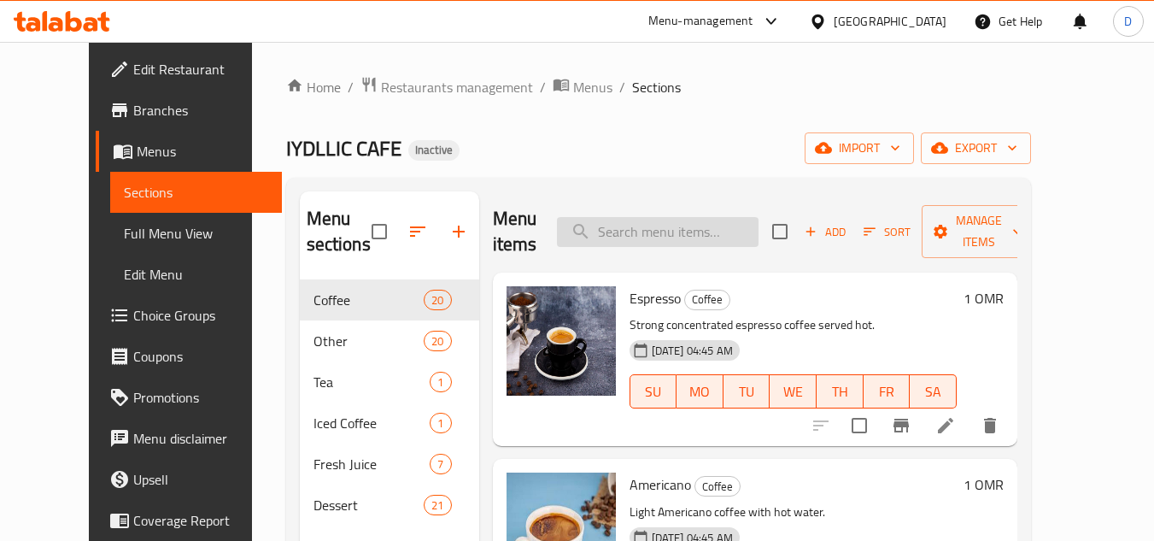
click at [693, 226] on input "search" at bounding box center [658, 232] width 202 height 30
paste input "كيكة البندق"
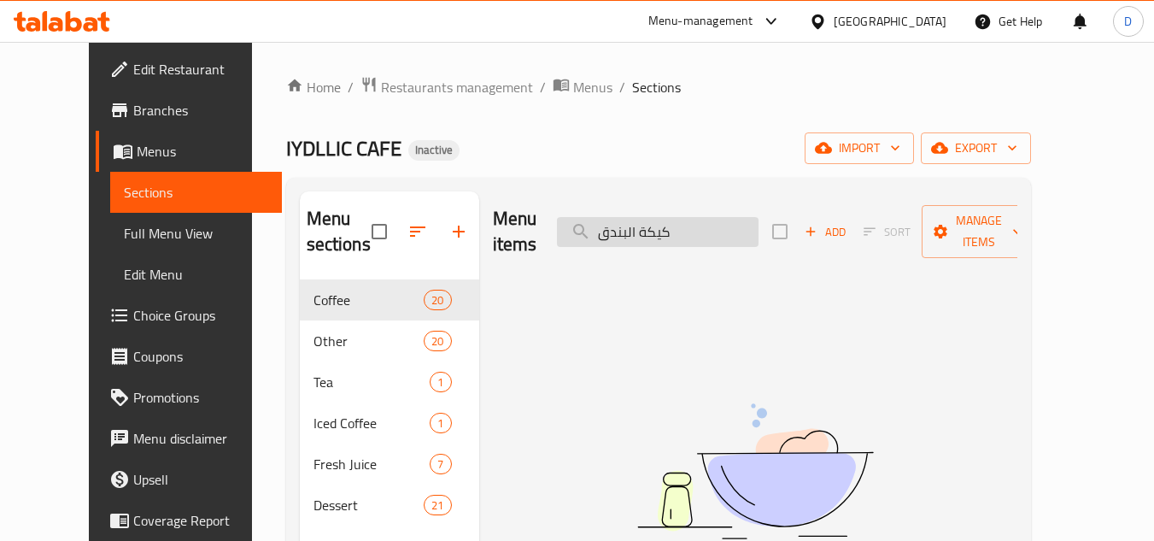
click at [645, 221] on input "كيكة البندق" at bounding box center [658, 232] width 202 height 30
type input "كيكة"
click at [649, 225] on input "كيكة" at bounding box center [658, 232] width 202 height 30
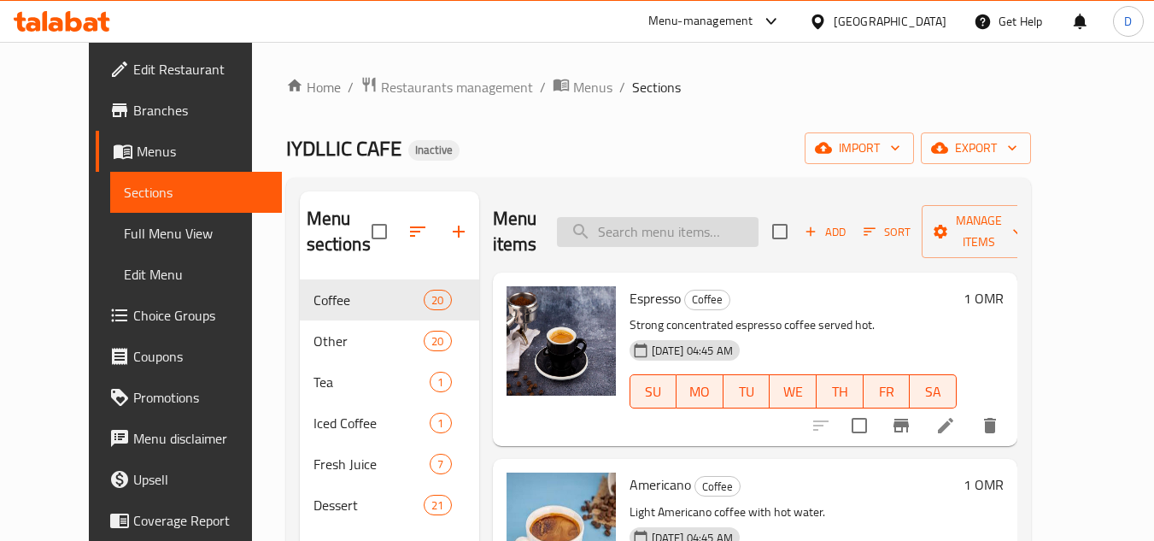
click at [670, 221] on input "search" at bounding box center [658, 232] width 202 height 30
paste input "تشيز كيك فراولة"
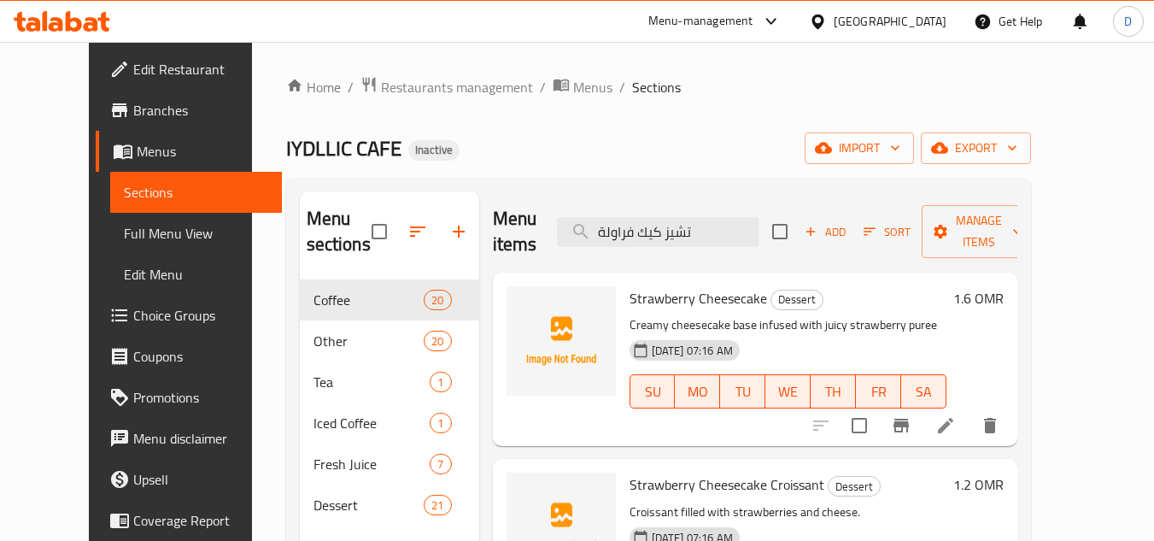
click at [630, 239] on div "Menu items تشيز كيك فراولة Add Sort Manage items" at bounding box center [755, 231] width 524 height 81
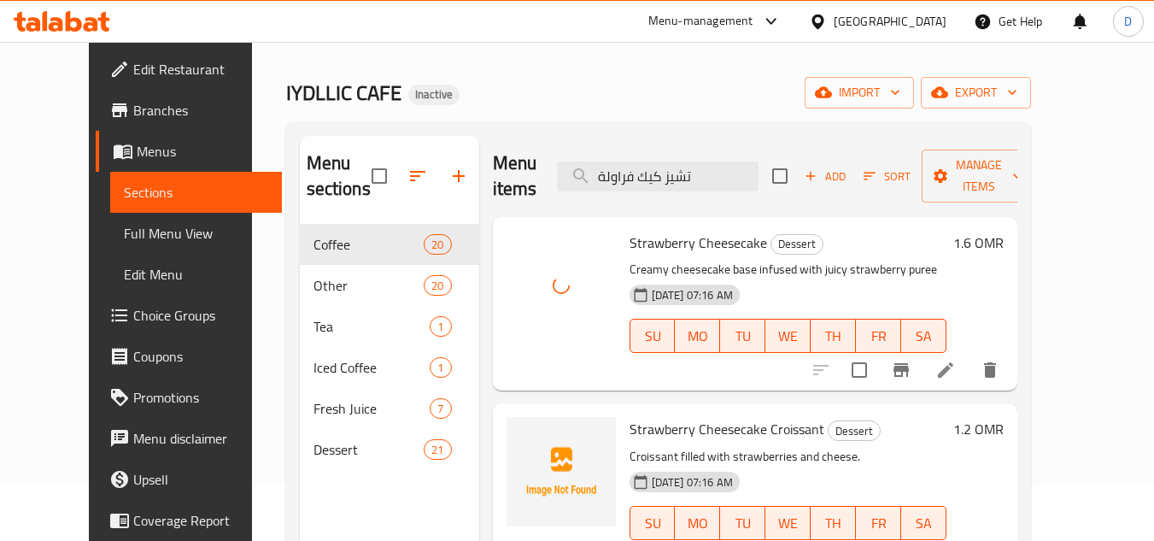
scroll to position [85, 0]
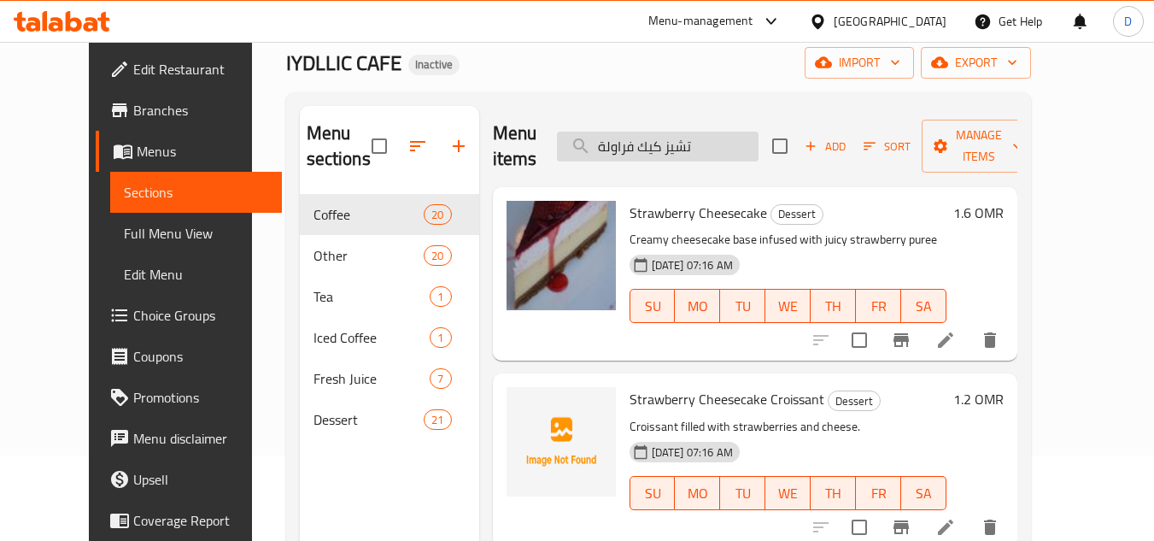
click at [731, 138] on input "تشيز كيك فراولة" at bounding box center [658, 147] width 202 height 30
paste input "يس كريم باشن"
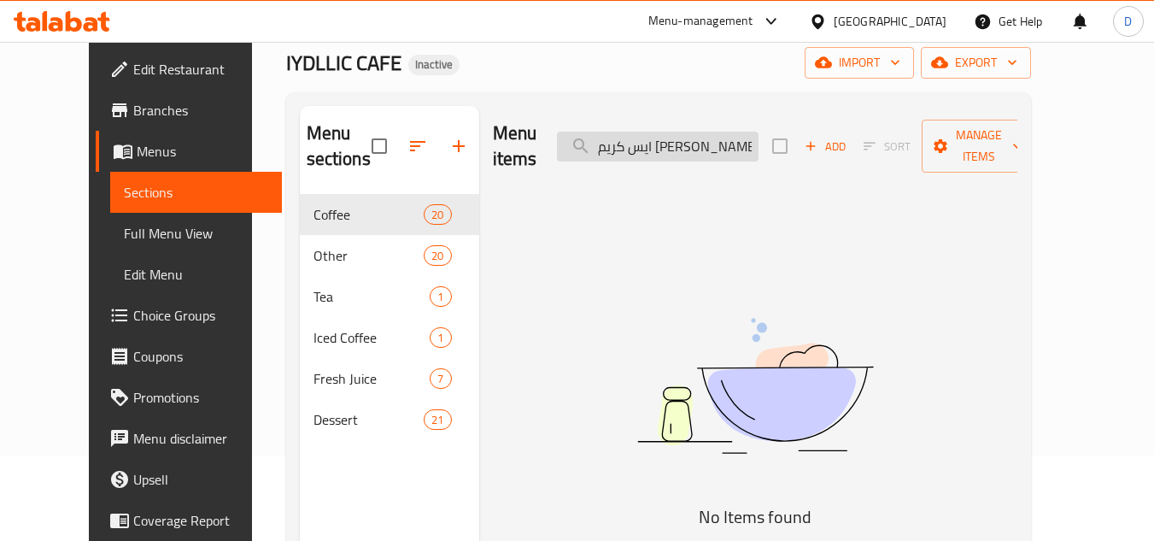
click at [642, 139] on input "ايس كريم باشن" at bounding box center [658, 147] width 202 height 30
click at [648, 143] on input "ايس كريم" at bounding box center [658, 147] width 202 height 30
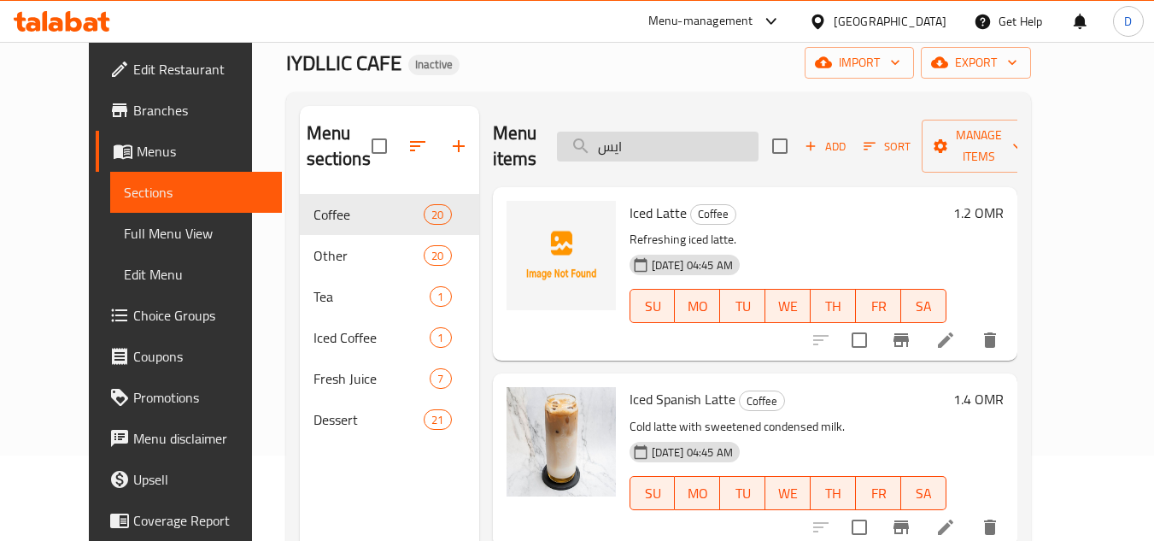
type input "ايس"
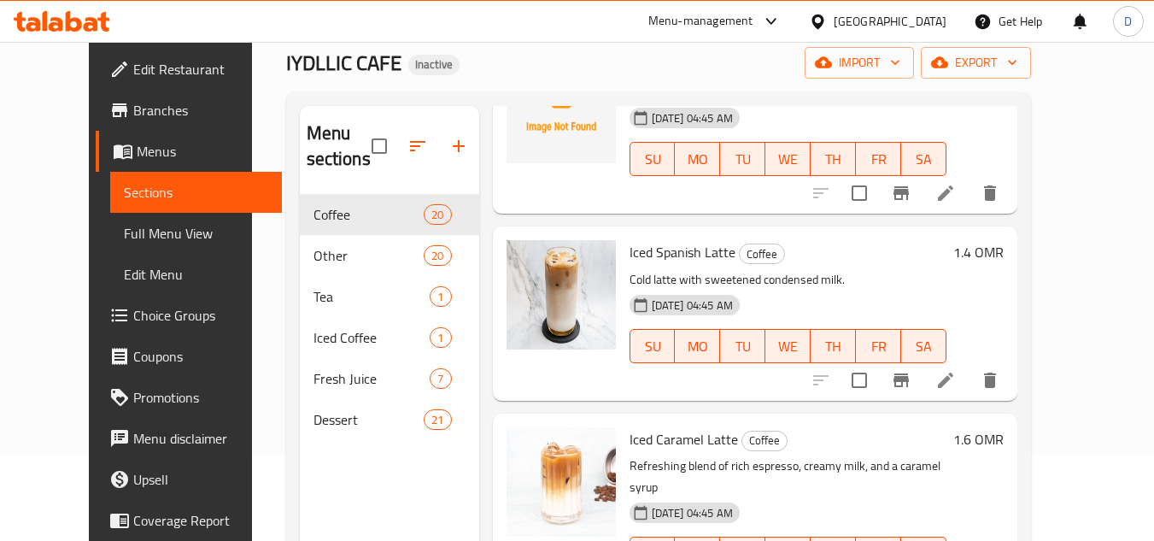
scroll to position [0, 0]
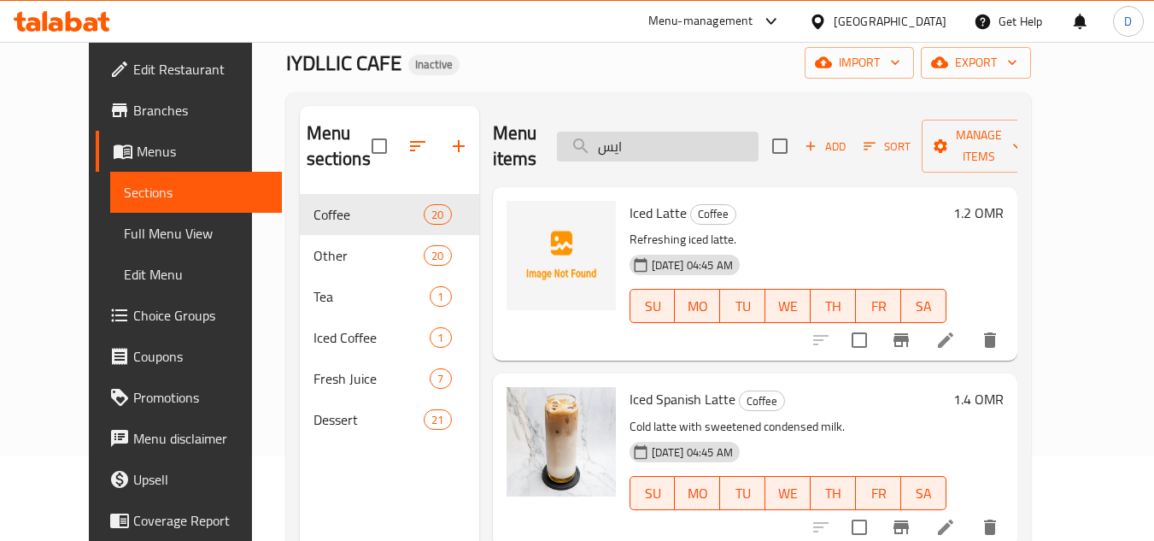
click at [628, 158] on input "ايس" at bounding box center [658, 147] width 202 height 30
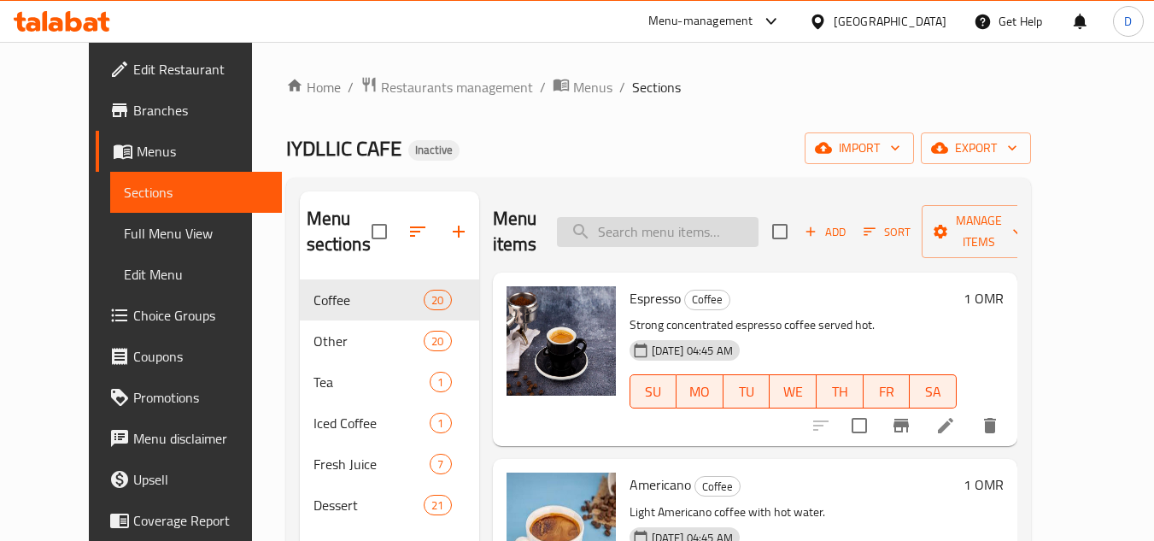
click at [693, 229] on input "search" at bounding box center [658, 232] width 202 height 30
paste input "ماوتن كيك"
type input "ماوتن كيك"
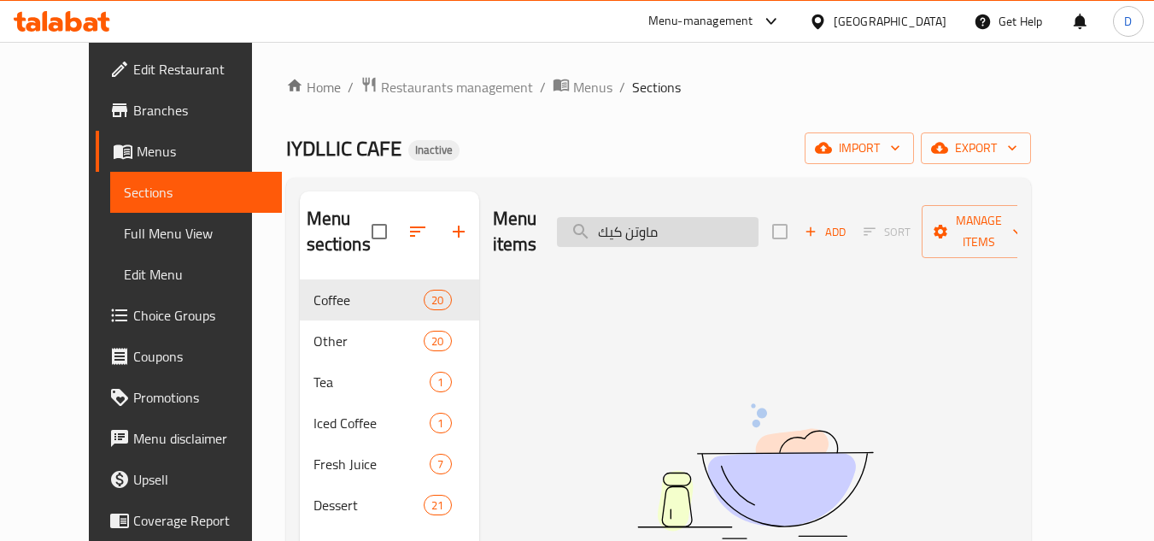
click at [672, 229] on input "ماوتن كيك" at bounding box center [658, 232] width 202 height 30
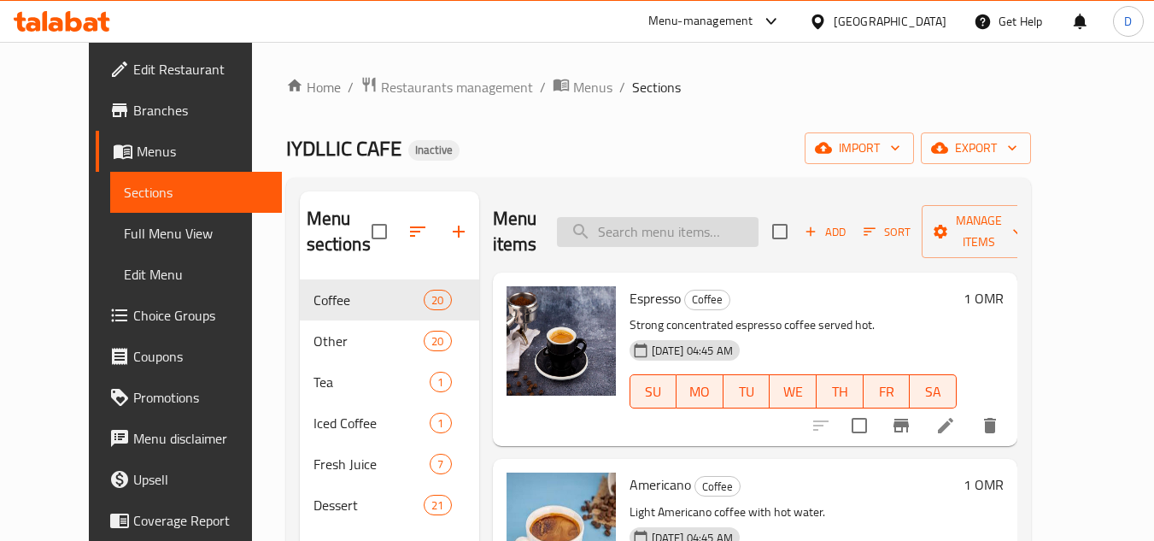
click at [718, 243] on input "search" at bounding box center [658, 232] width 202 height 30
paste input "اساي سموثي"
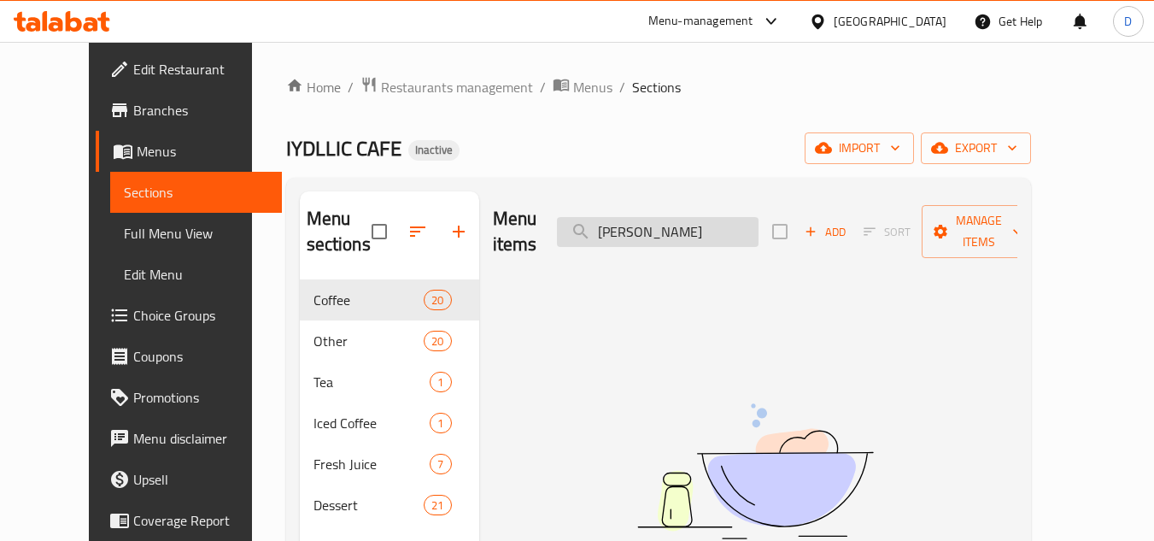
click at [649, 218] on input "اساي سموثي" at bounding box center [658, 232] width 202 height 30
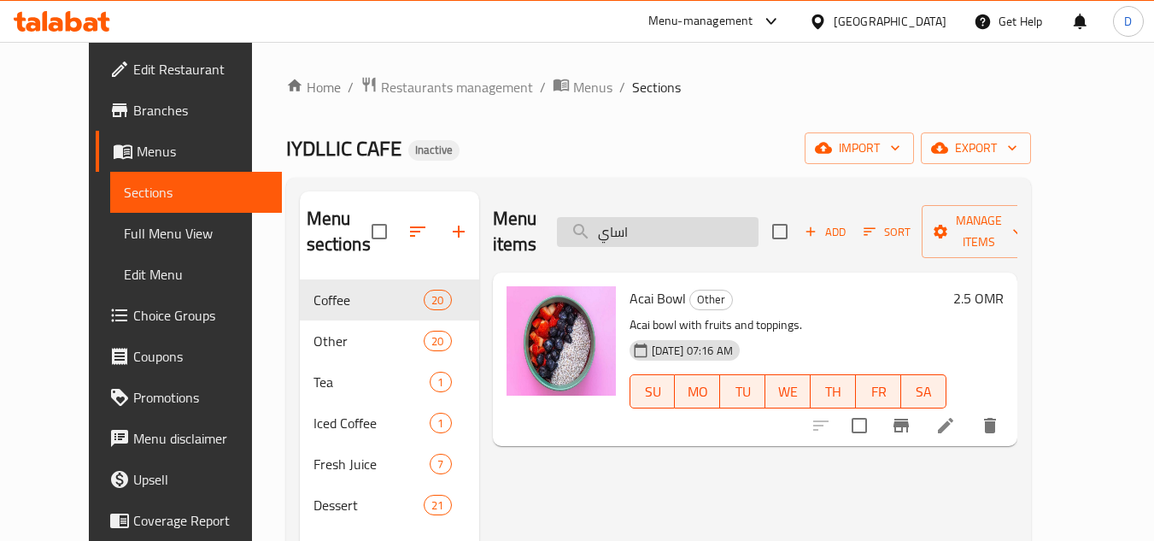
click at [651, 223] on input "اساي" at bounding box center [658, 232] width 202 height 30
paste input "Fruit Smoothies"
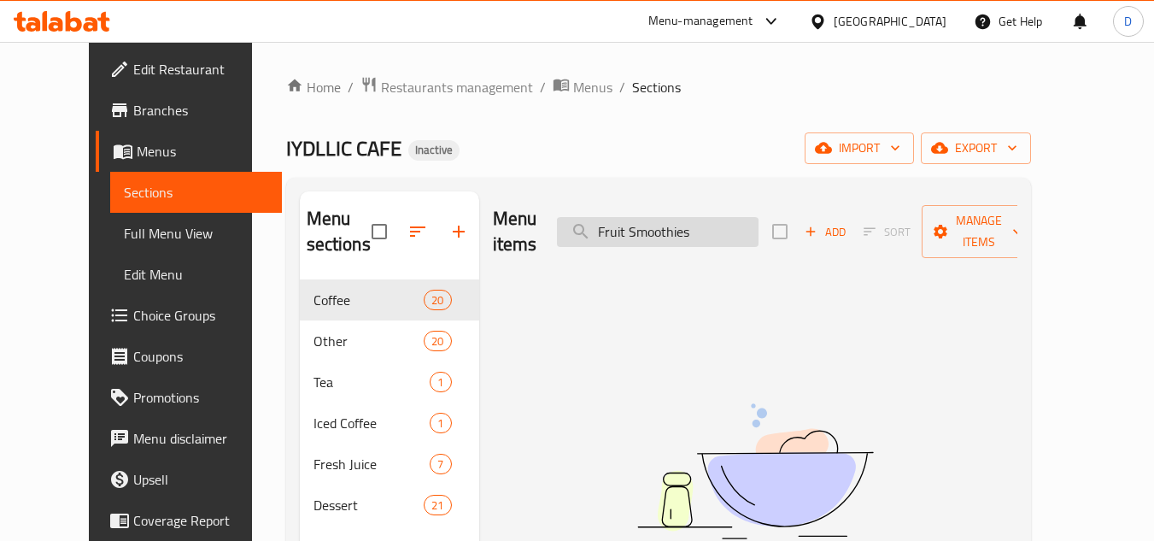
click at [682, 220] on input "Fruit Smoothies" at bounding box center [658, 232] width 202 height 30
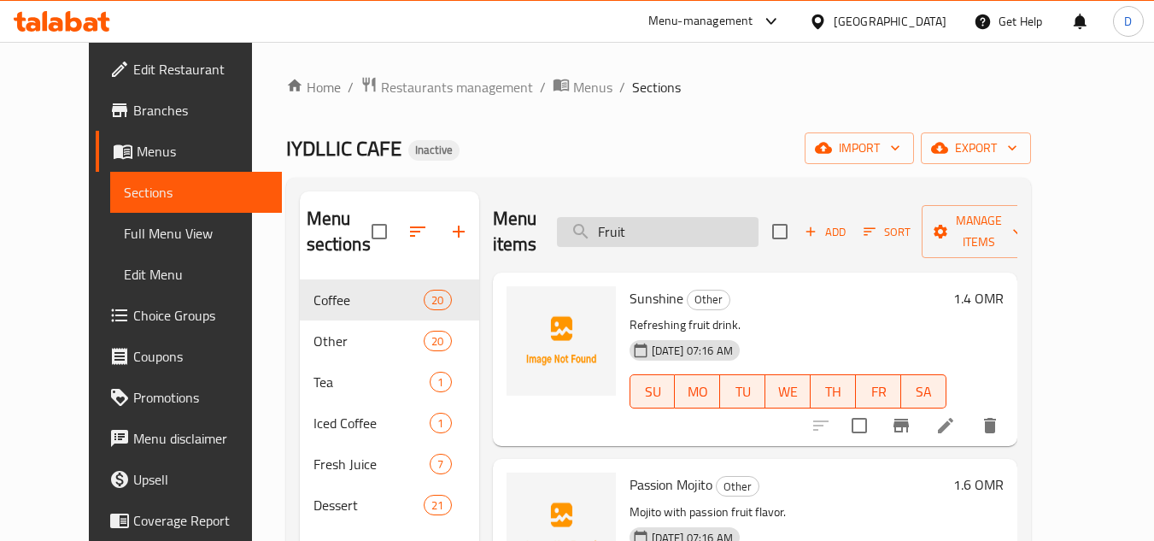
click at [640, 236] on input "Fruit" at bounding box center [658, 232] width 202 height 30
paste input "Cold Brew"
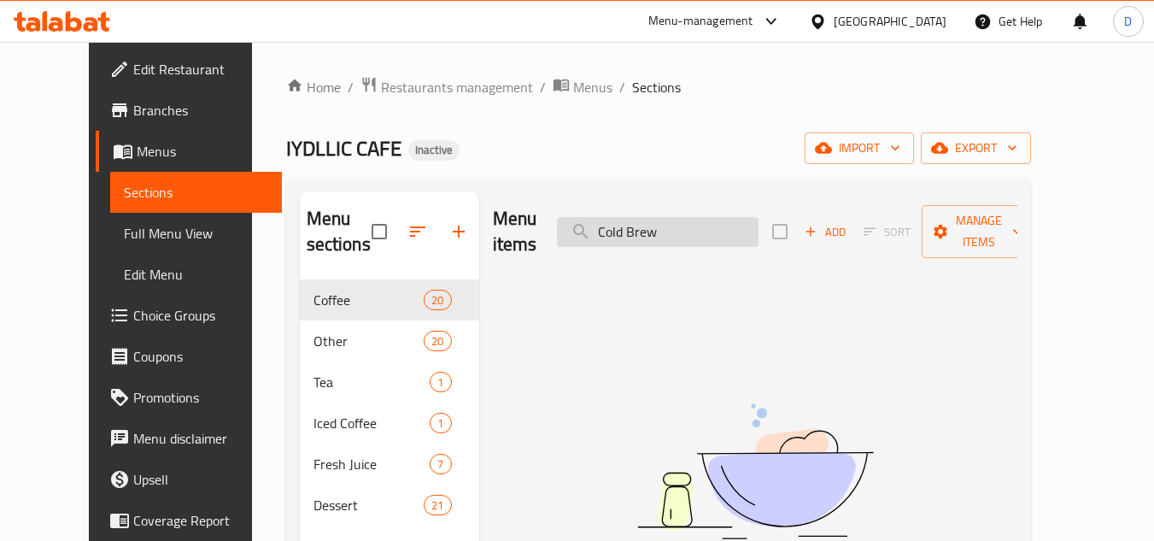
click at [673, 223] on input "Cold Brew" at bounding box center [658, 232] width 202 height 30
type input "Cold"
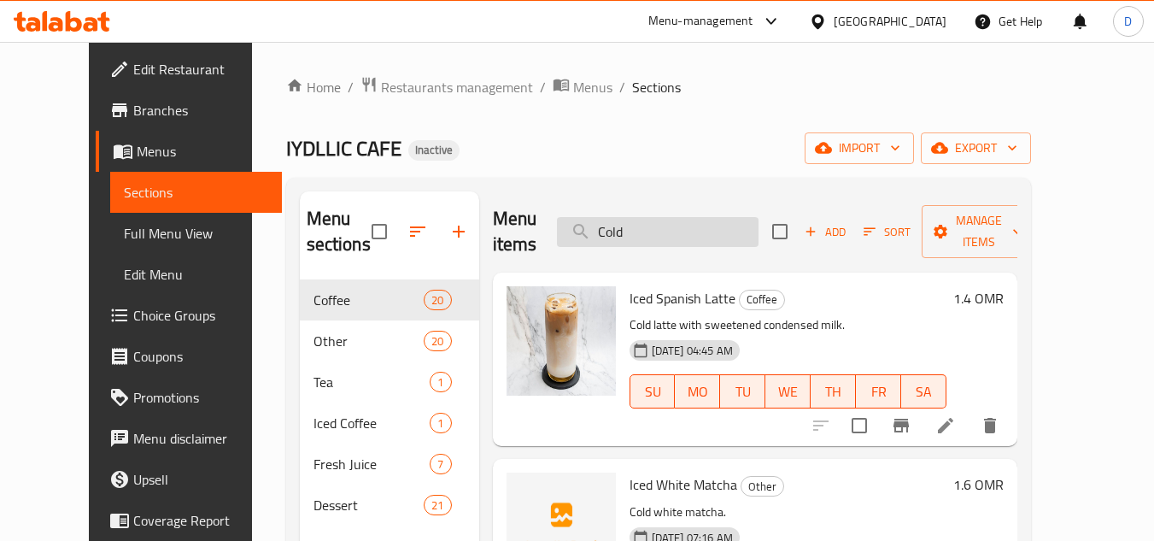
click at [635, 234] on input "Cold" at bounding box center [658, 232] width 202 height 30
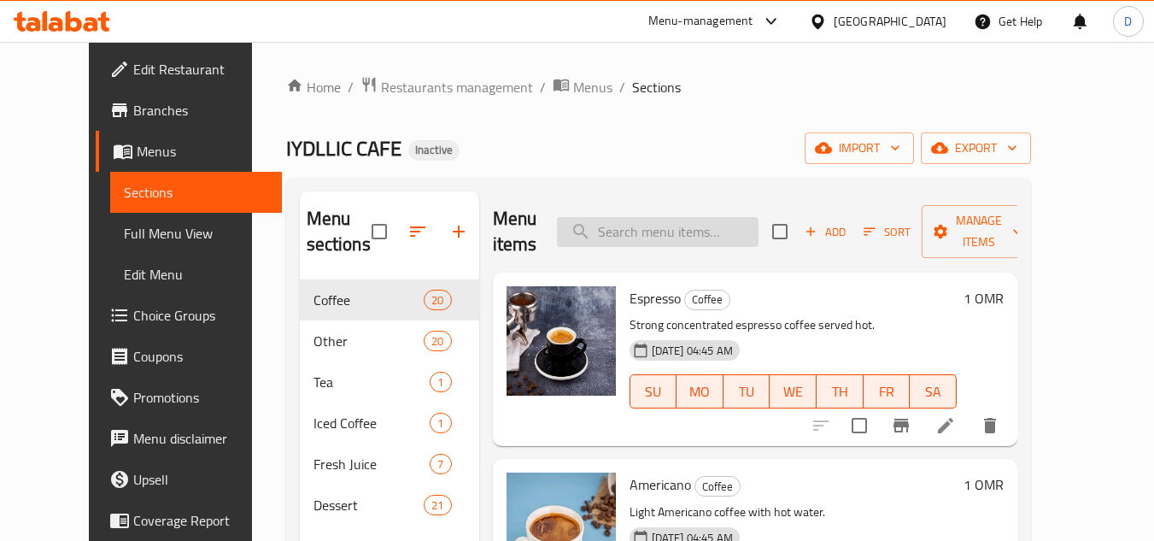
paste input "Cold Brew"
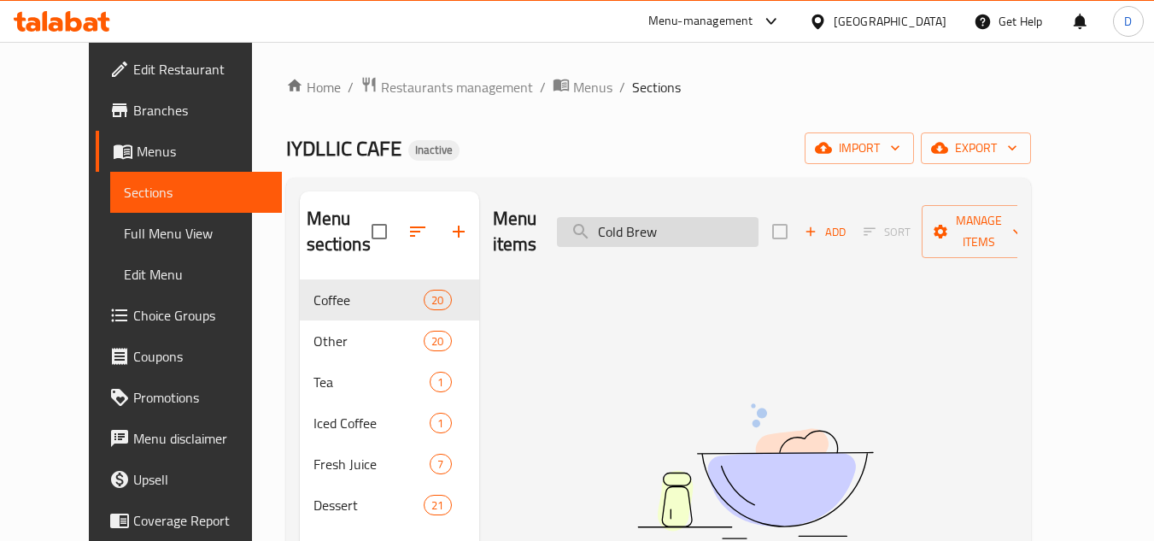
click at [630, 234] on div "Menu items Cold Brew Add Sort Manage items" at bounding box center [755, 231] width 524 height 81
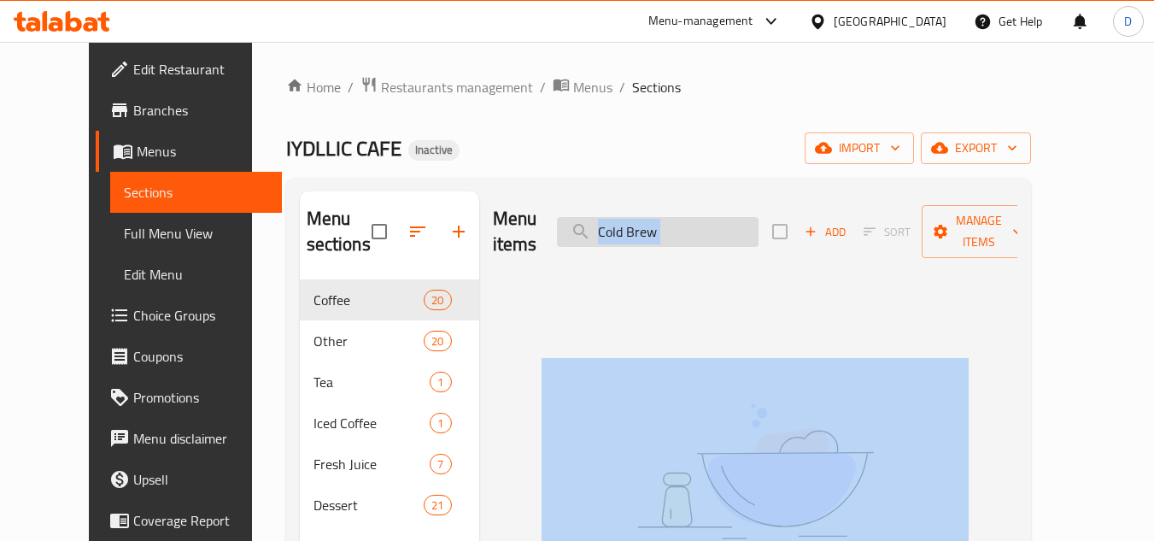
click at [630, 234] on div "Menu items Cold Brew Add Sort Manage items" at bounding box center [755, 231] width 524 height 81
click at [643, 223] on input "Cold Brew" at bounding box center [658, 232] width 202 height 30
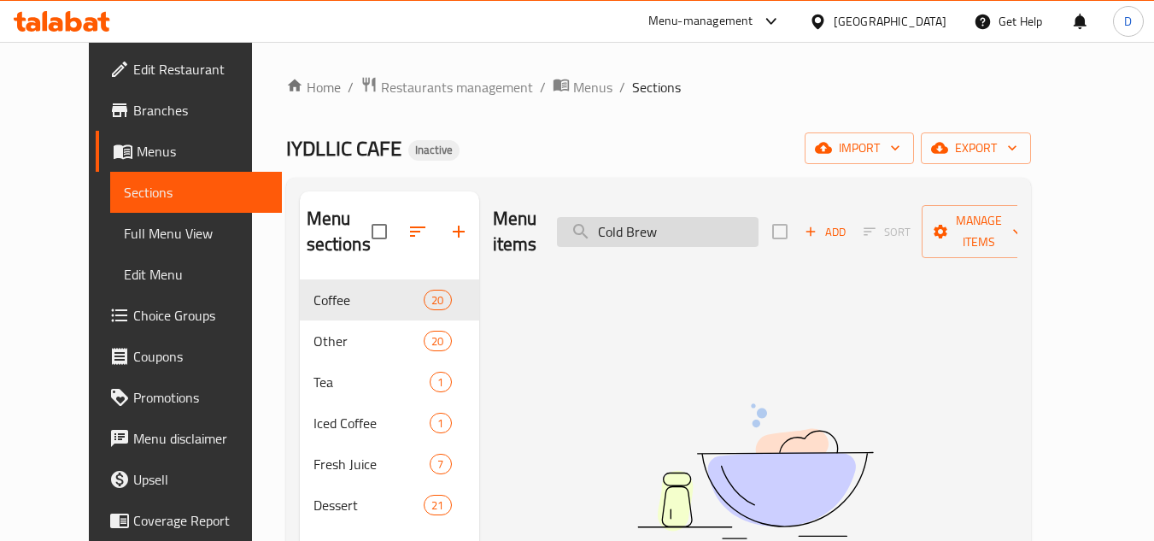
click at [643, 223] on input "Cold Brew" at bounding box center [658, 232] width 202 height 30
click at [688, 223] on input "Brew" at bounding box center [658, 232] width 202 height 30
type input "B"
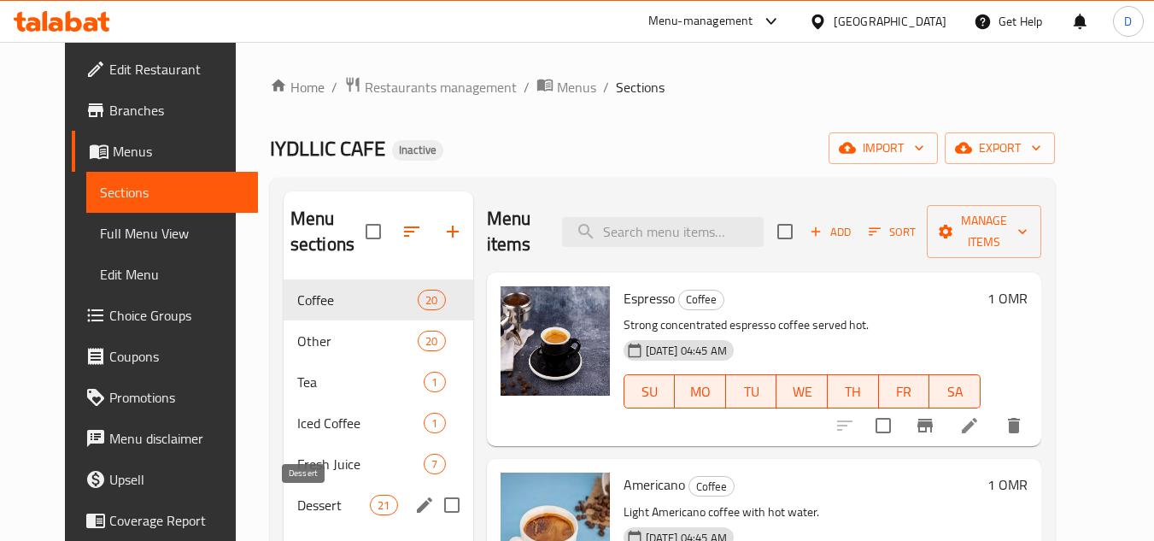
click at [297, 514] on span "Dessert" at bounding box center [333, 504] width 73 height 20
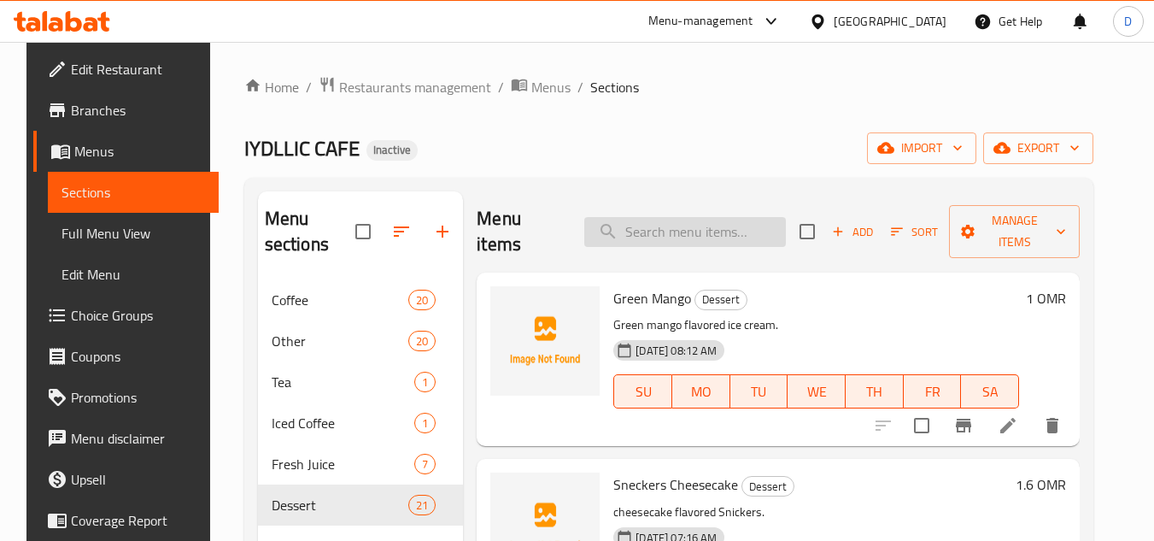
click at [714, 241] on input "search" at bounding box center [685, 232] width 202 height 30
paste input "تشيز كيك لوتس"
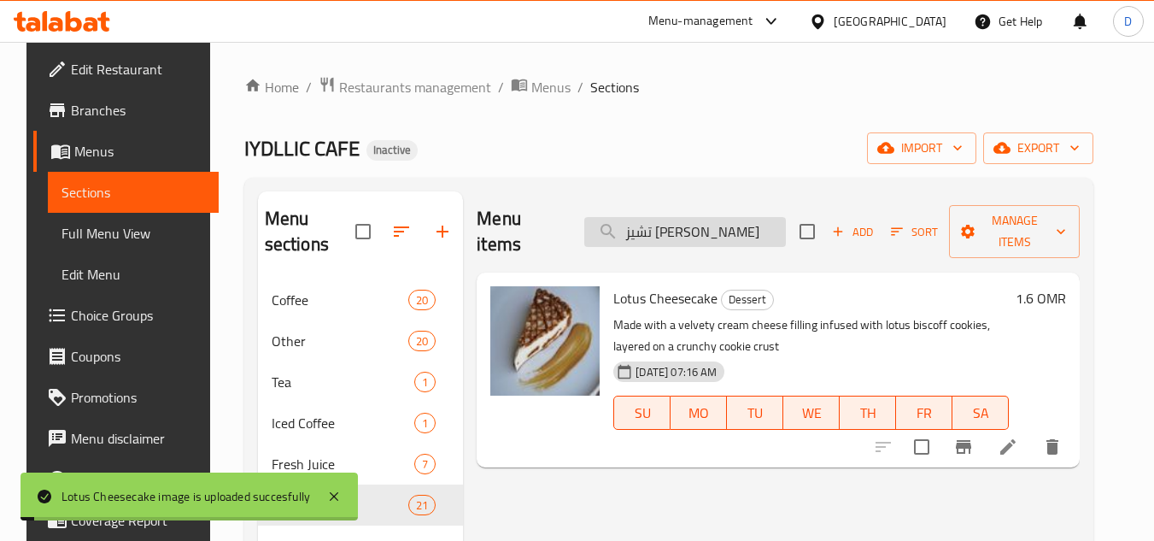
click at [721, 220] on input "تشيز كيك لوتس" at bounding box center [685, 232] width 202 height 30
paste input "دفيلفت"
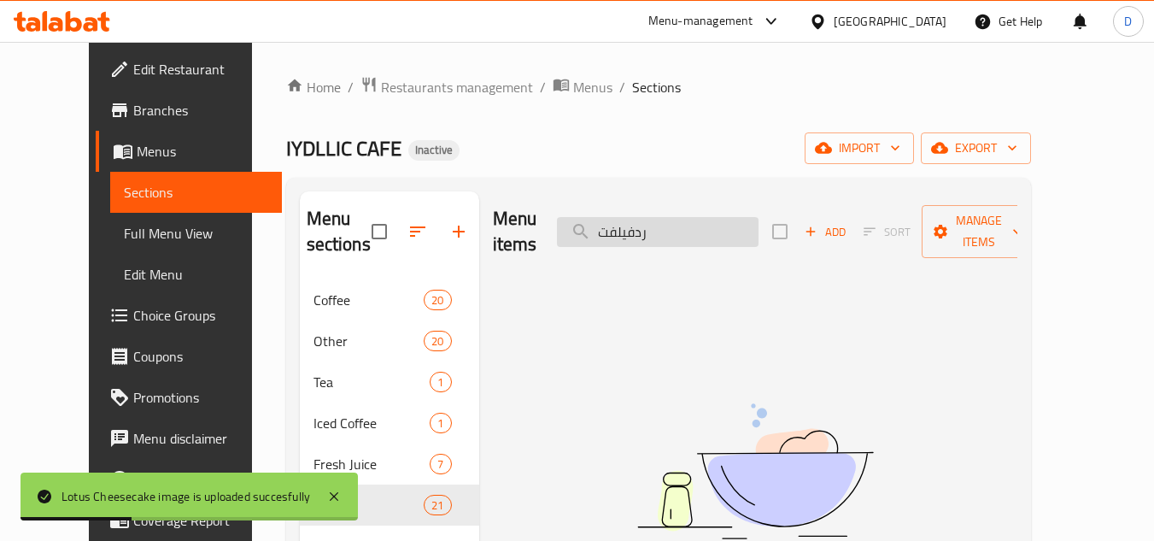
click at [667, 220] on input "ردفيلفت" at bounding box center [658, 232] width 202 height 30
type input "رد فيلفت"
drag, startPoint x: 677, startPoint y: 219, endPoint x: 619, endPoint y: 231, distance: 59.3
click at [619, 231] on input "رد فيلفت" at bounding box center [658, 232] width 202 height 30
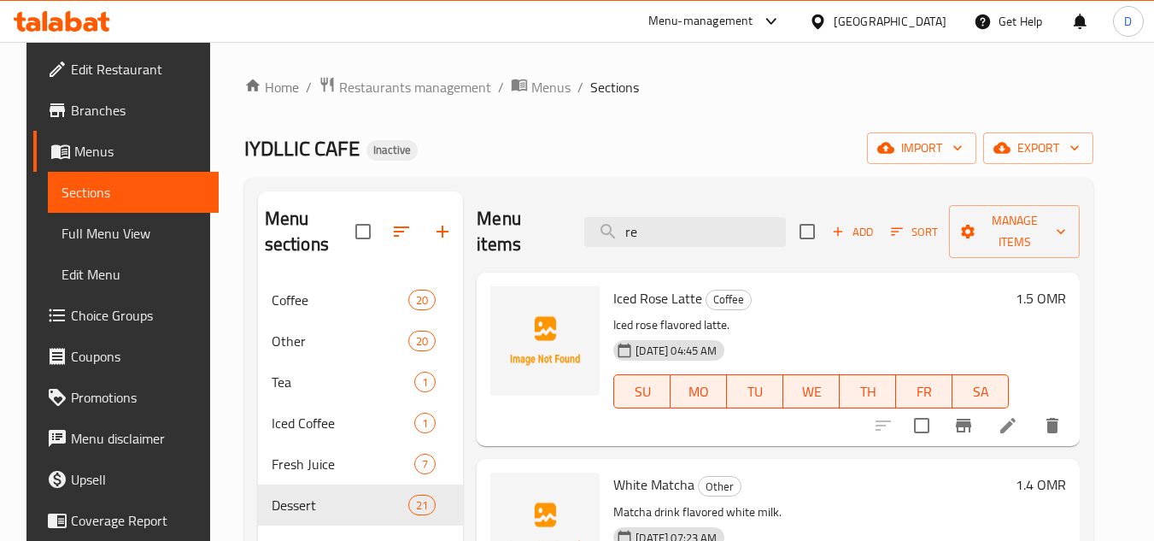
type input "r"
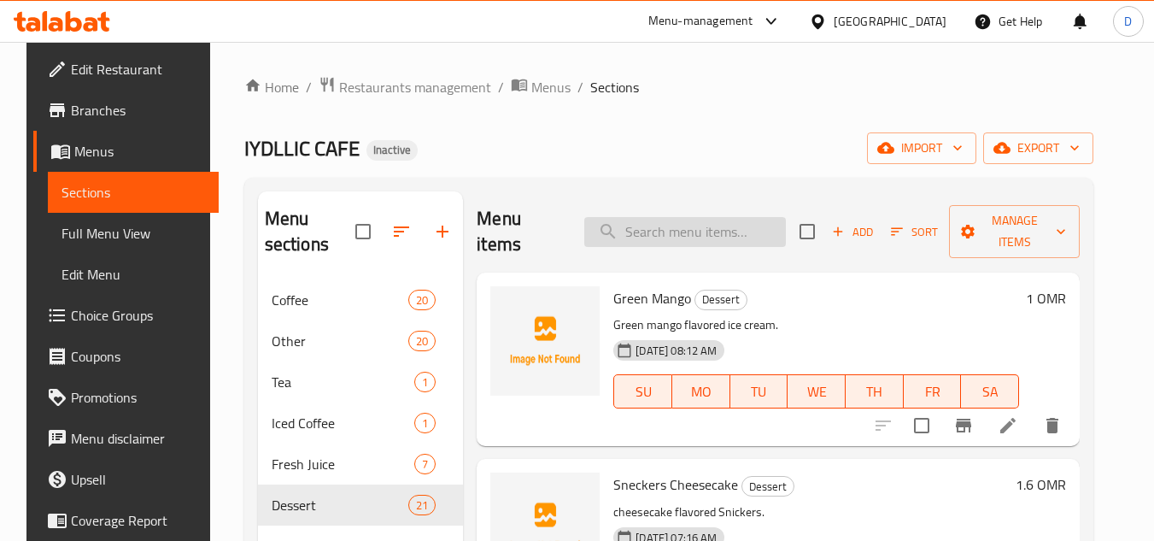
click at [684, 237] on input "search" at bounding box center [685, 232] width 202 height 30
paste input "Mango Kawa"
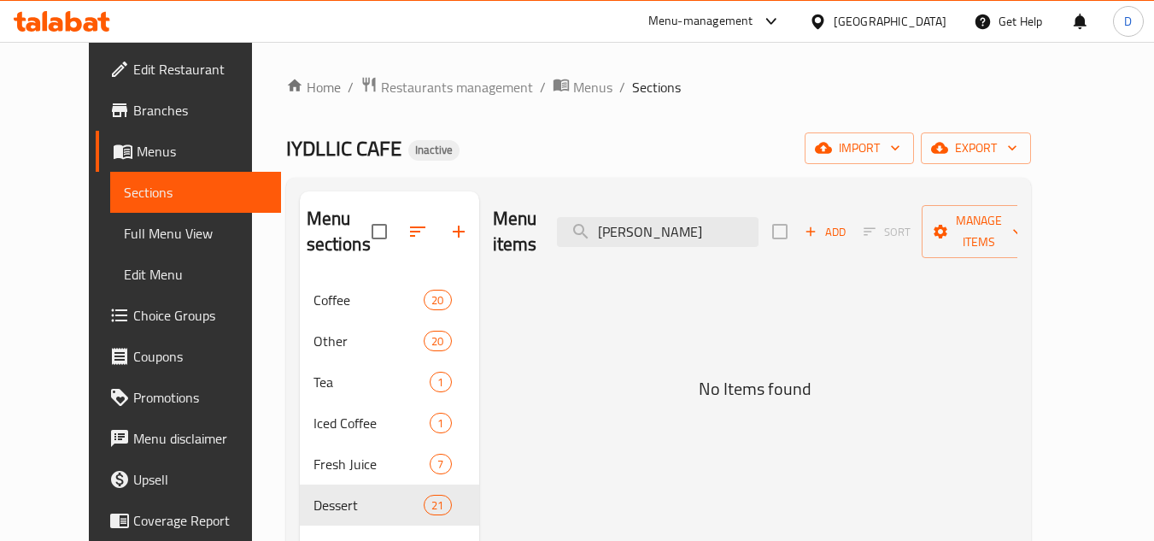
type input "Mango Kawa"
click at [682, 234] on div "Menu items Mango Kawa Add Sort Manage items" at bounding box center [755, 231] width 524 height 81
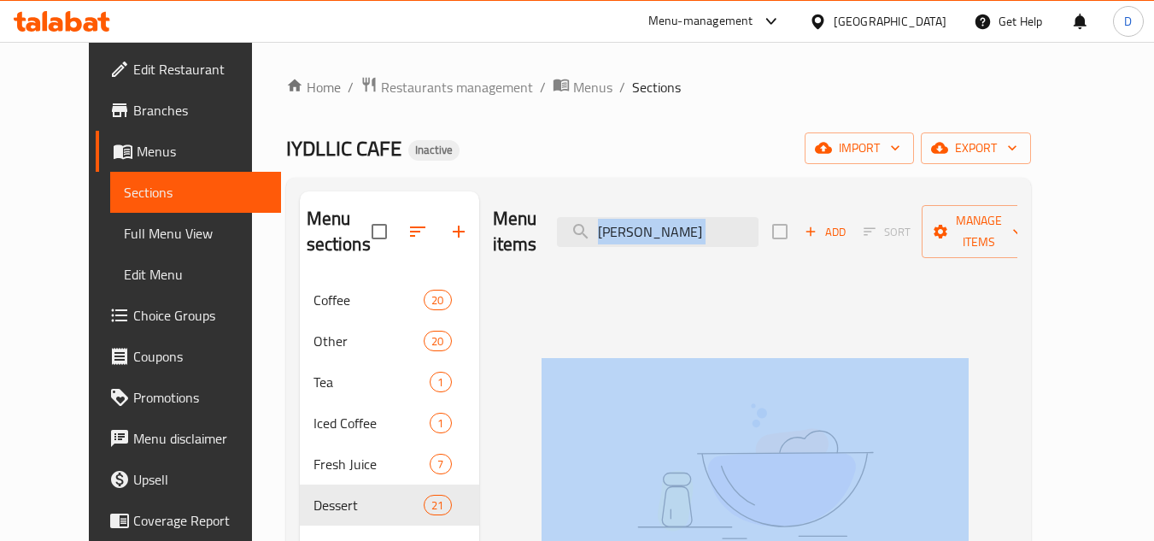
click at [682, 234] on div "Menu items Mango Kawa Add Sort Manage items" at bounding box center [755, 231] width 524 height 81
click at [682, 219] on input "Mango Kawa" at bounding box center [658, 232] width 202 height 30
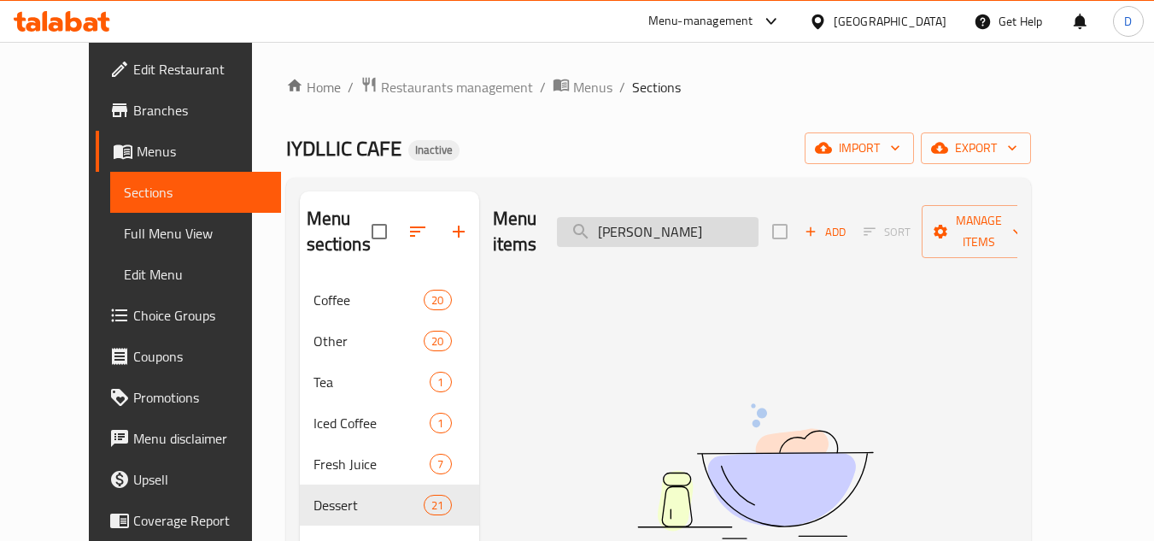
click at [682, 219] on input "Mango Kawa" at bounding box center [658, 232] width 202 height 30
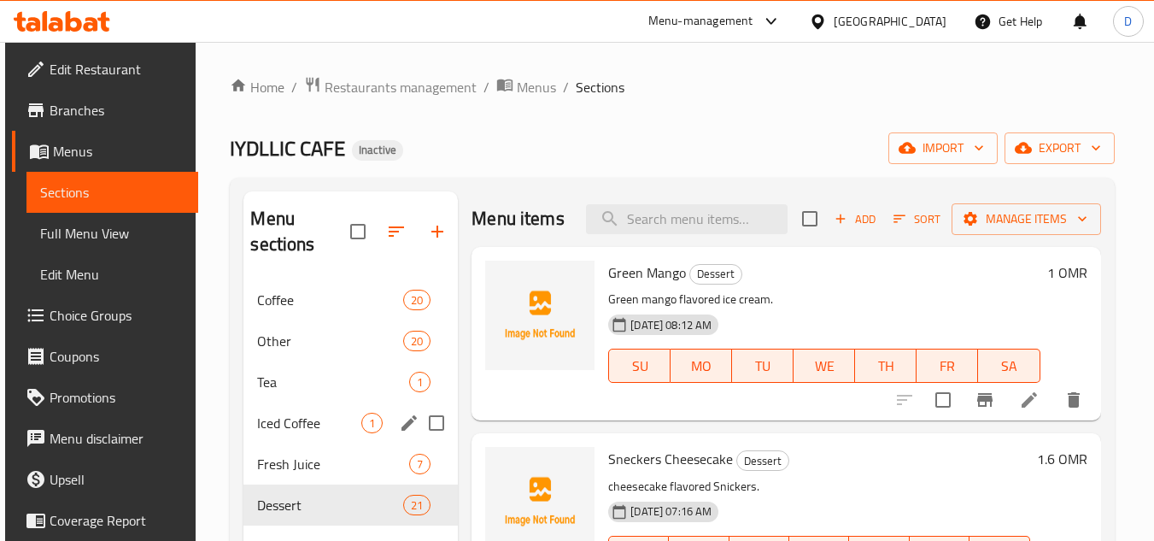
click at [296, 430] on span "Iced Coffee" at bounding box center [309, 423] width 104 height 20
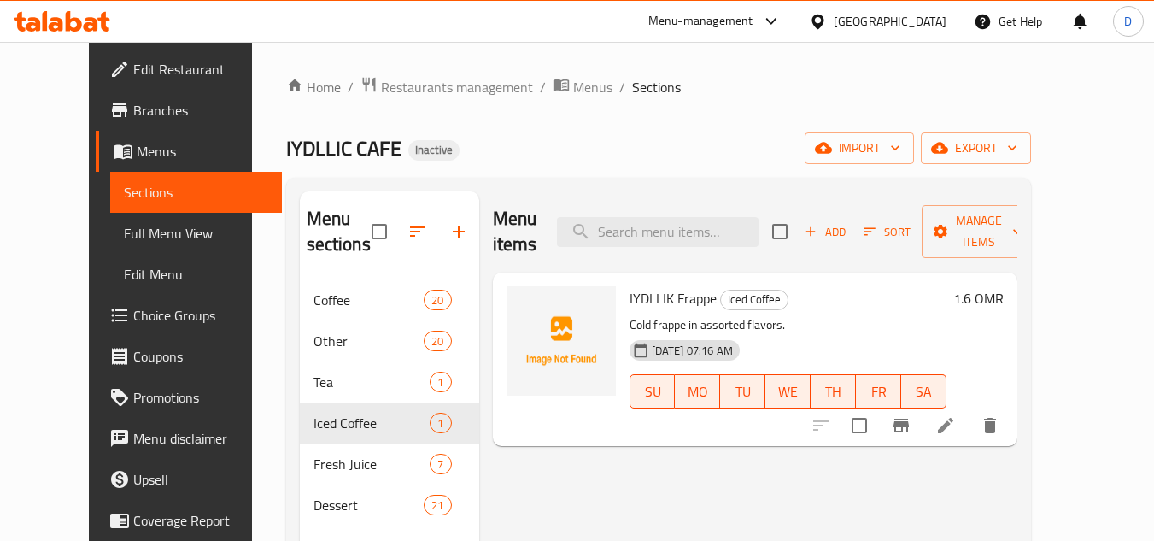
click at [631, 285] on span "IYDLLIK Frappe" at bounding box center [672, 298] width 87 height 26
copy h6 "IYDLLIK Frappe"
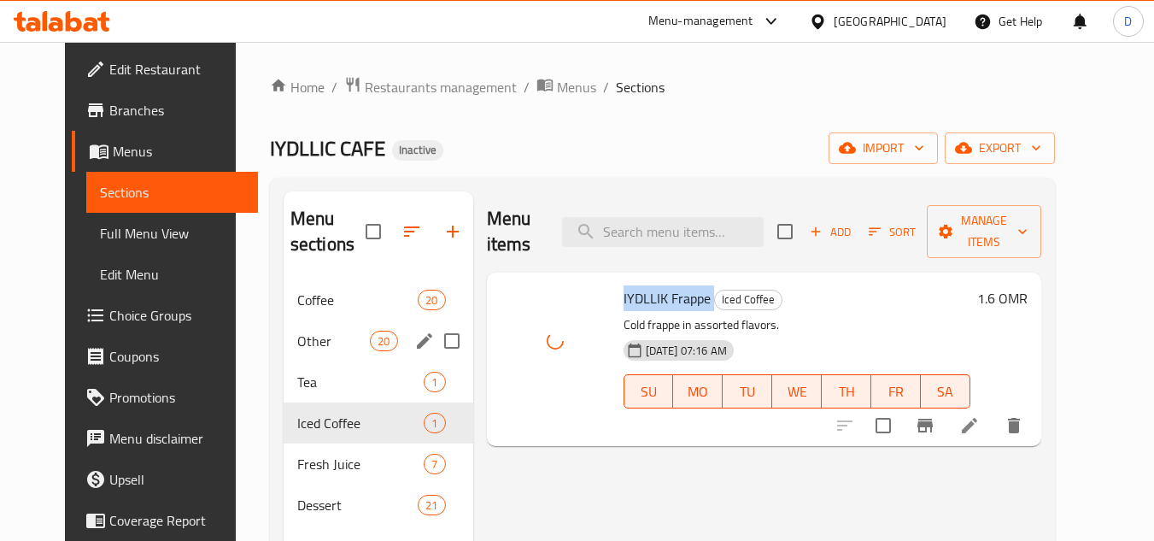
click at [321, 343] on span "Other" at bounding box center [333, 341] width 73 height 20
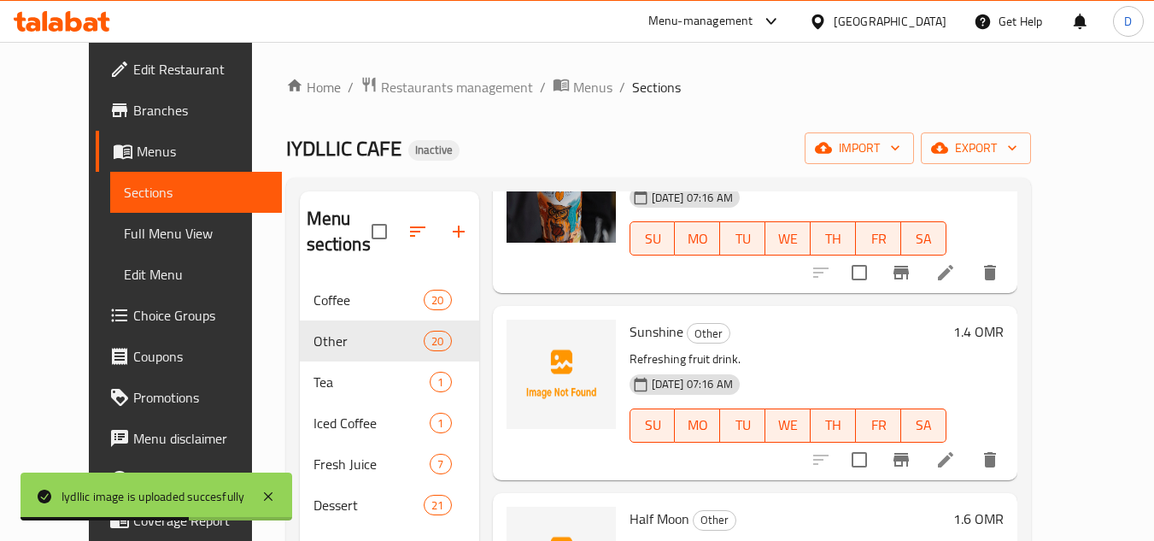
scroll to position [939, 0]
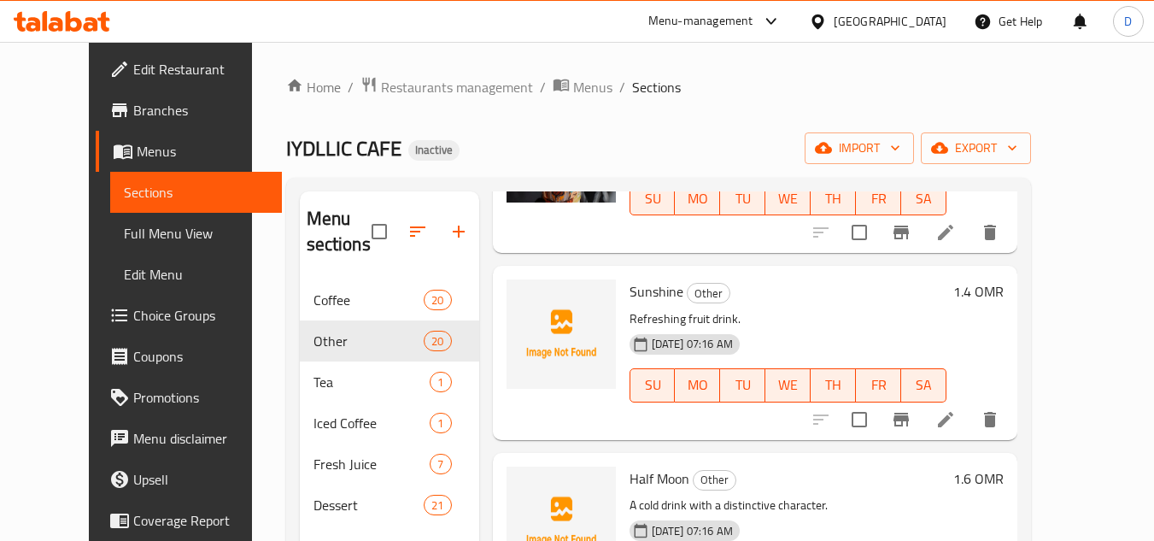
click at [129, 250] on link "Full Menu View" at bounding box center [196, 233] width 172 height 41
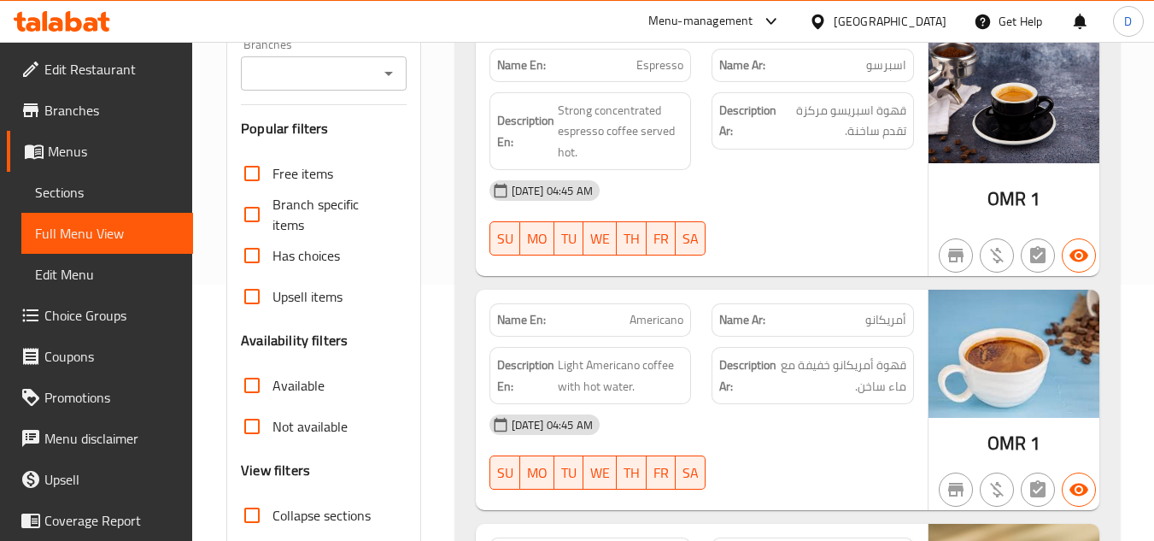
scroll to position [427, 0]
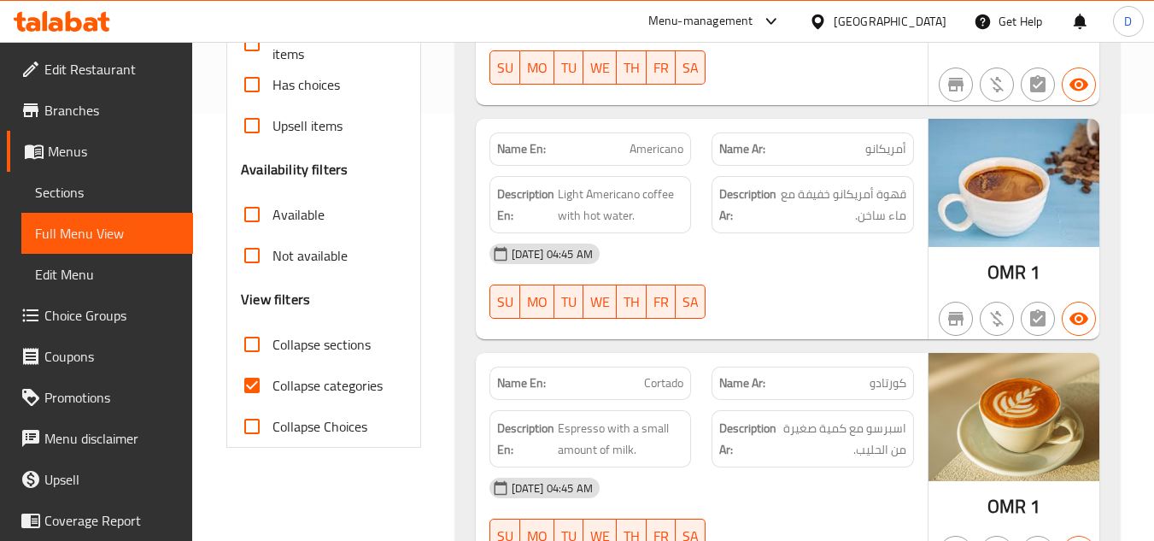
click at [345, 394] on span "Collapse categories" at bounding box center [327, 385] width 110 height 20
click at [272, 394] on input "Collapse categories" at bounding box center [251, 385] width 41 height 41
checkbox input "false"
click at [339, 352] on span "Collapse sections" at bounding box center [321, 344] width 98 height 20
click at [272, 352] on input "Collapse sections" at bounding box center [251, 344] width 41 height 41
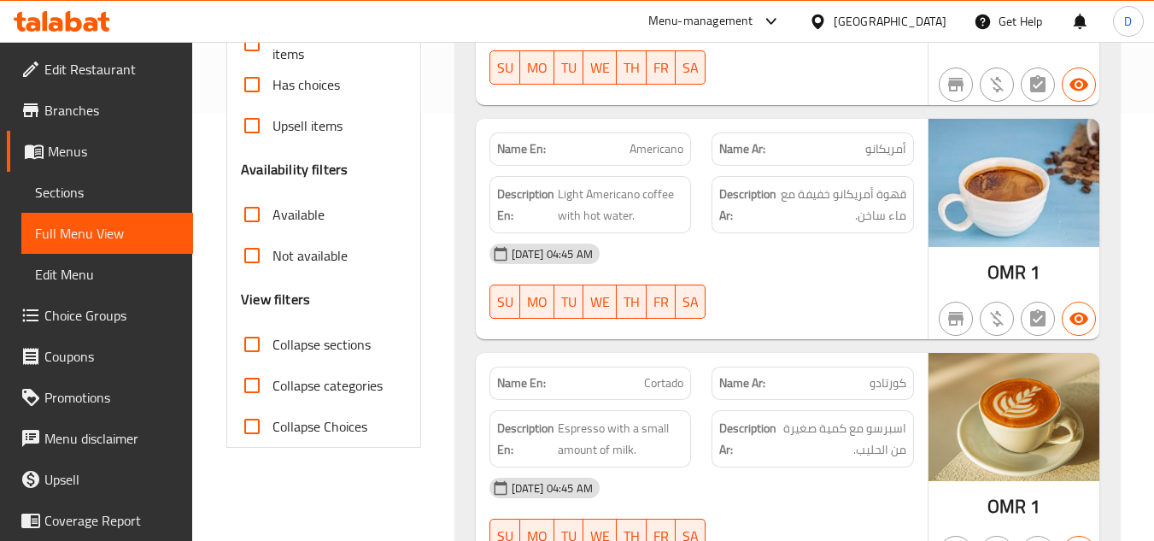
checkbox input "true"
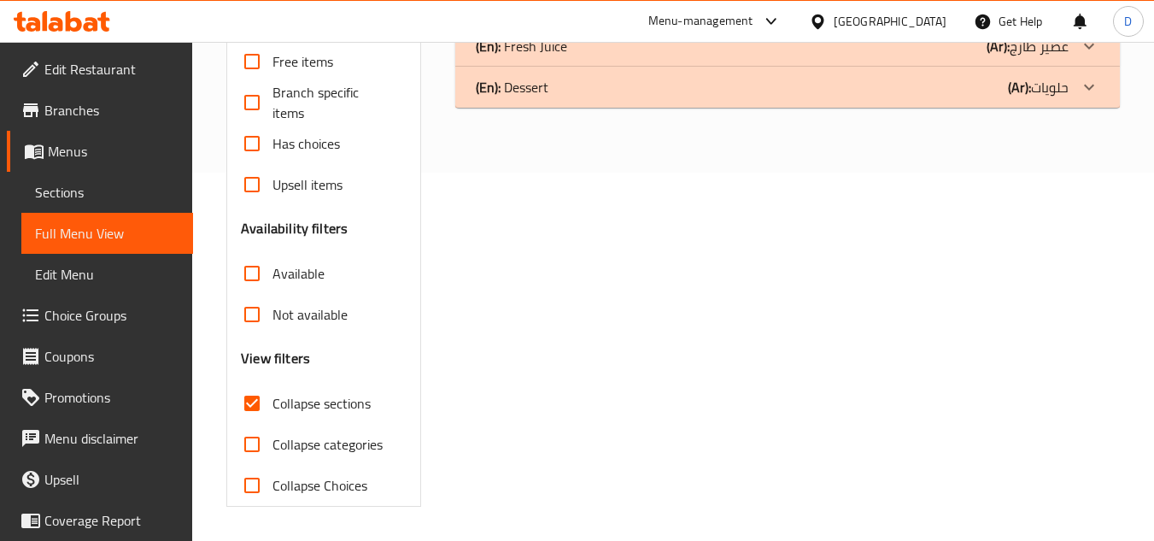
scroll to position [0, 0]
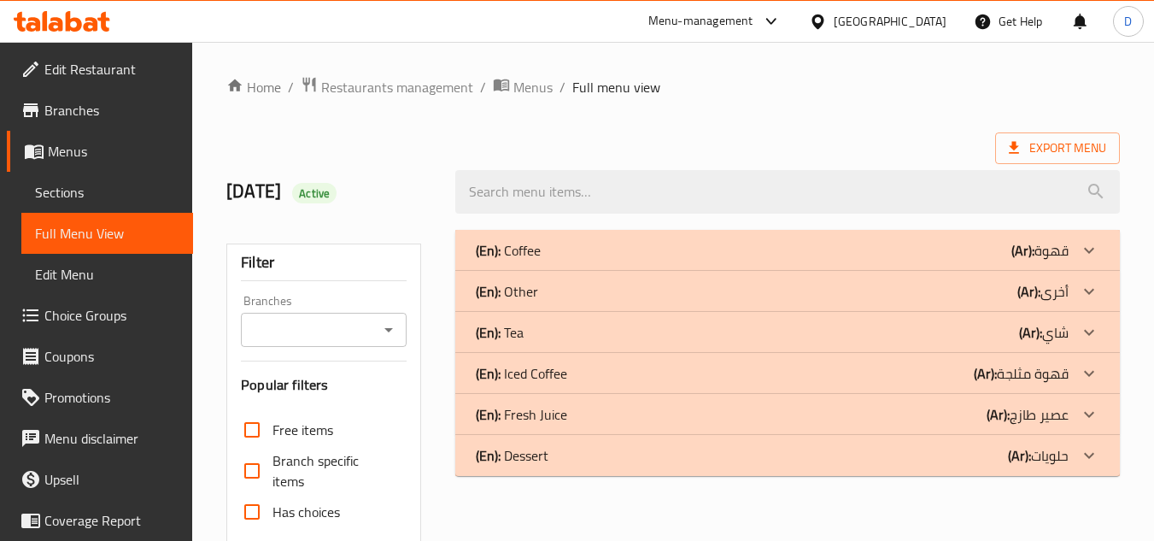
click at [1018, 260] on b "(Ar):" at bounding box center [1022, 250] width 23 height 26
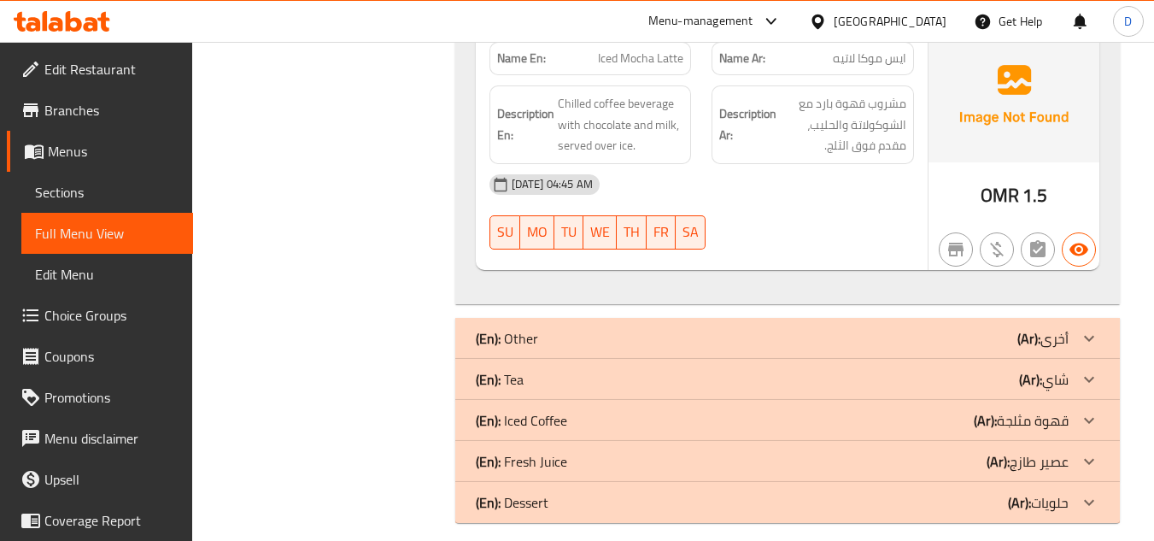
scroll to position [4830, 0]
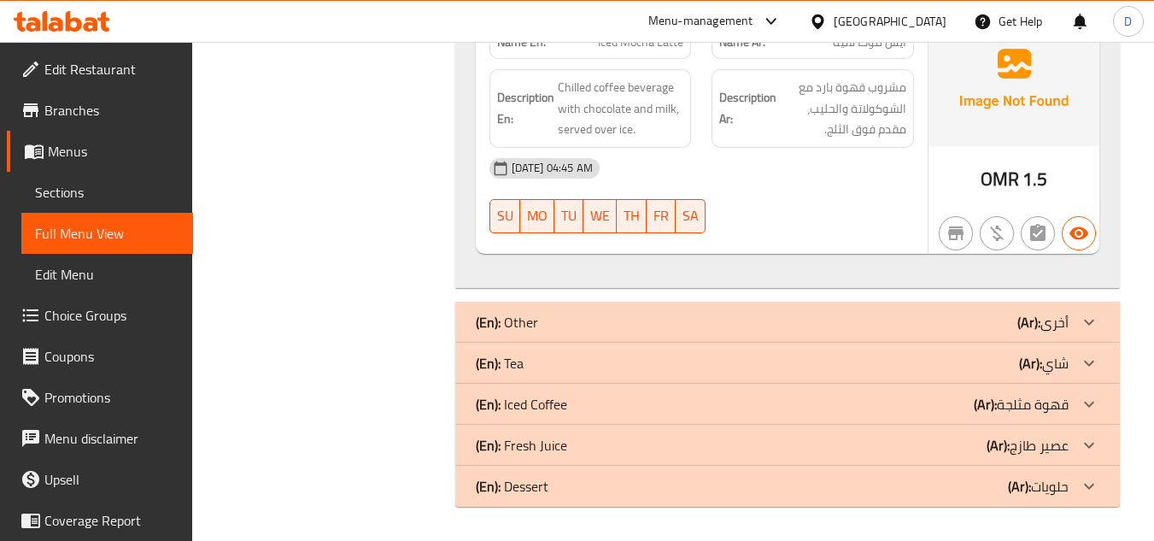
click at [872, 319] on div "(En): Other (Ar): أخرى" at bounding box center [772, 322] width 593 height 20
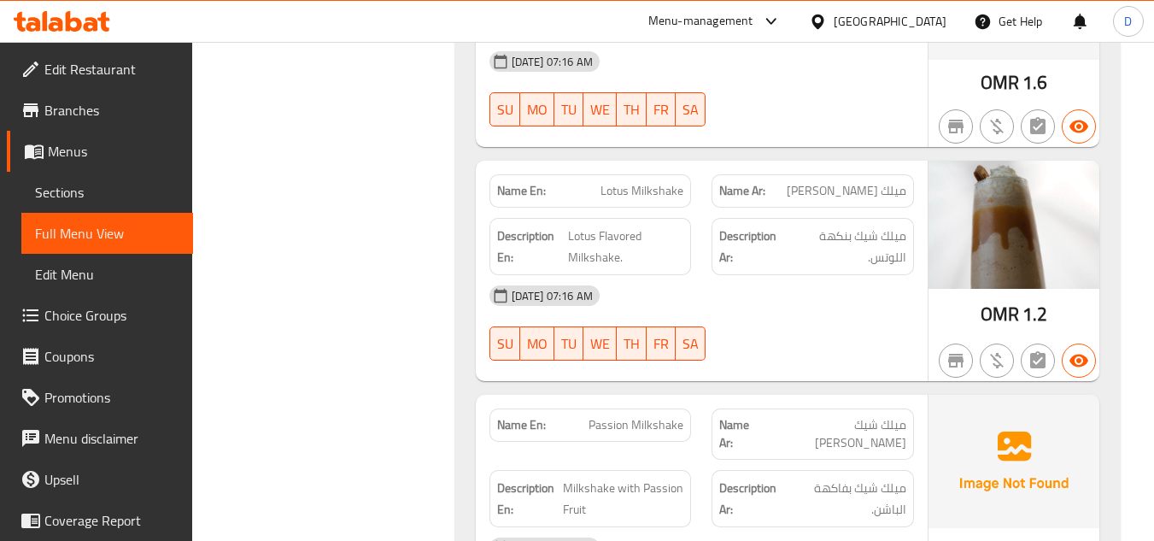
scroll to position [8332, 0]
click at [792, 297] on div "[DATE] 07:16 AM" at bounding box center [701, 293] width 445 height 41
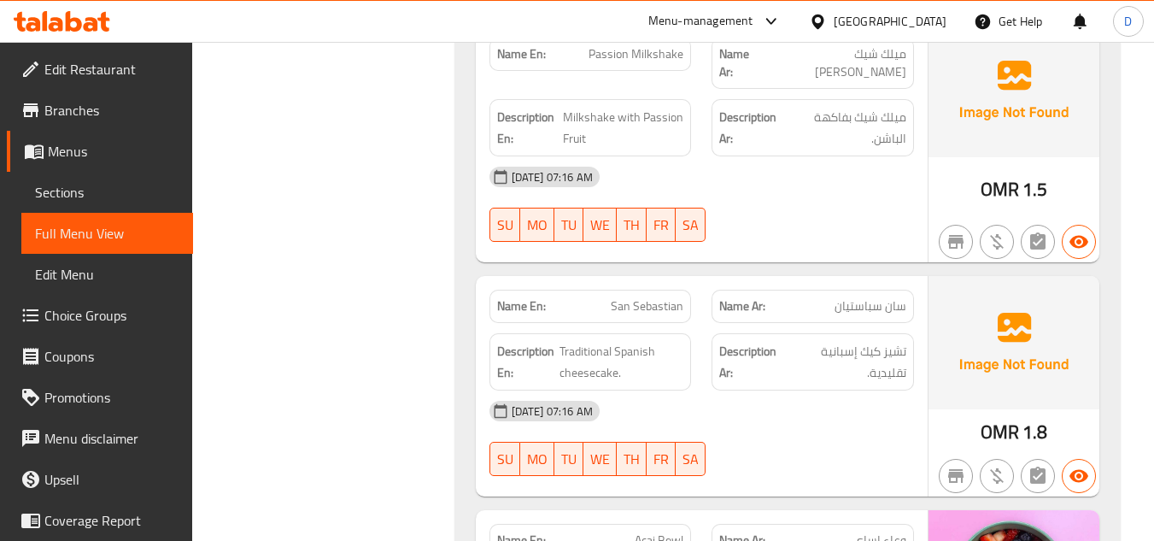
scroll to position [8671, 0]
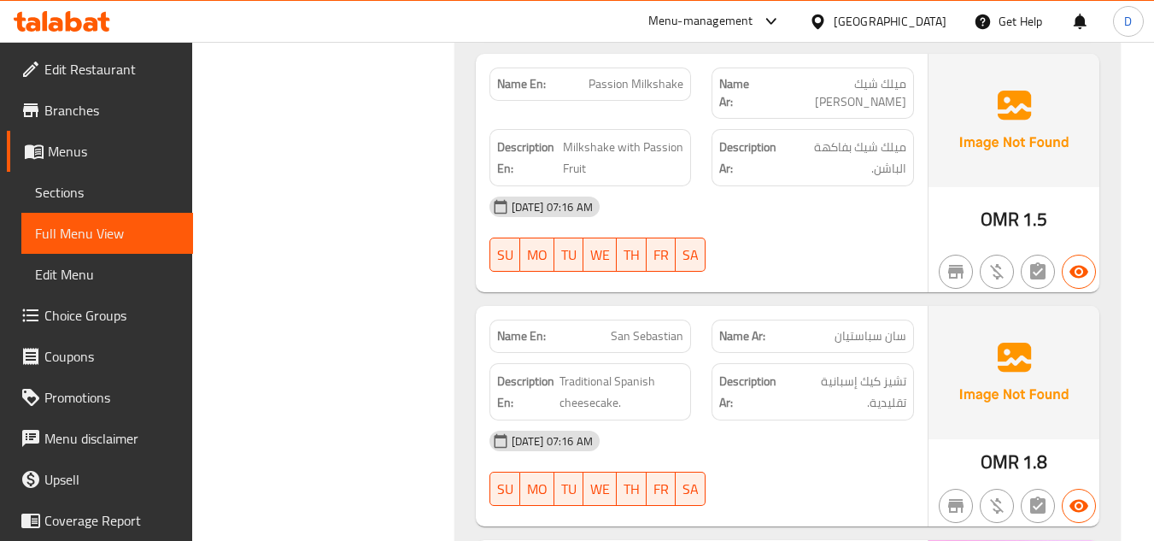
click at [659, 327] on span "San Sebastian" at bounding box center [647, 336] width 73 height 18
copy span "San Sebastian"
click at [93, 194] on span "Sections" at bounding box center [107, 192] width 144 height 20
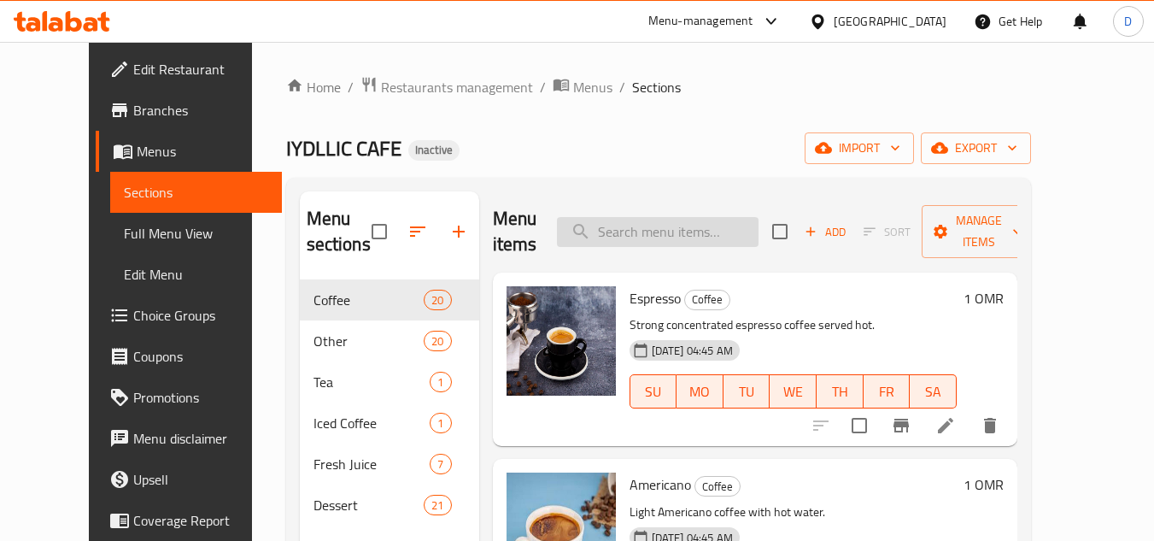
click at [649, 228] on input "search" at bounding box center [658, 232] width 202 height 30
paste input "San Sebastian"
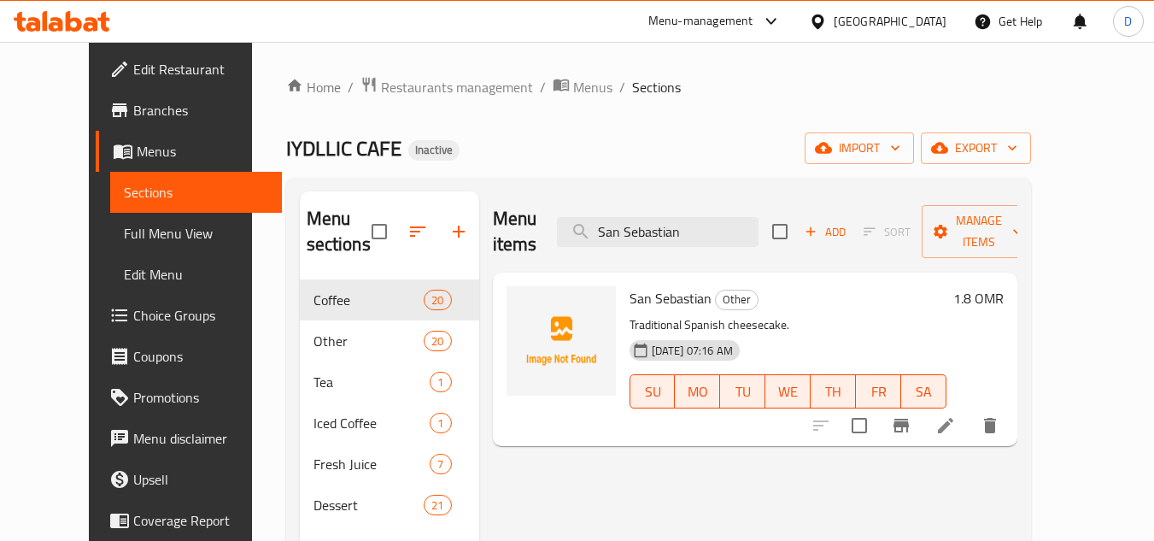
type input "San Sebastian"
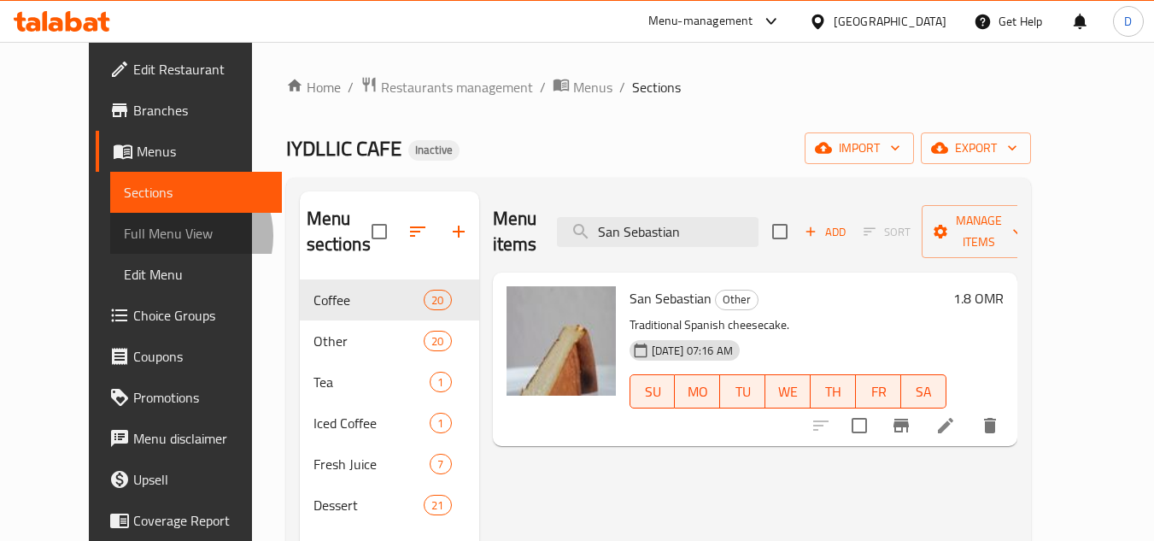
click at [124, 236] on span "Full Menu View" at bounding box center [196, 233] width 144 height 20
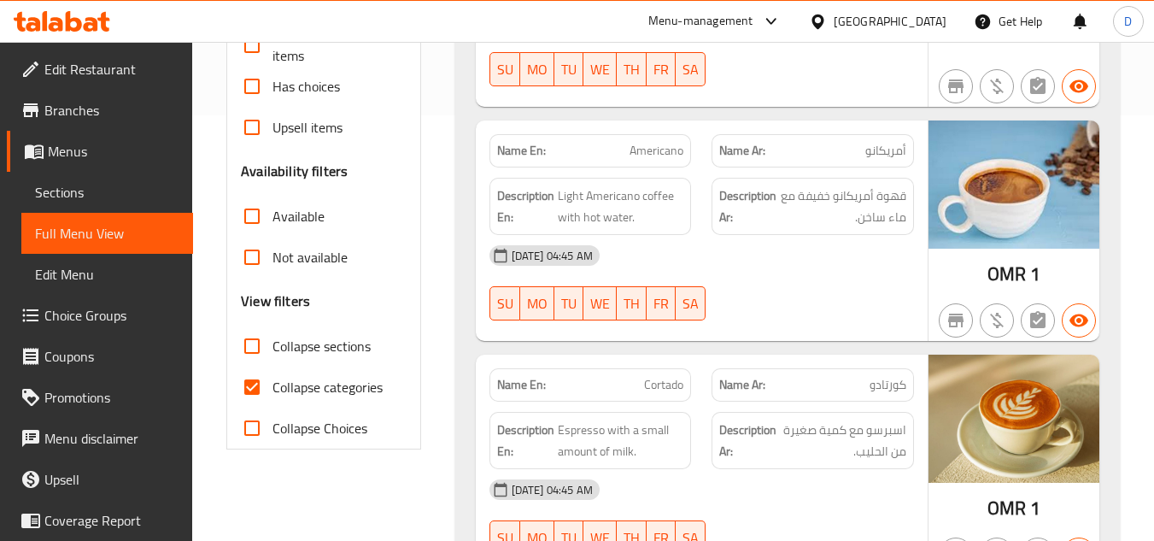
scroll to position [427, 0]
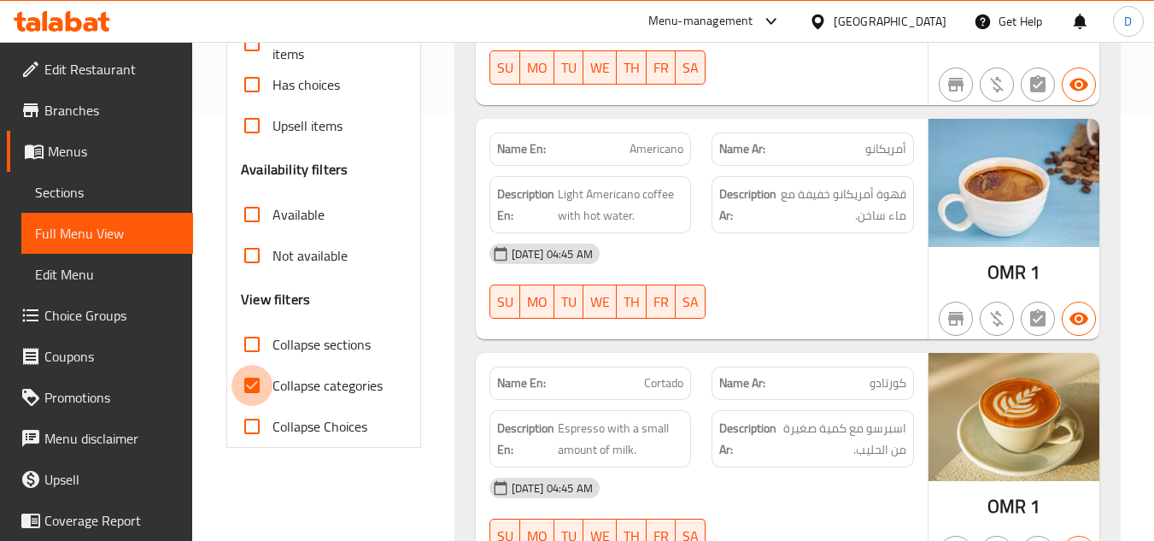
click at [252, 395] on input "Collapse categories" at bounding box center [251, 385] width 41 height 41
checkbox input "false"
click at [258, 350] on input "Collapse sections" at bounding box center [251, 344] width 41 height 41
checkbox input "true"
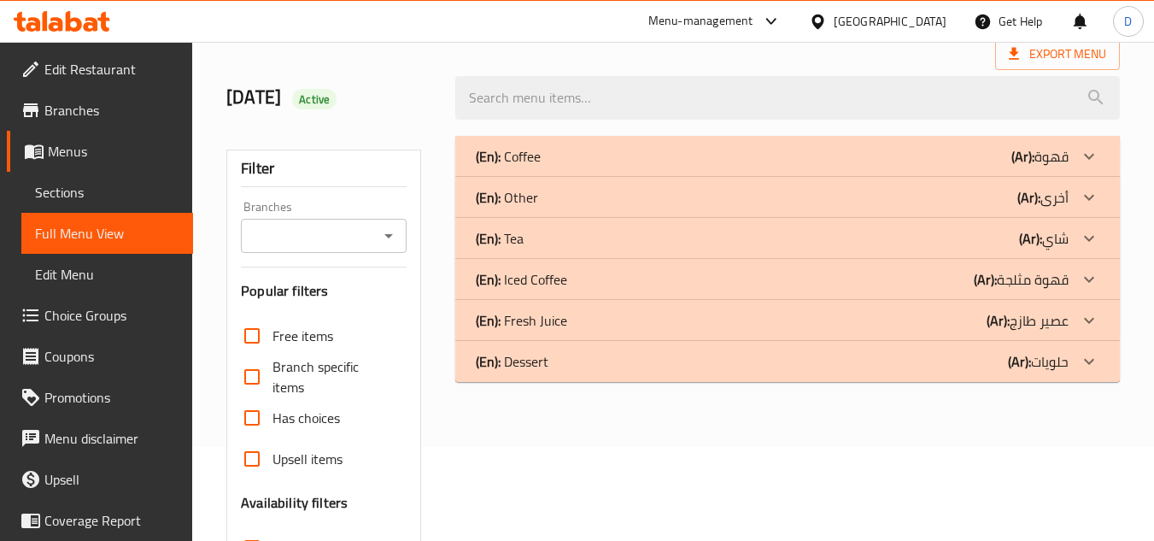
scroll to position [0, 0]
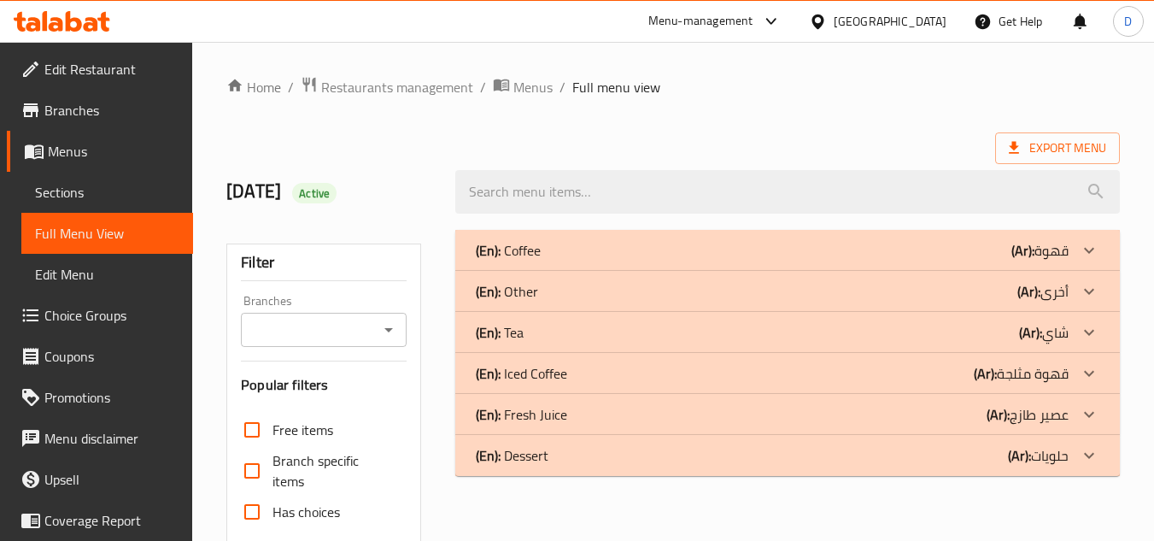
click at [1033, 258] on b "(Ar):" at bounding box center [1022, 250] width 23 height 26
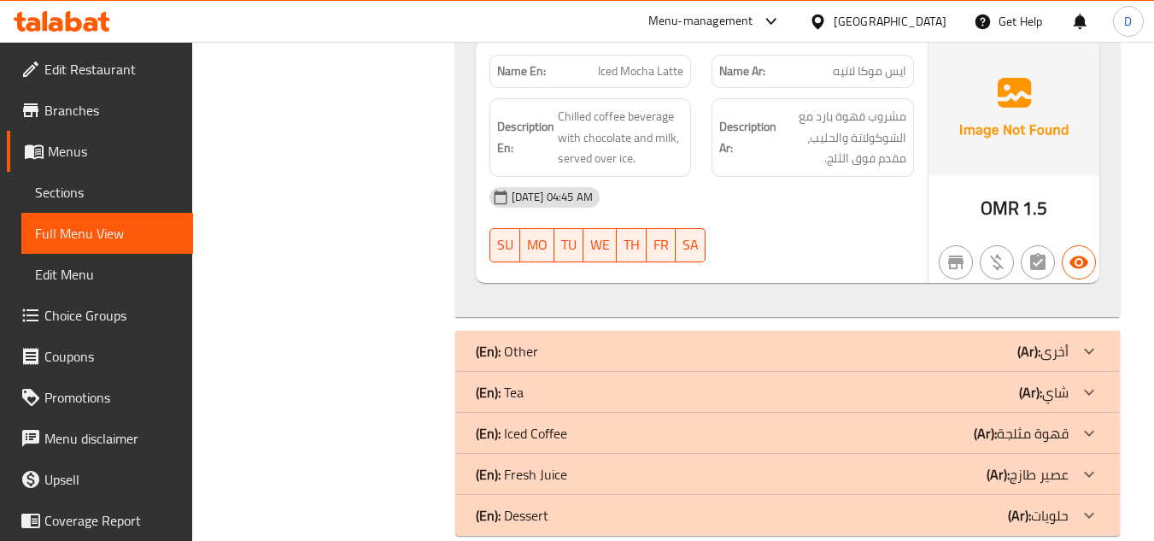
scroll to position [4802, 0]
click at [948, 347] on div "(En): Other (Ar): أخرى" at bounding box center [772, 350] width 593 height 20
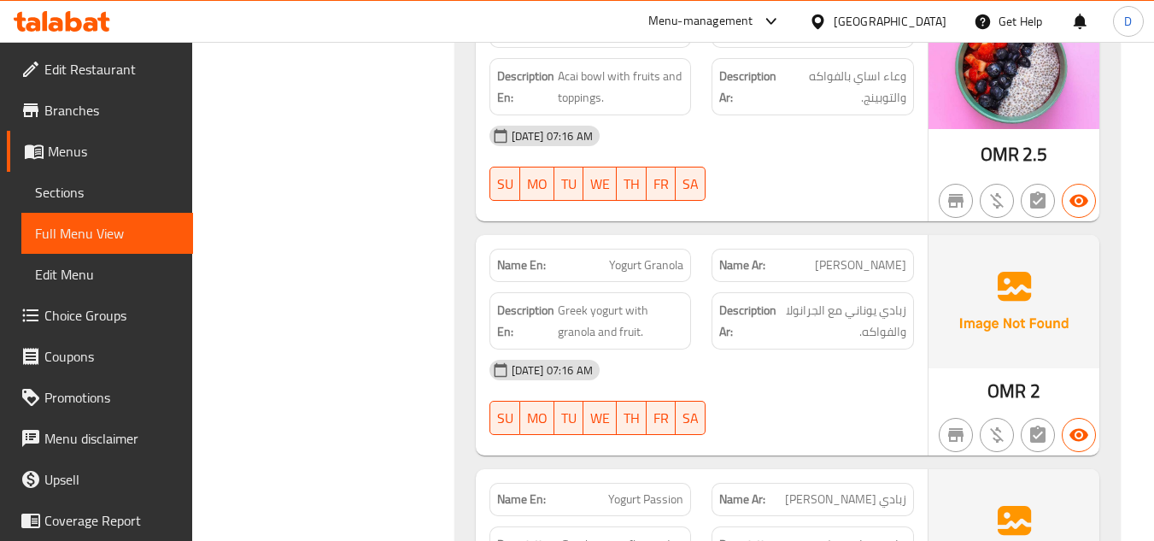
scroll to position [9243, 0]
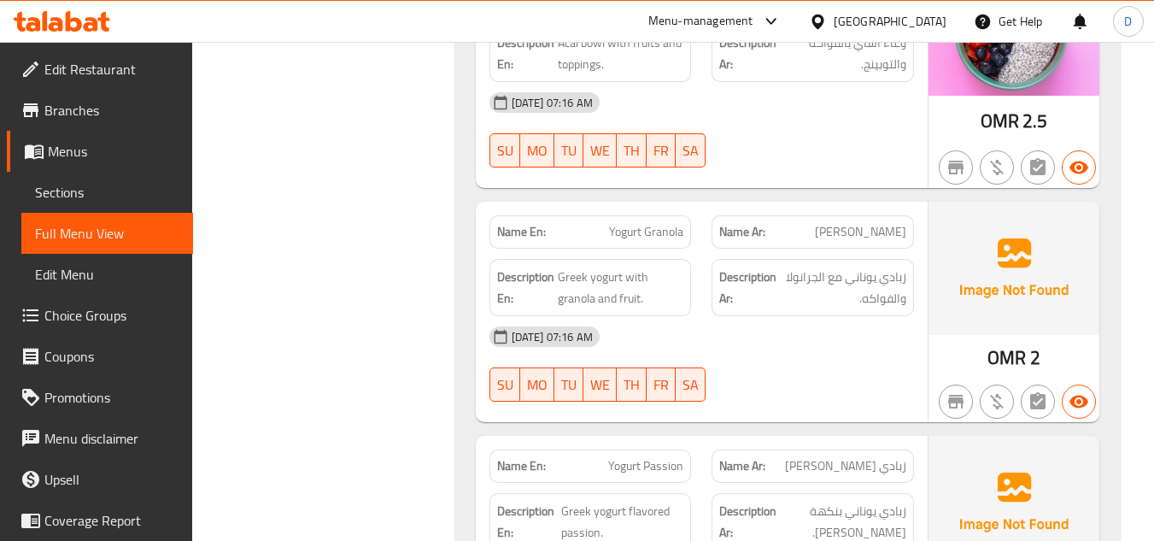
click at [862, 223] on span "زبادي جرانولا" at bounding box center [860, 232] width 91 height 18
copy span "زبادي جرانولا"
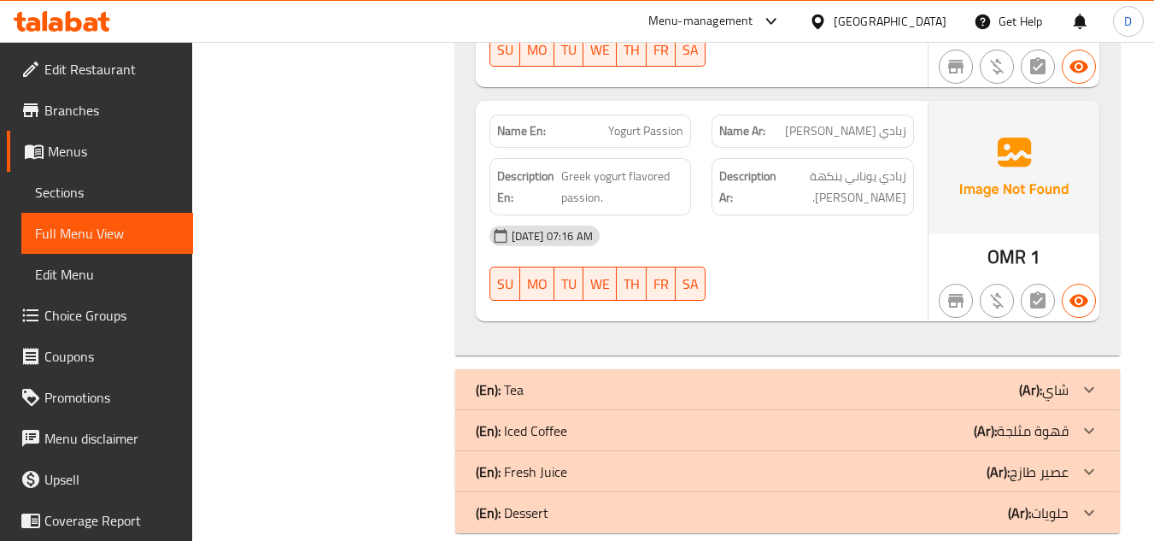
scroll to position [9585, 0]
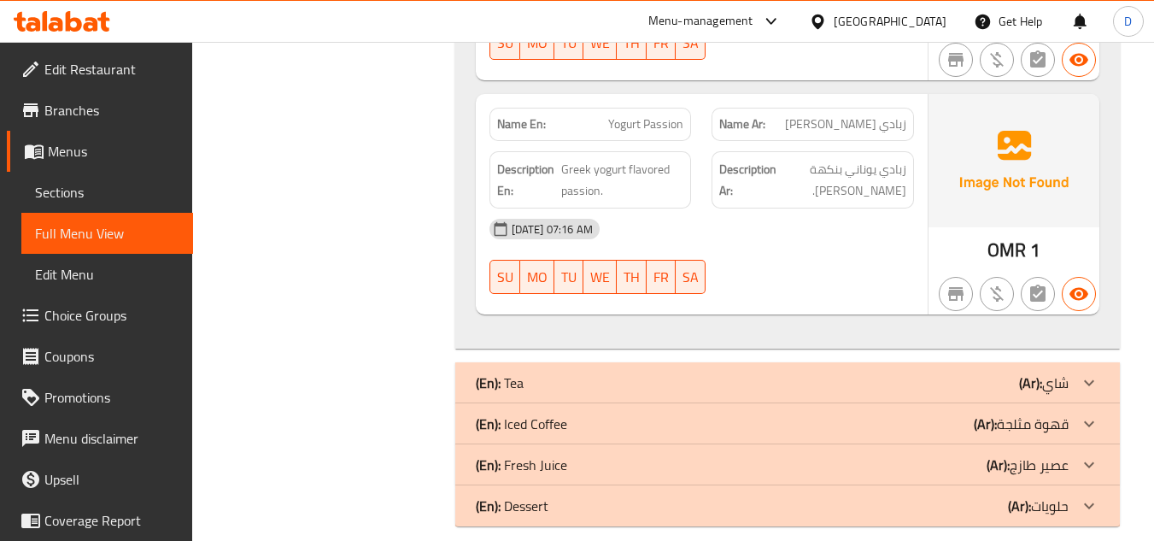
click at [867, 372] on div "(En): Tea (Ar): شاي" at bounding box center [772, 382] width 593 height 20
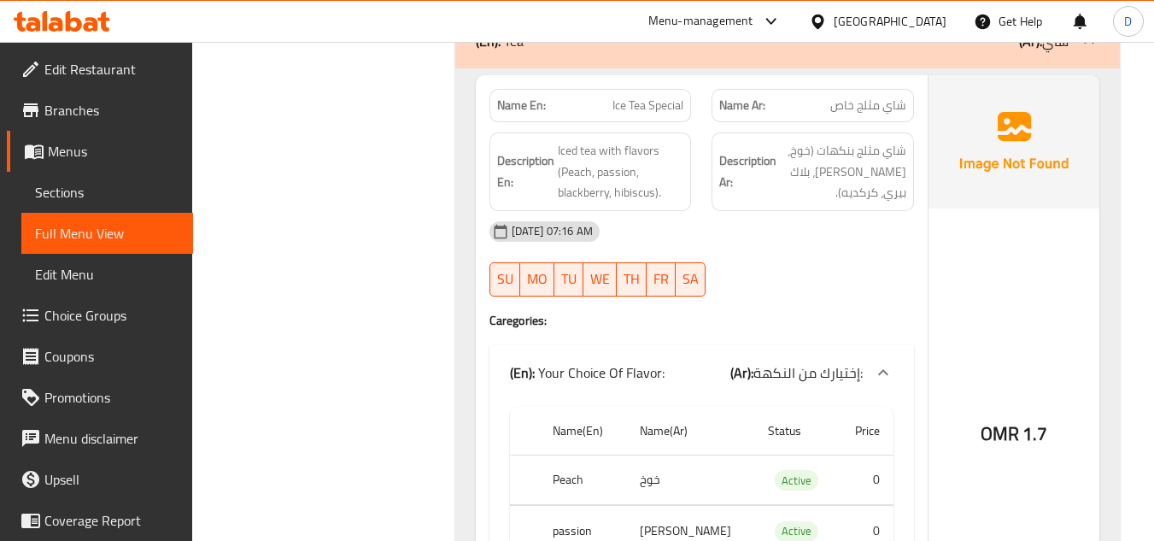
scroll to position [9927, 0]
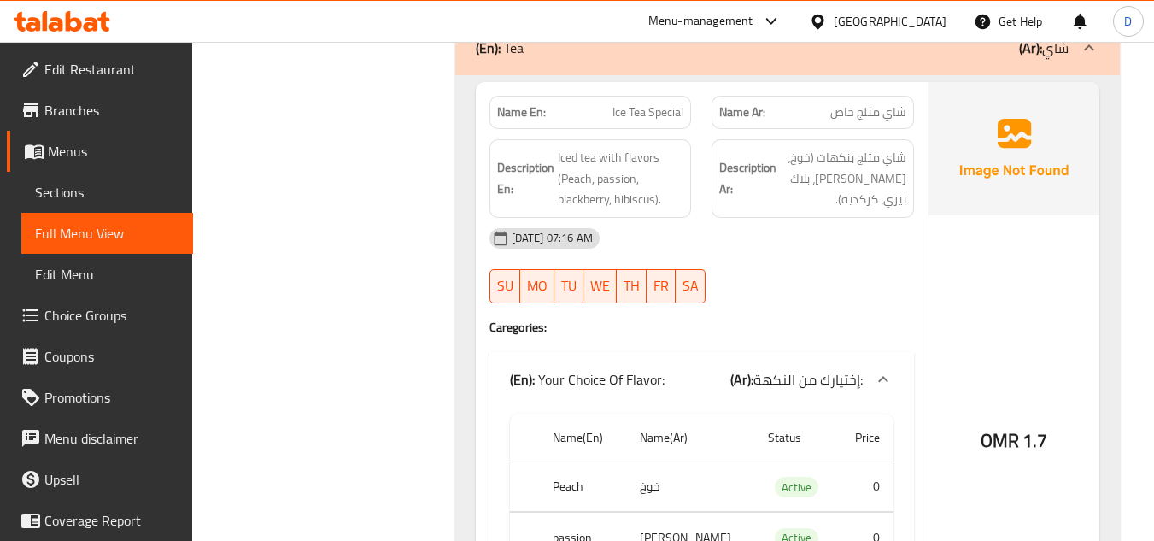
click at [671, 103] on span "Ice Tea Special" at bounding box center [647, 112] width 71 height 18
copy span "Ice Tea Special"
click at [127, 203] on link "Sections" at bounding box center [107, 192] width 172 height 41
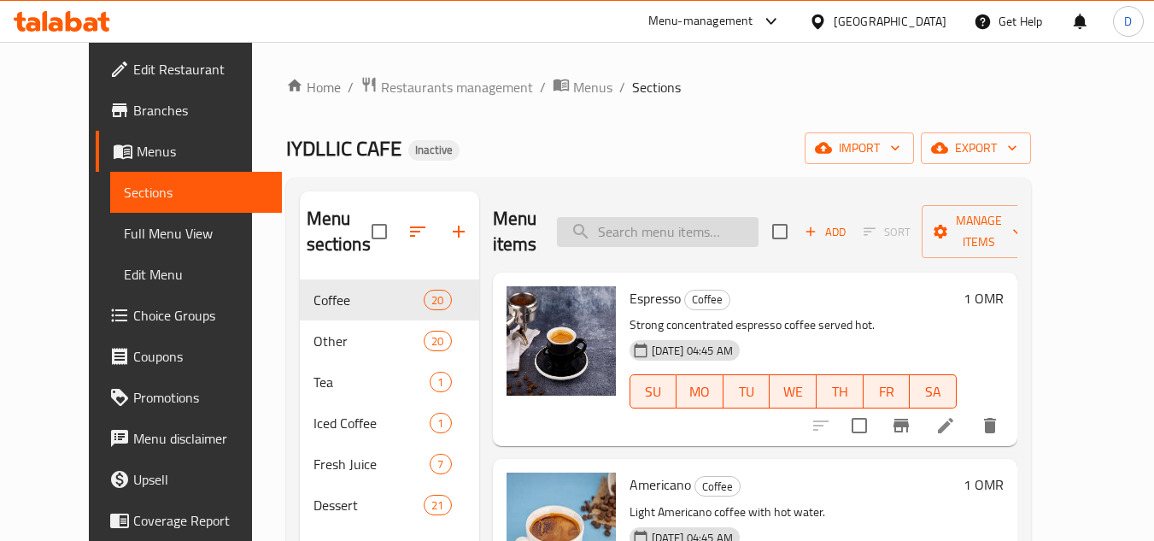
click at [717, 221] on input "search" at bounding box center [658, 232] width 202 height 30
paste input "Ice Tea Special"
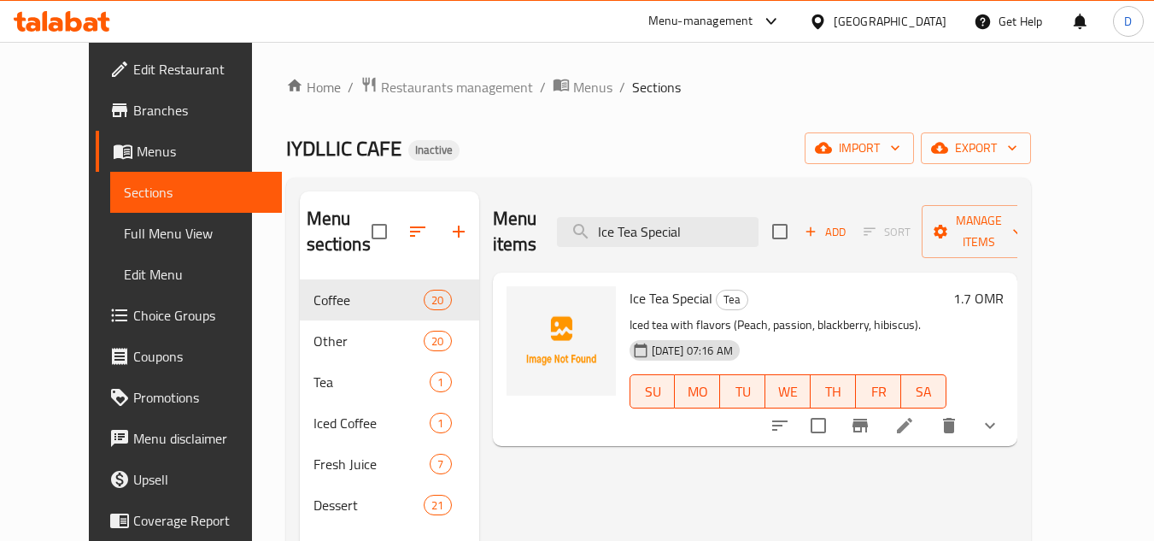
type input "Ice Tea Special"
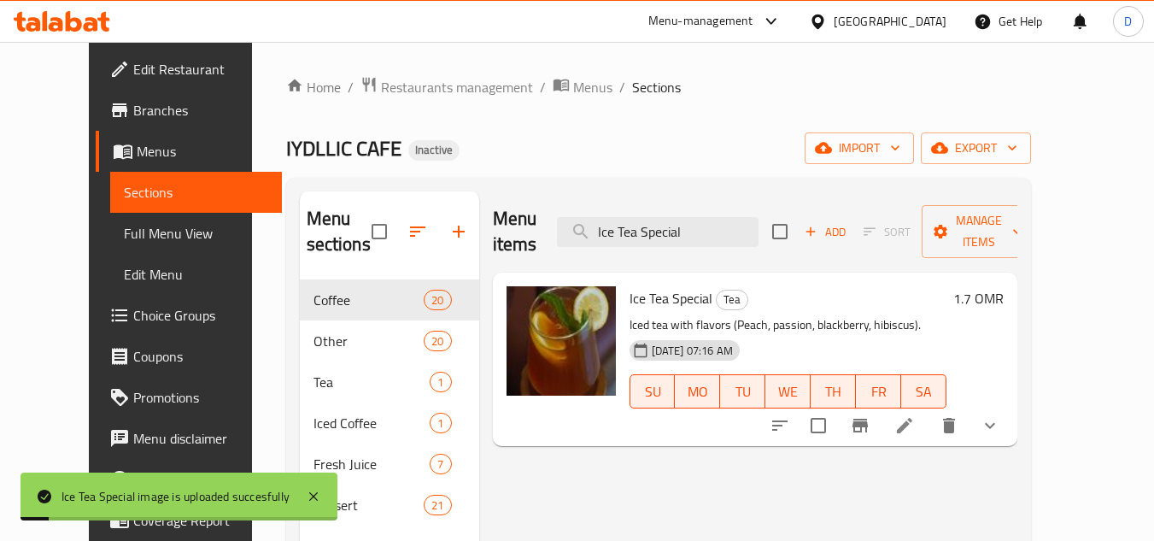
click at [734, 135] on div "IYDLLIC CAFE Inactive import export" at bounding box center [658, 148] width 745 height 32
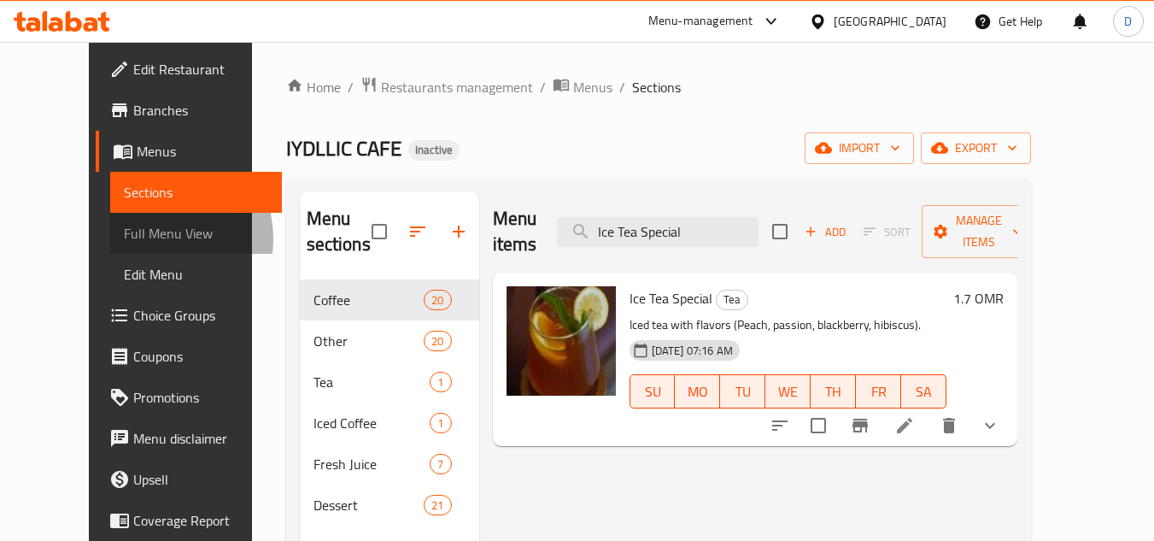
click at [124, 238] on span "Full Menu View" at bounding box center [196, 233] width 144 height 20
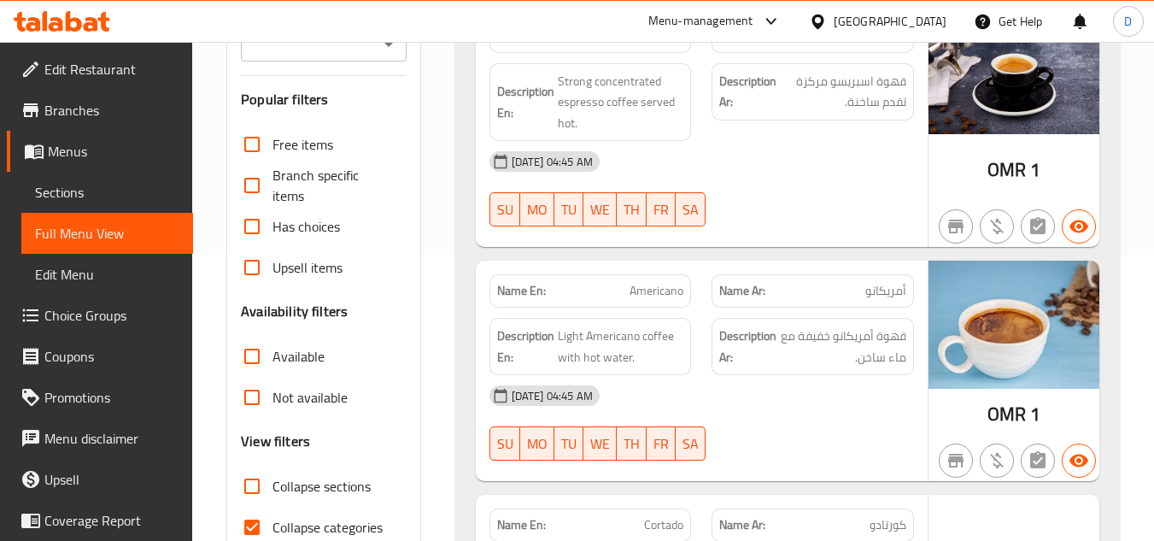
scroll to position [342, 0]
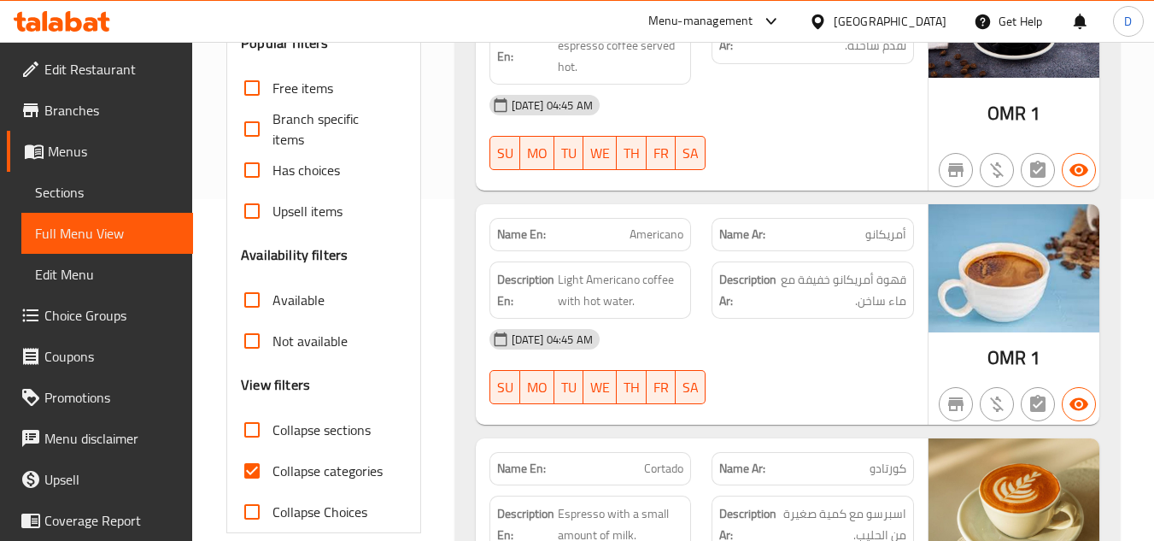
click at [287, 465] on span "Collapse categories" at bounding box center [327, 470] width 110 height 20
click at [272, 465] on input "Collapse categories" at bounding box center [251, 470] width 41 height 41
checkbox input "false"
click at [289, 434] on span "Collapse sections" at bounding box center [321, 429] width 98 height 20
click at [272, 434] on input "Collapse sections" at bounding box center [251, 429] width 41 height 41
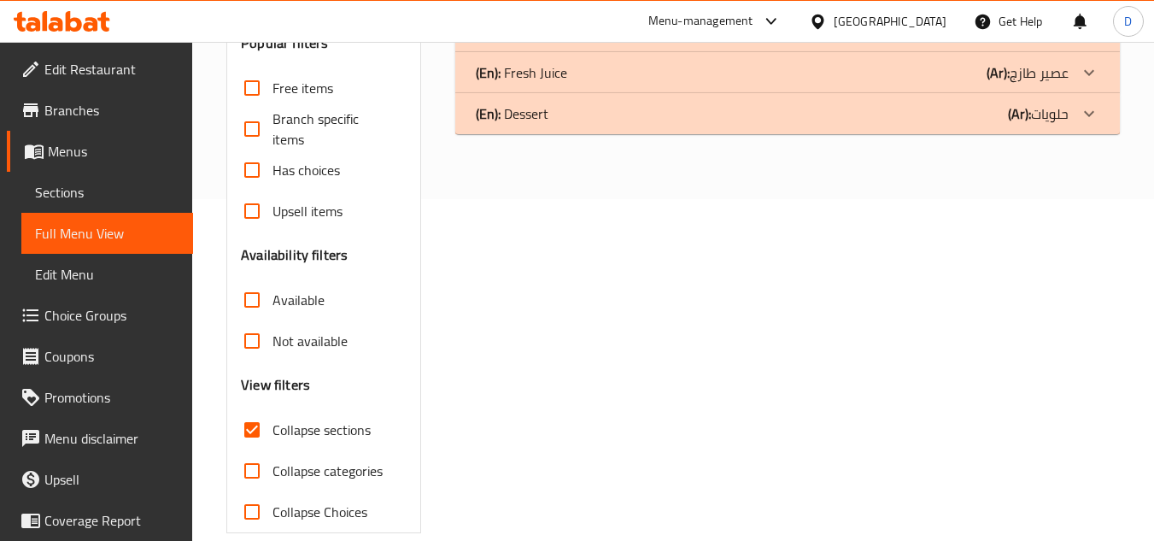
scroll to position [0, 0]
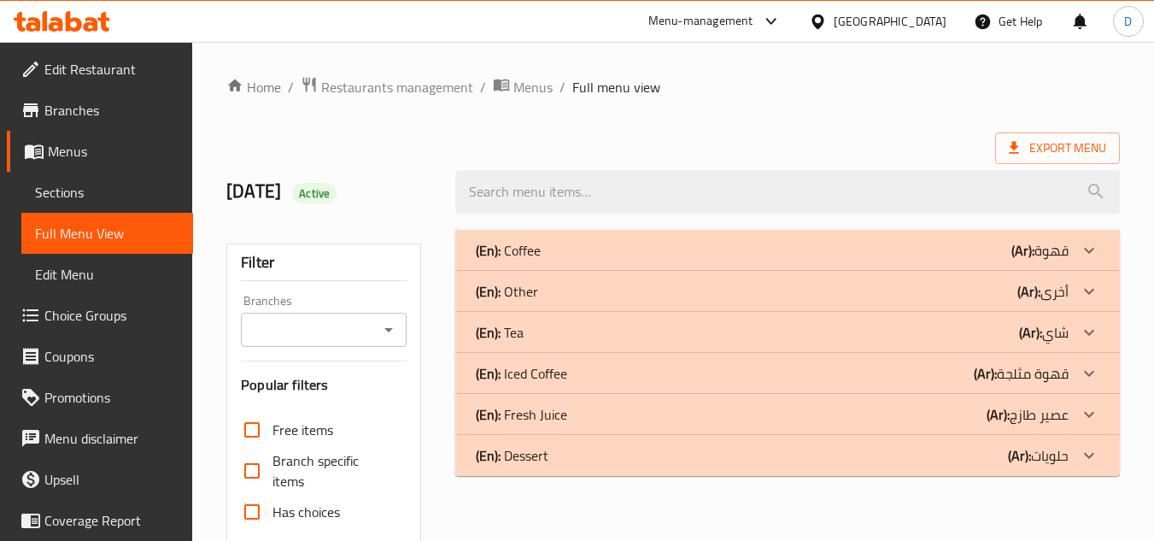
click at [1006, 342] on div "(En): Tea (Ar): شاي" at bounding box center [772, 332] width 593 height 20
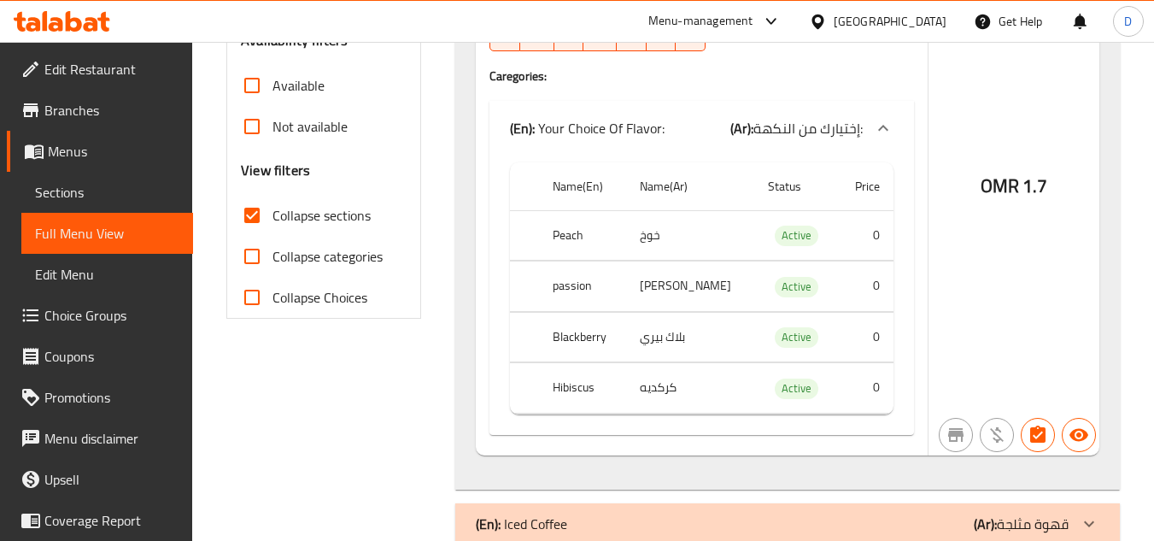
scroll to position [676, 0]
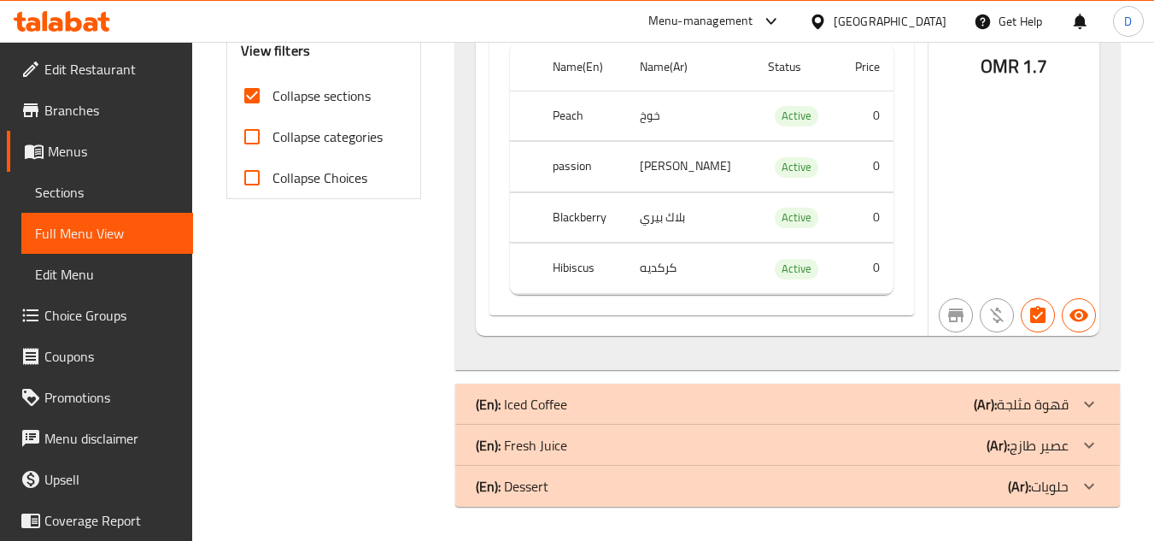
click at [1019, 407] on p "(Ar): قهوة مثلجة" at bounding box center [1021, 404] width 95 height 20
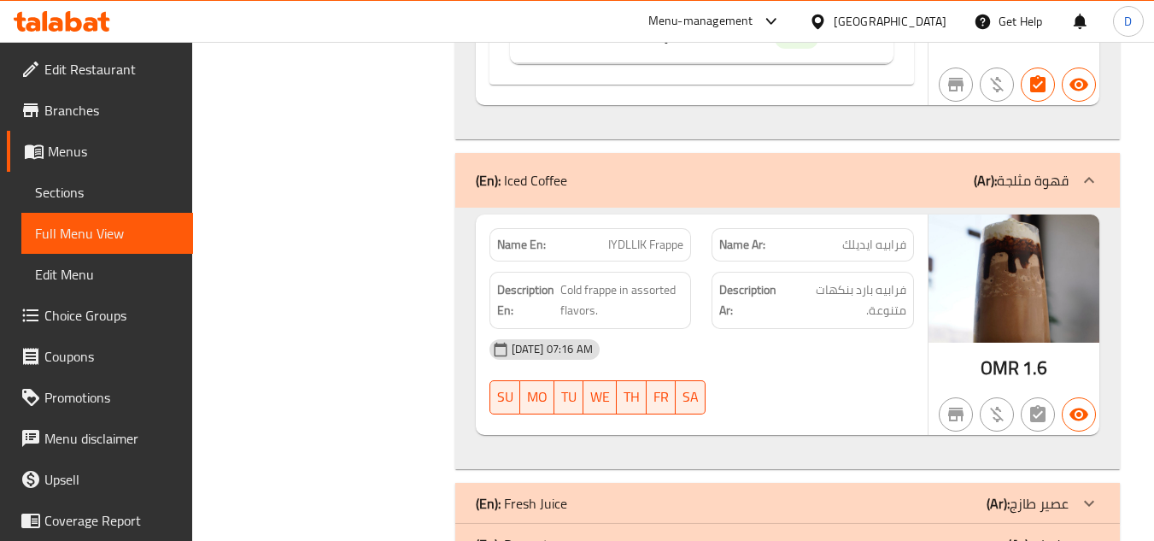
scroll to position [964, 0]
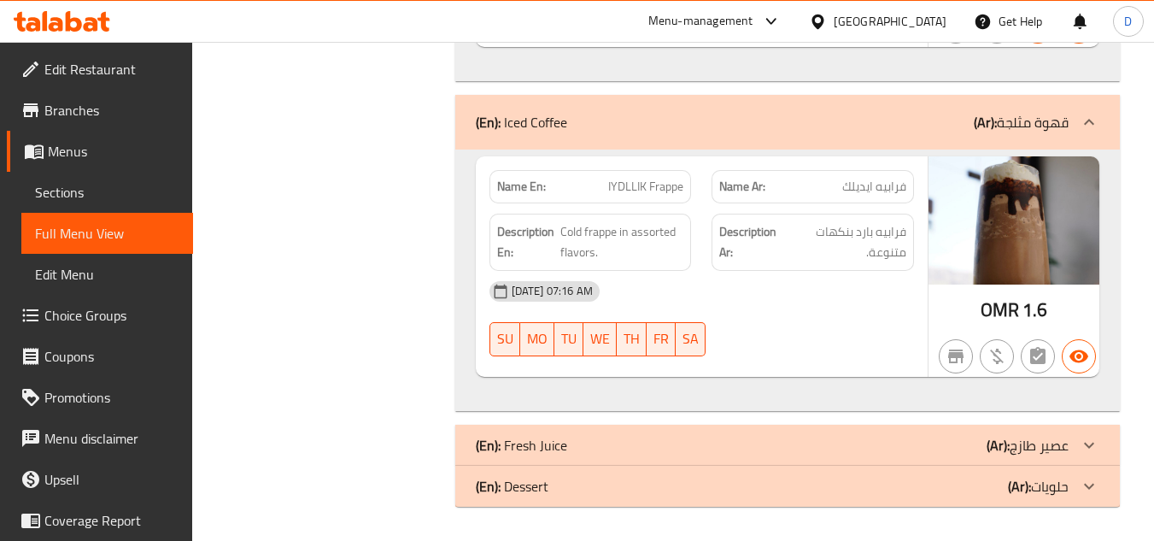
click at [999, 444] on b "(Ar):" at bounding box center [997, 445] width 23 height 26
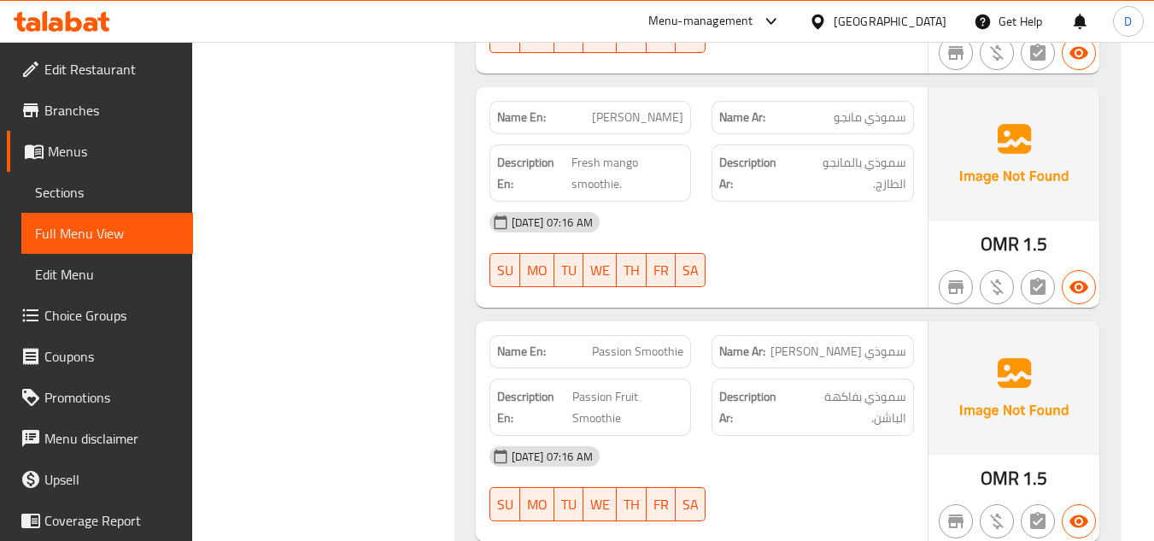
scroll to position [2636, 0]
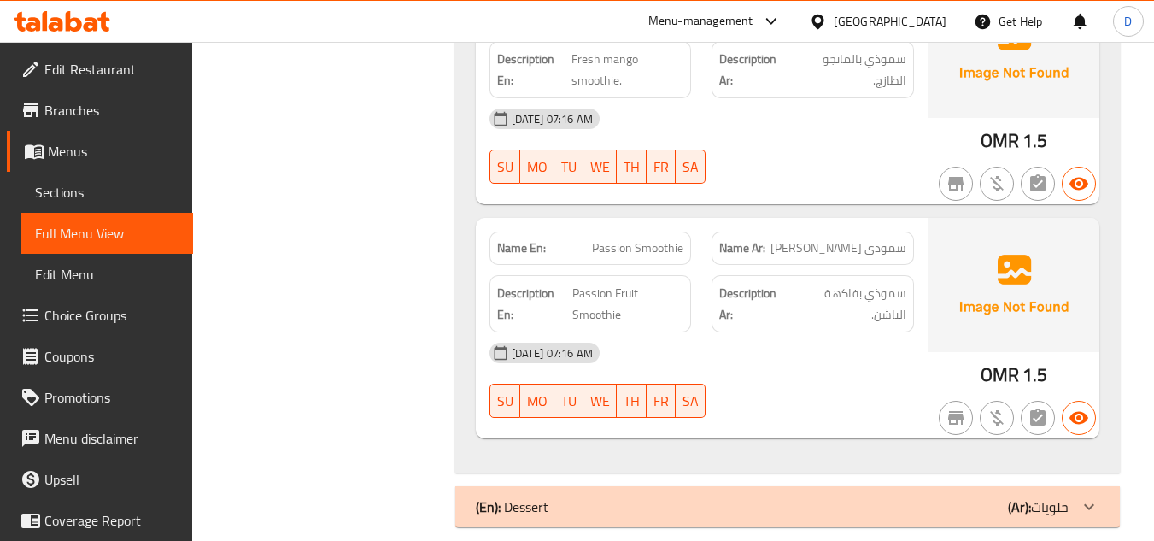
click at [925, 496] on div "(En): Dessert (Ar): حلويات" at bounding box center [772, 506] width 593 height 20
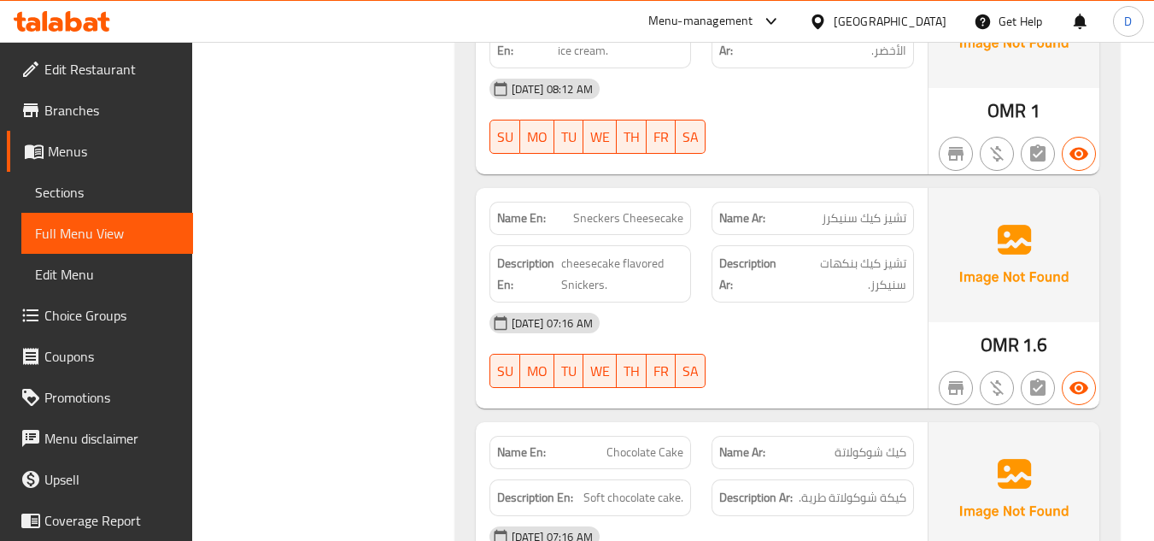
scroll to position [3234, 0]
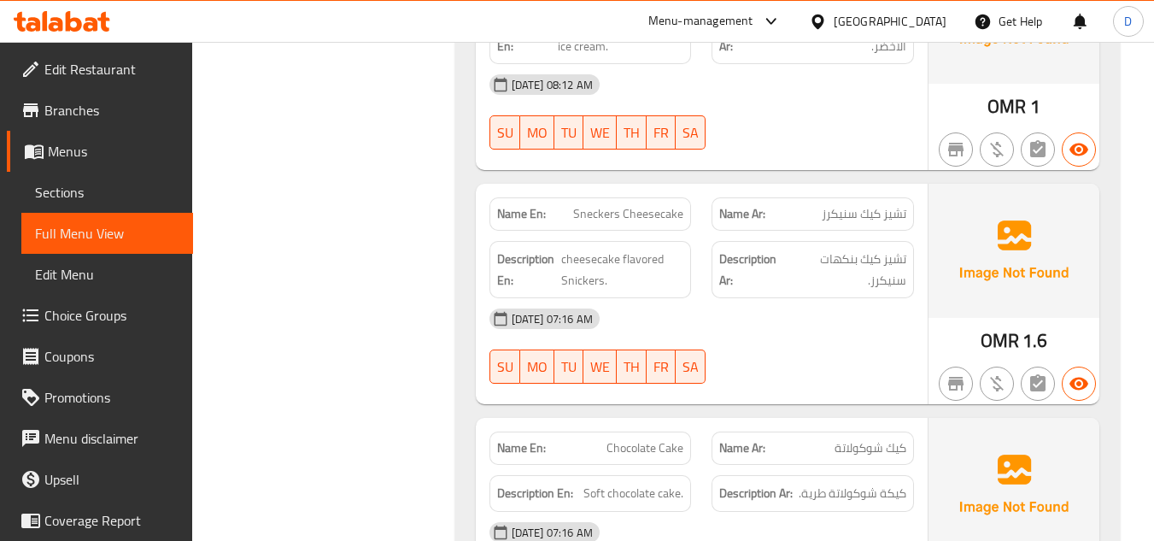
click at [797, 376] on div "Name En: Sneckers Cheesecake Name Ar: تشيز كيك سنيكرز Description En: cheesecak…" at bounding box center [702, 294] width 452 height 220
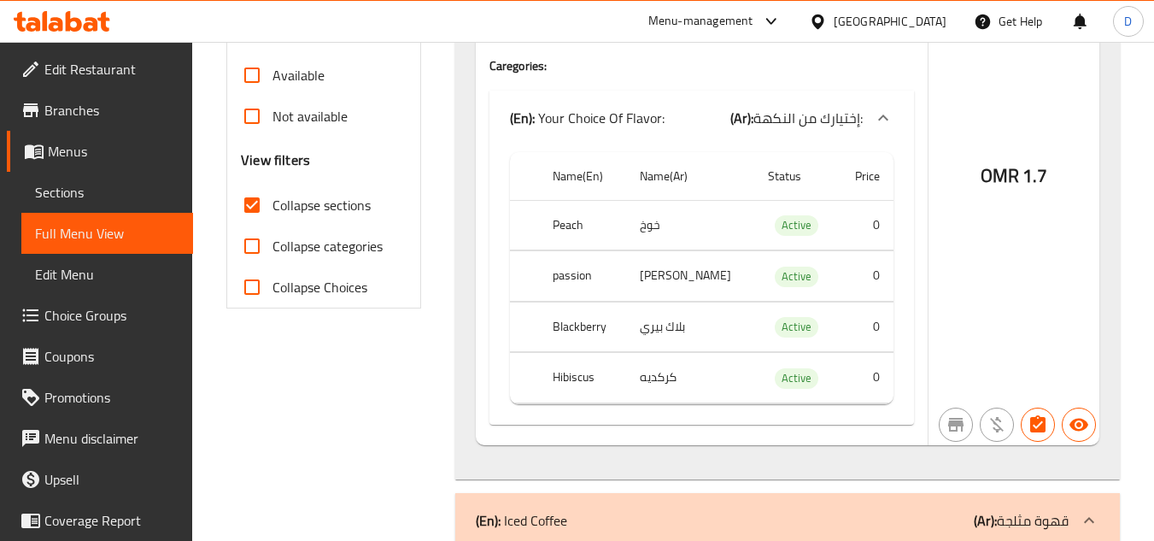
scroll to position [331, 0]
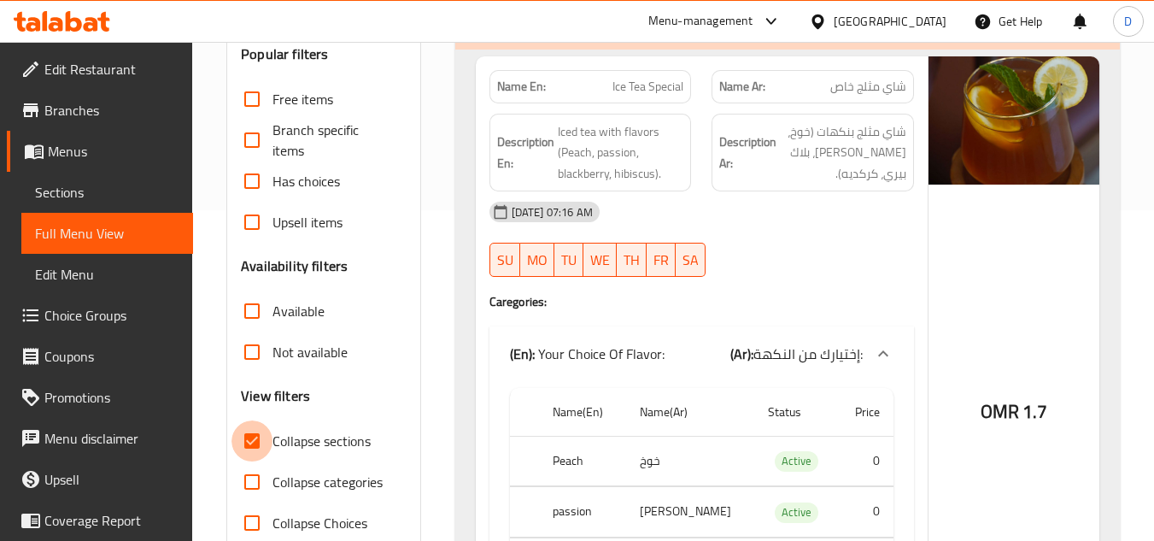
click at [253, 447] on input "Collapse sections" at bounding box center [251, 440] width 41 height 41
checkbox input "false"
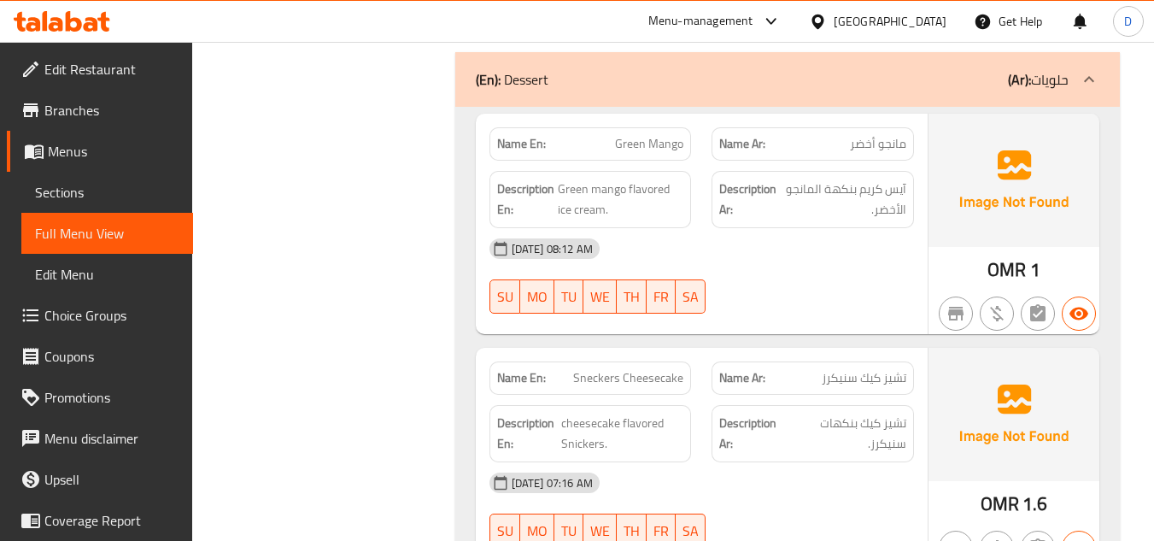
scroll to position [12799, 0]
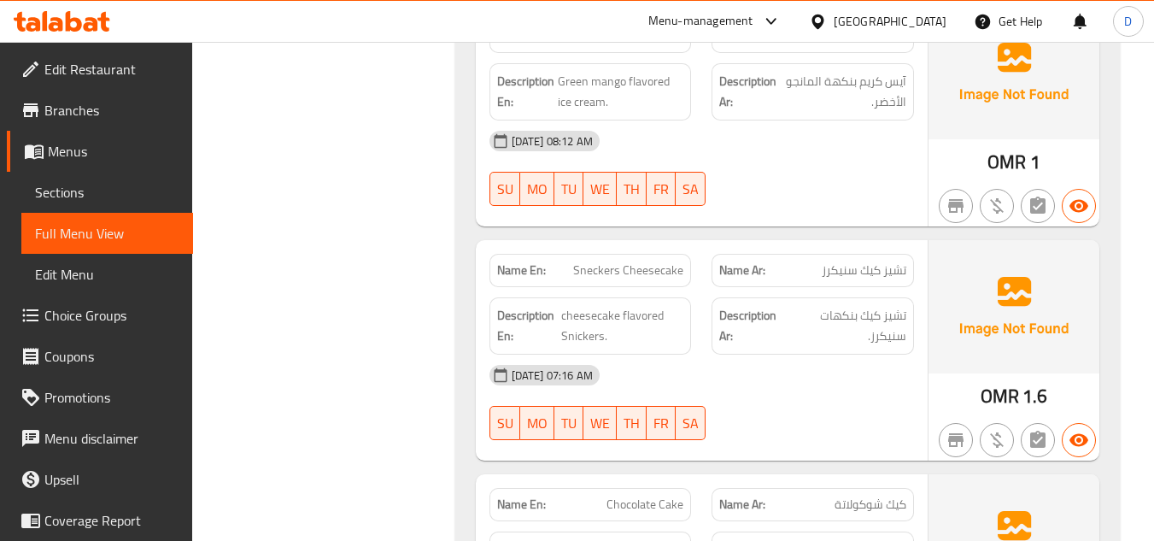
click at [677, 354] on div "[DATE] 07:16 AM" at bounding box center [701, 374] width 445 height 41
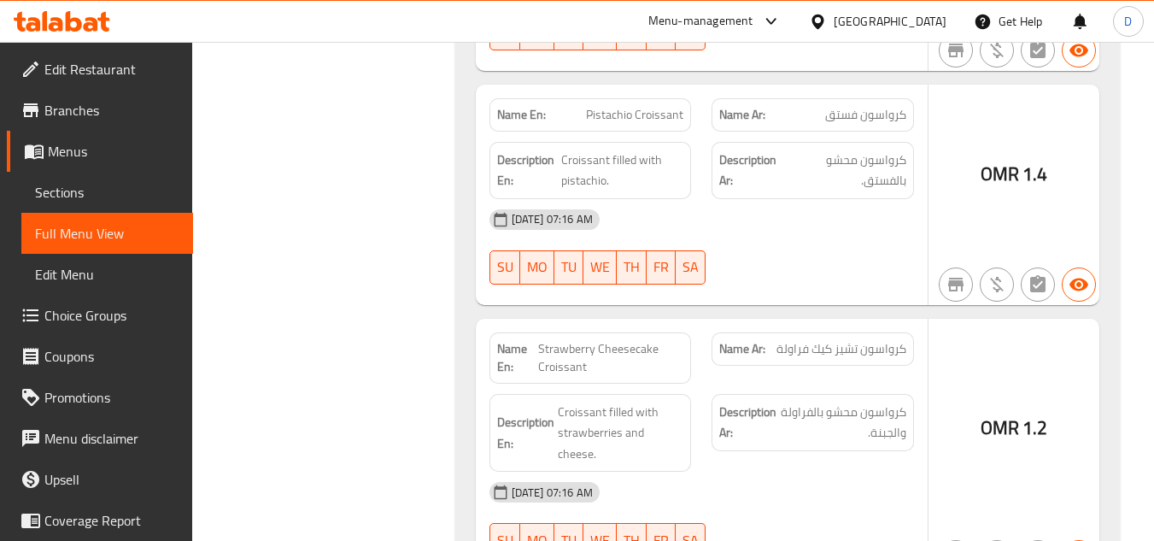
scroll to position [16837, 0]
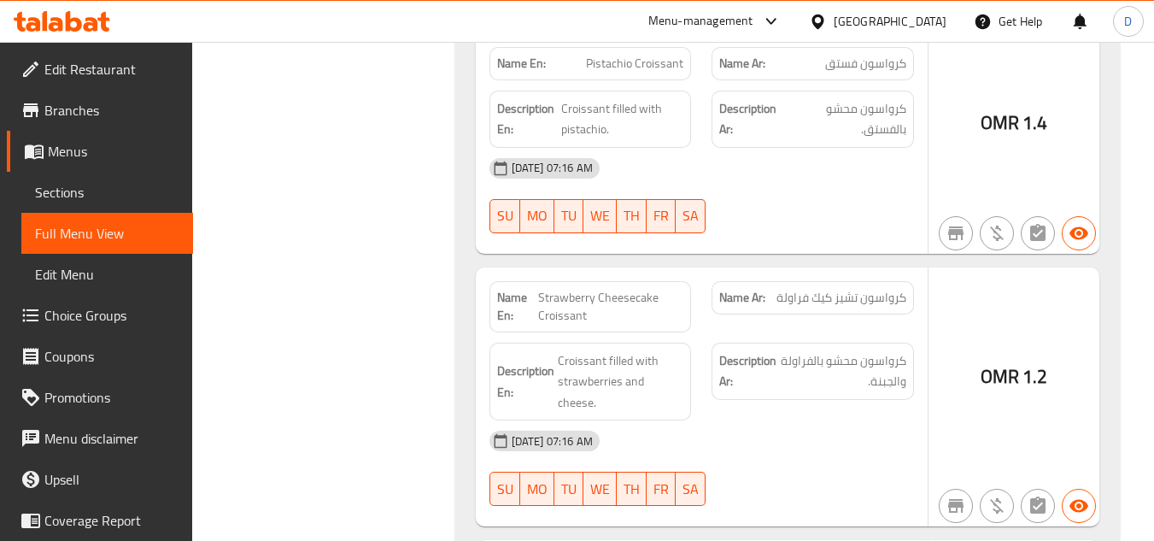
click at [827, 420] on div "[DATE] 07:16 AM" at bounding box center [701, 440] width 445 height 41
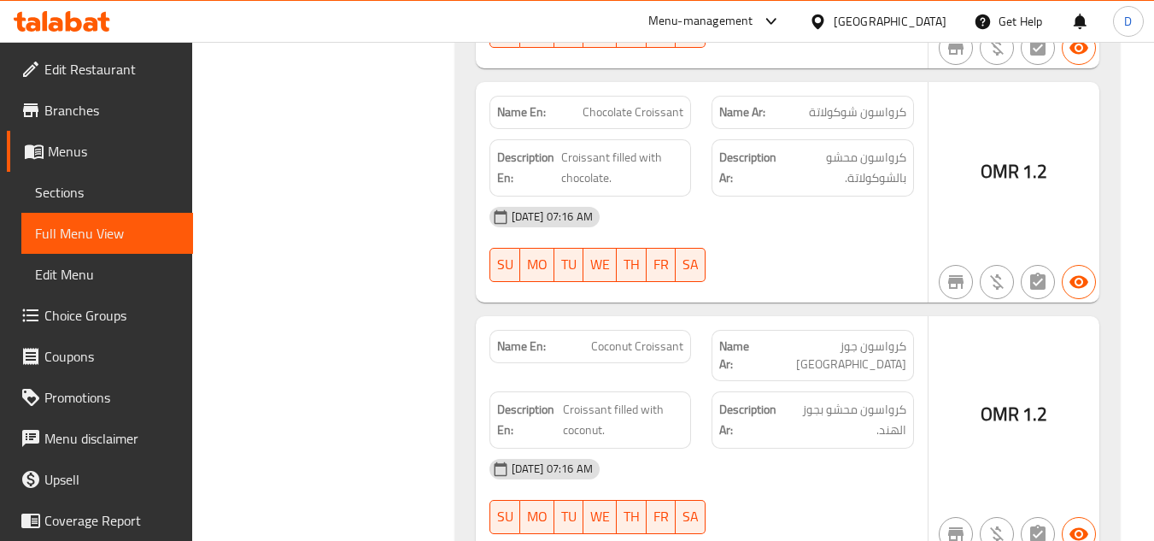
scroll to position [14531, 0]
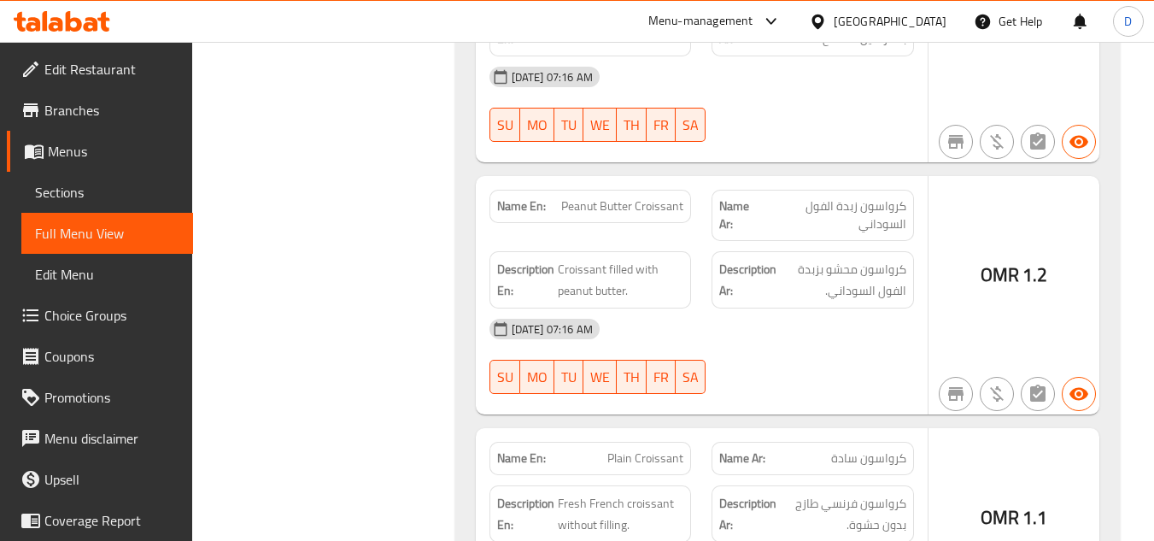
click at [835, 449] on span "كرواسون سادة" at bounding box center [868, 458] width 75 height 18
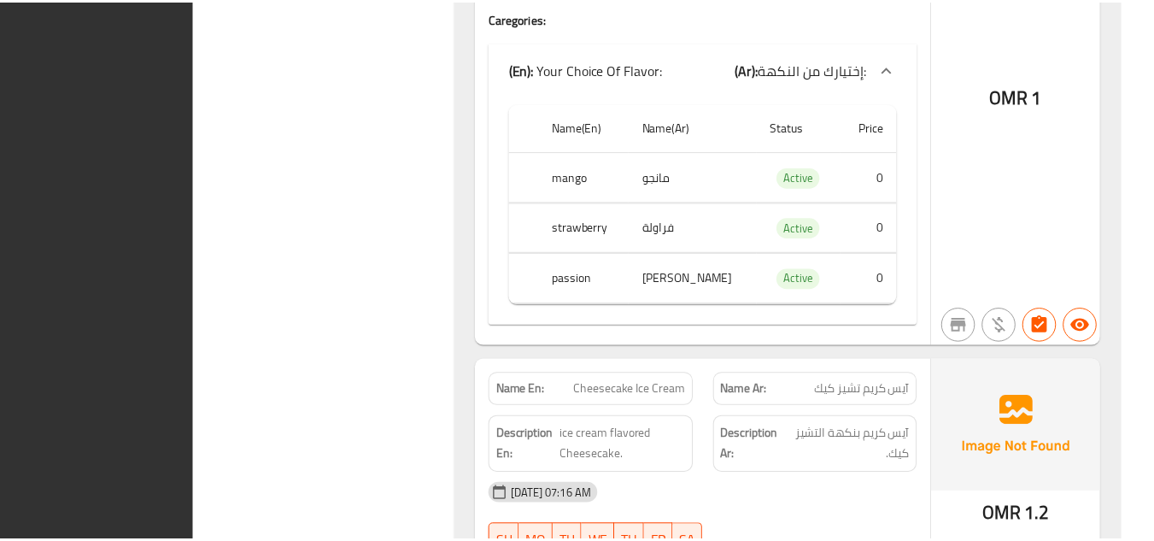
scroll to position [17646, 0]
